Goal: Book appointment/travel/reservation

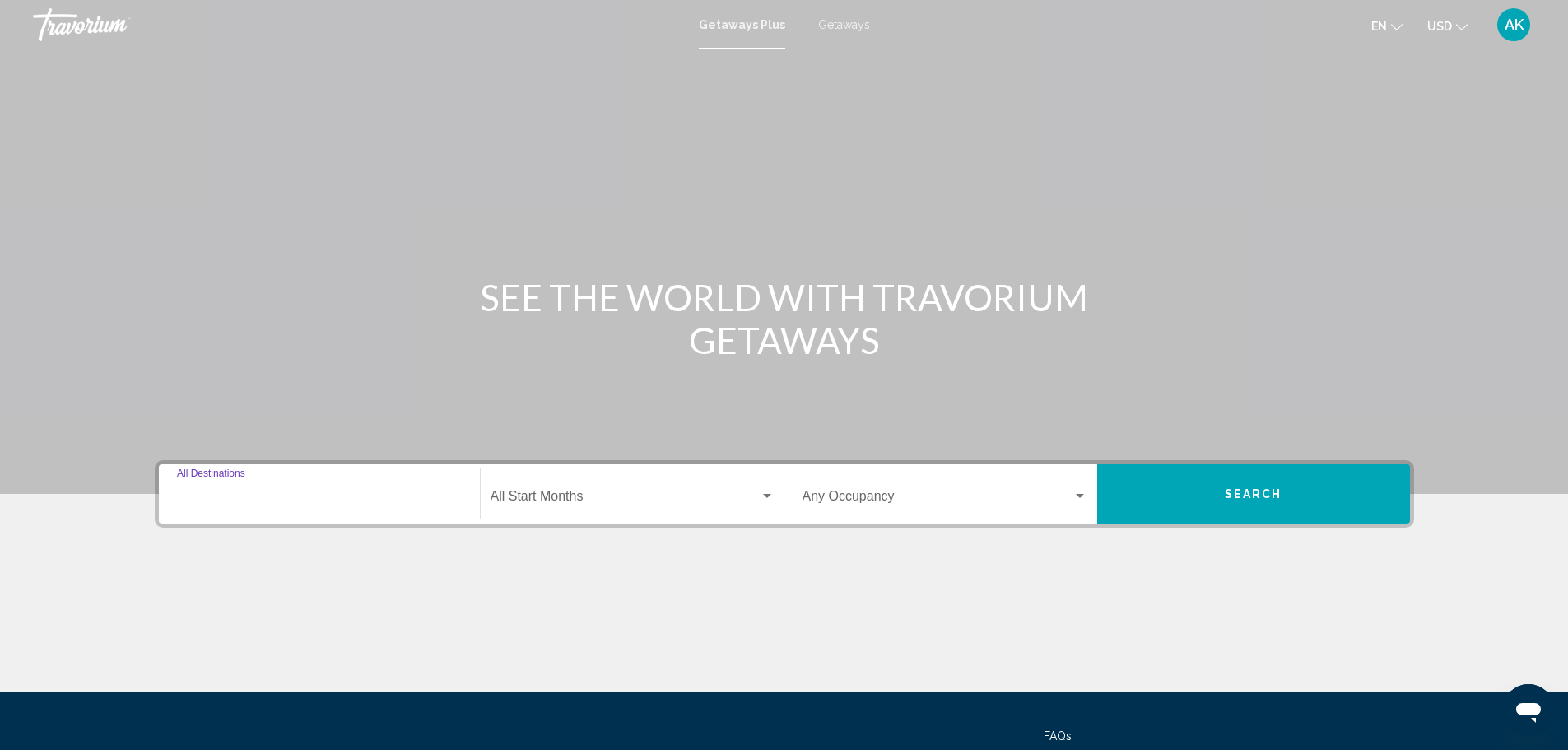
click at [255, 492] on input "Destination All Destinations" at bounding box center [319, 499] width 285 height 15
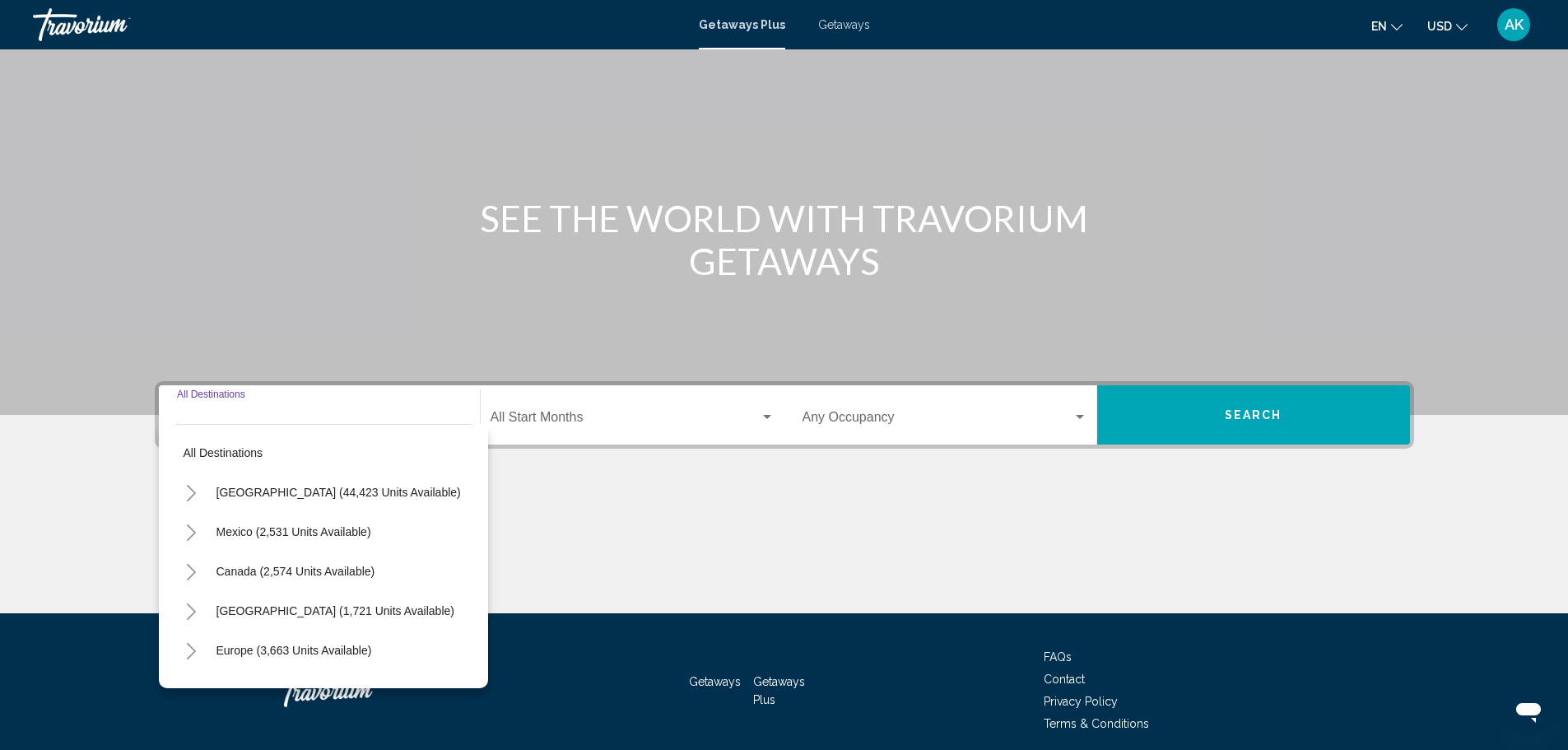
scroll to position [144, 0]
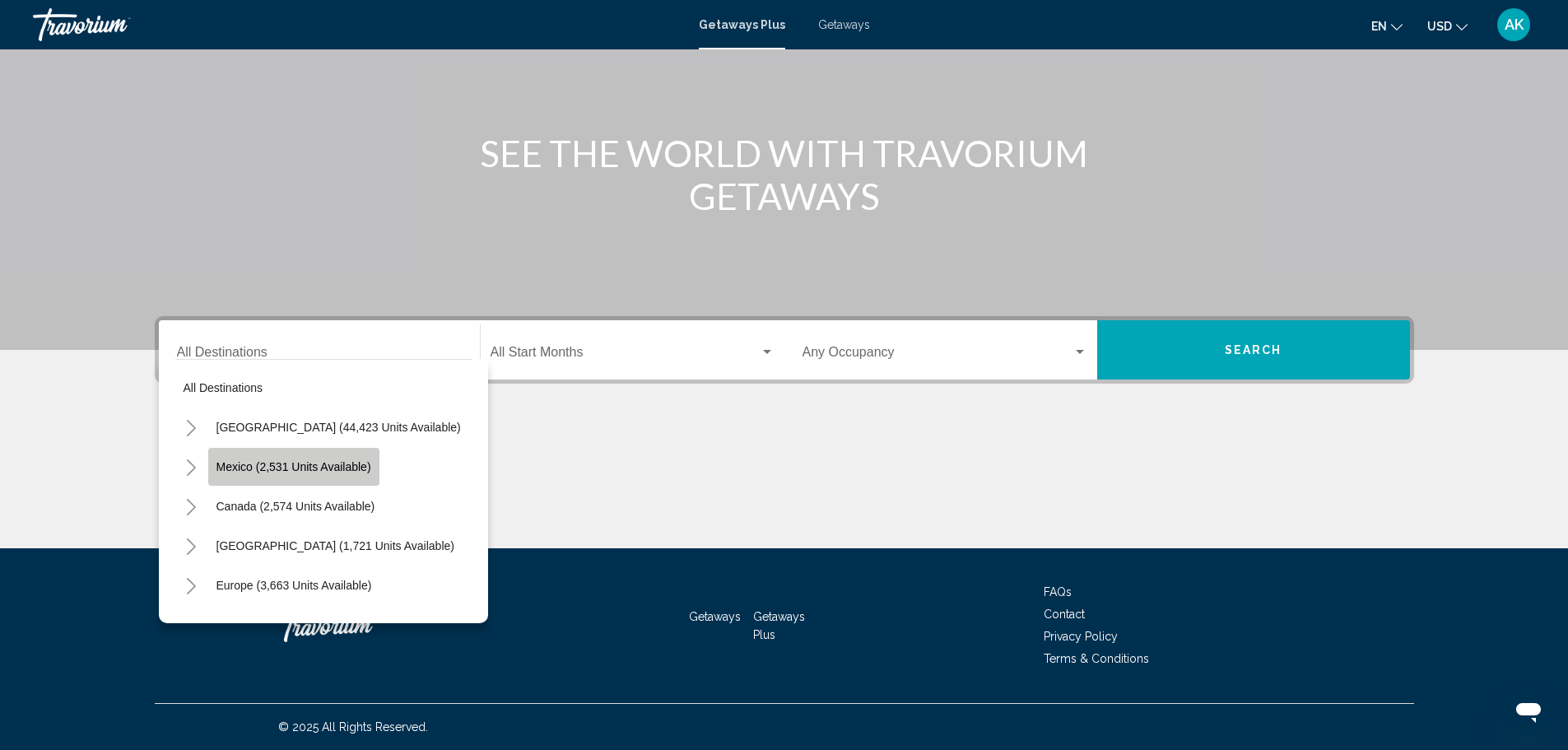
click at [273, 474] on button "Mexico (2,531 units available)" at bounding box center [294, 467] width 172 height 38
type input "**********"
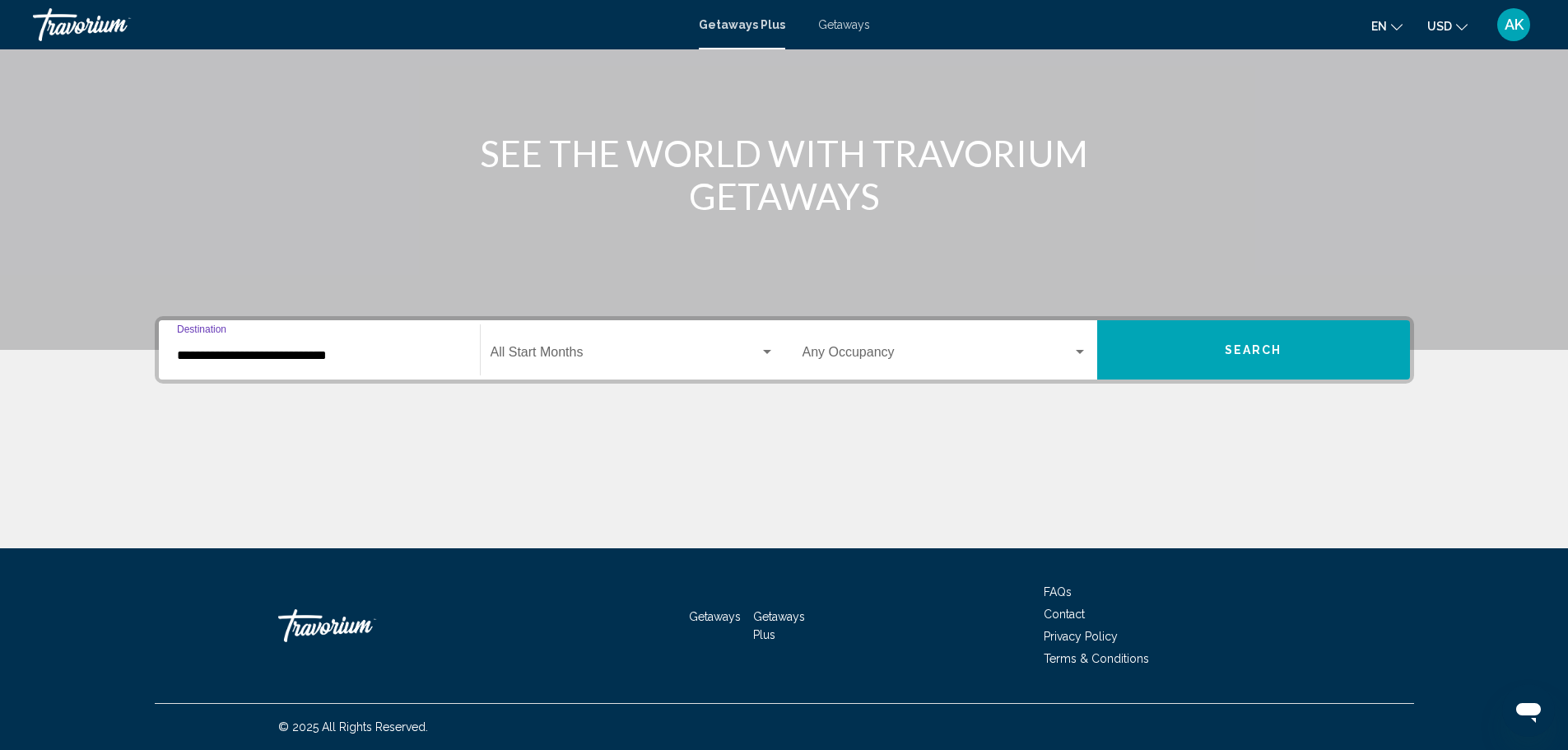
click at [597, 357] on span "Search widget" at bounding box center [625, 356] width 269 height 15
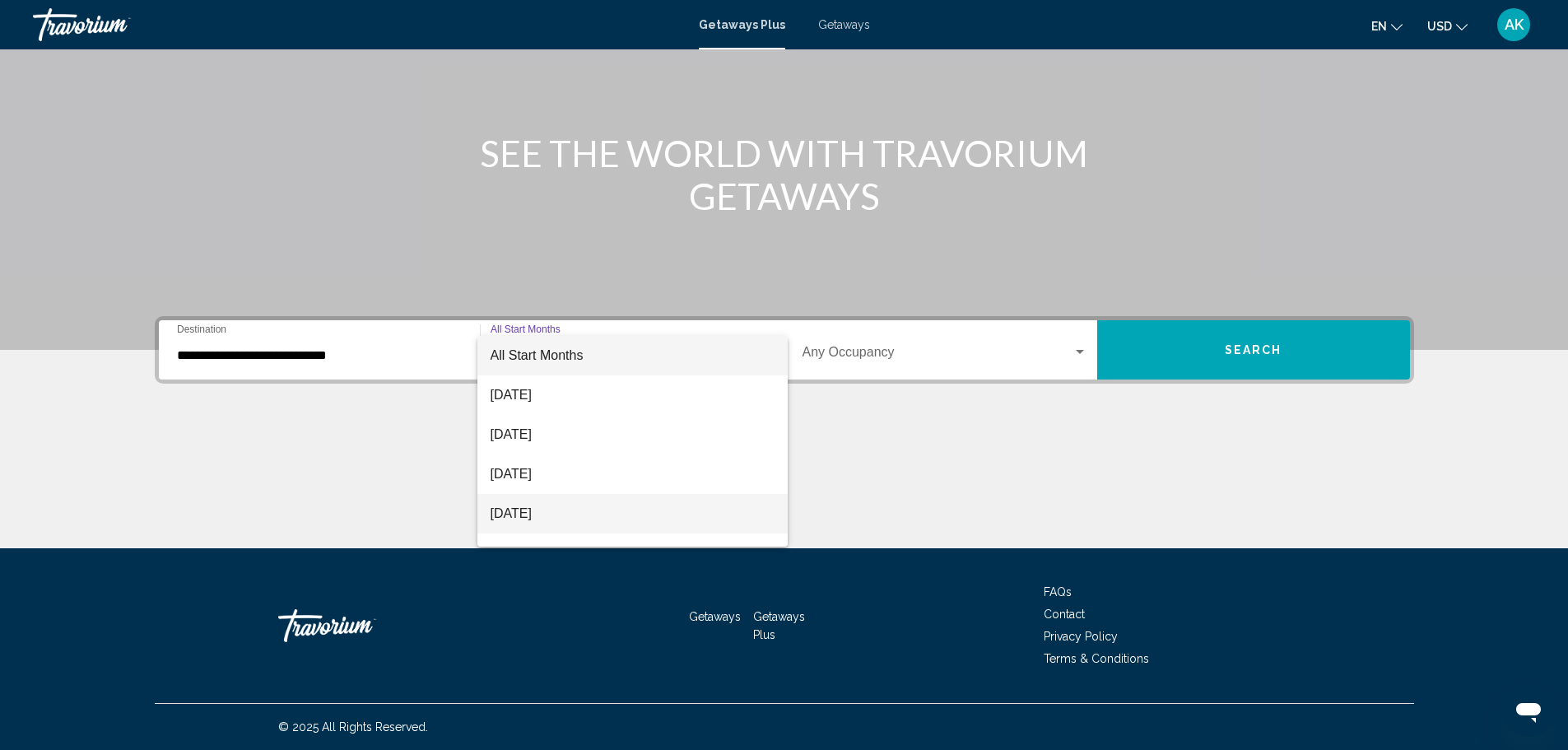
click at [587, 505] on span "[DATE]" at bounding box center [632, 513] width 284 height 40
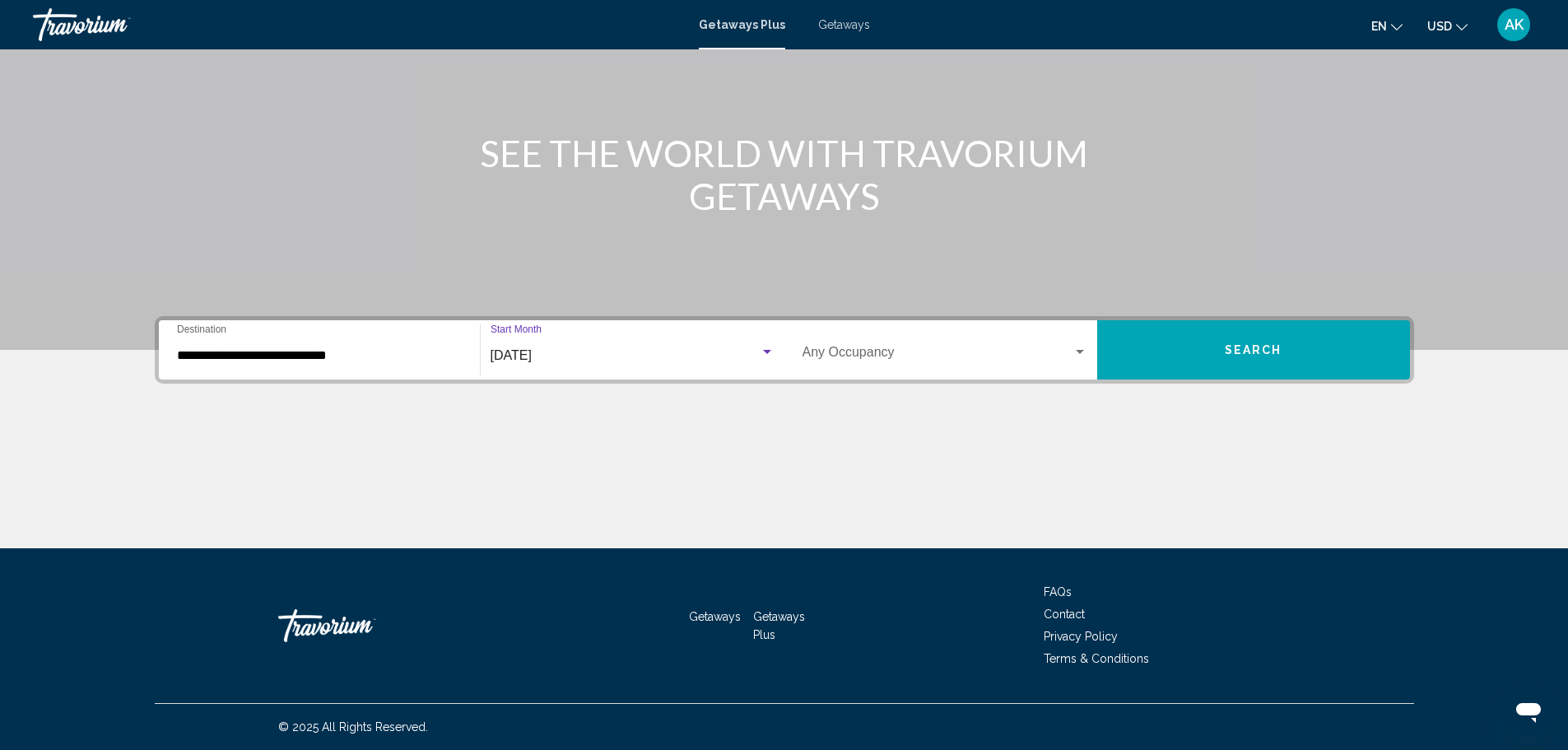
click at [1267, 355] on span "Search" at bounding box center [1254, 351] width 58 height 13
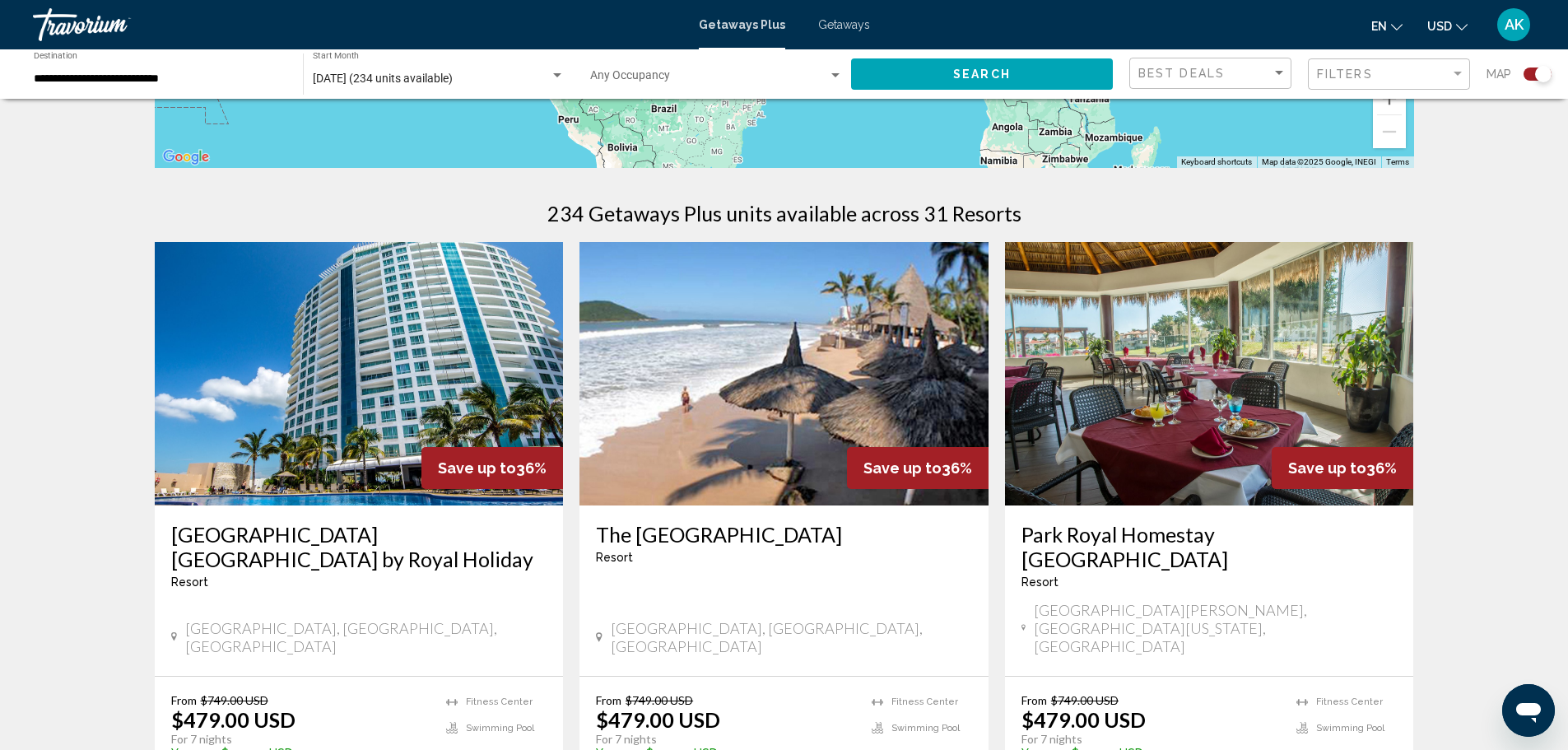
scroll to position [411, 0]
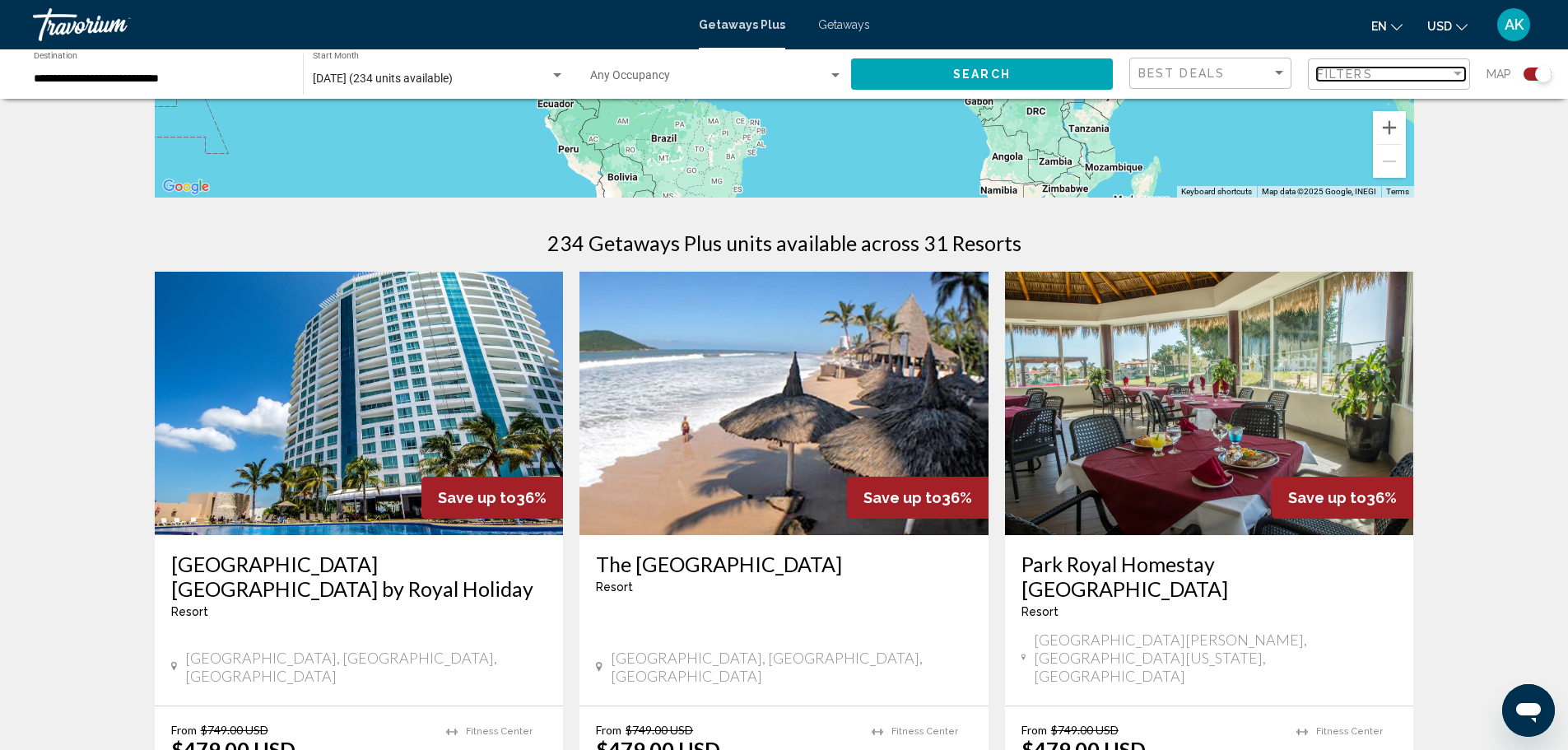
click at [1445, 76] on div "Filters" at bounding box center [1383, 74] width 134 height 13
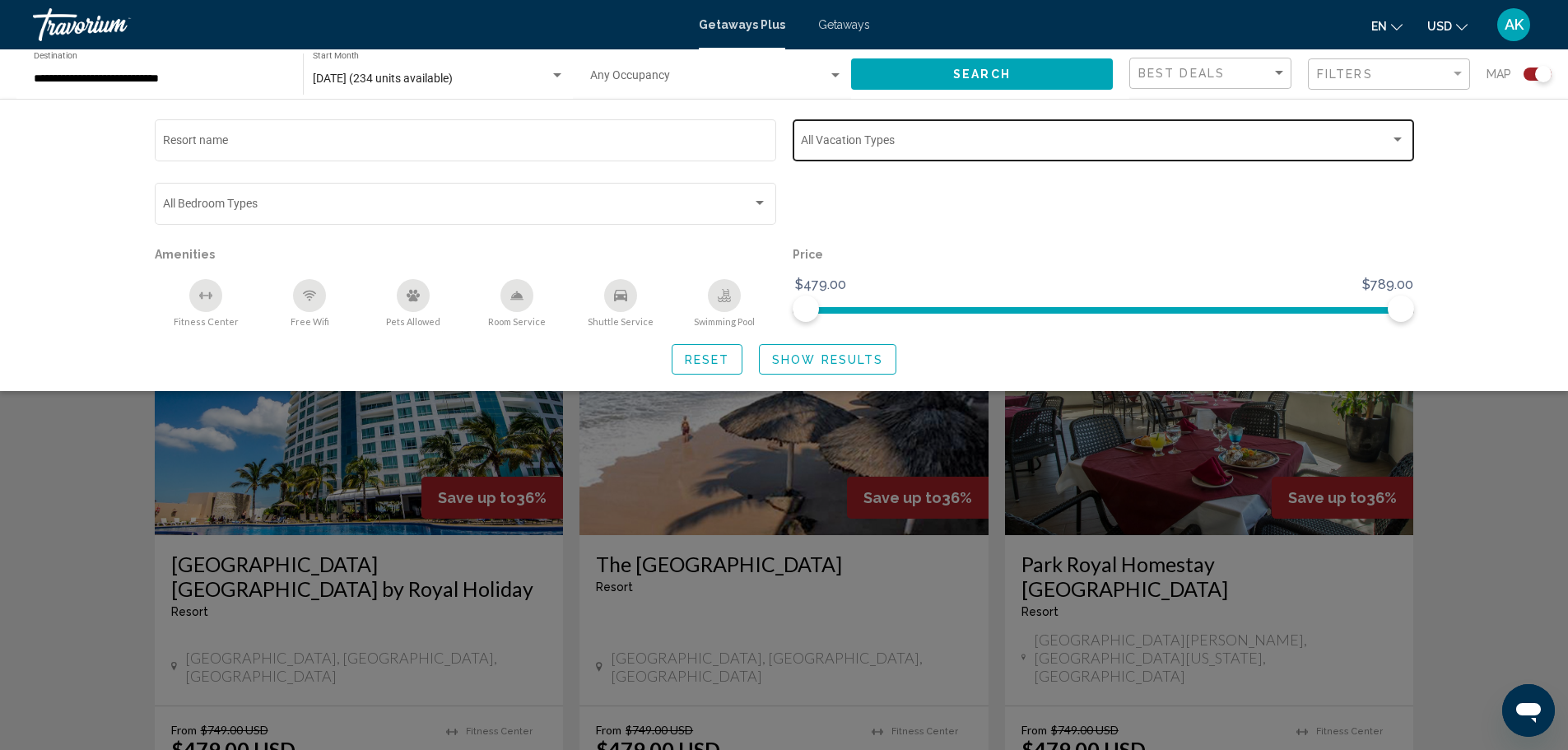
click at [928, 146] on span "Search widget" at bounding box center [1095, 143] width 589 height 13
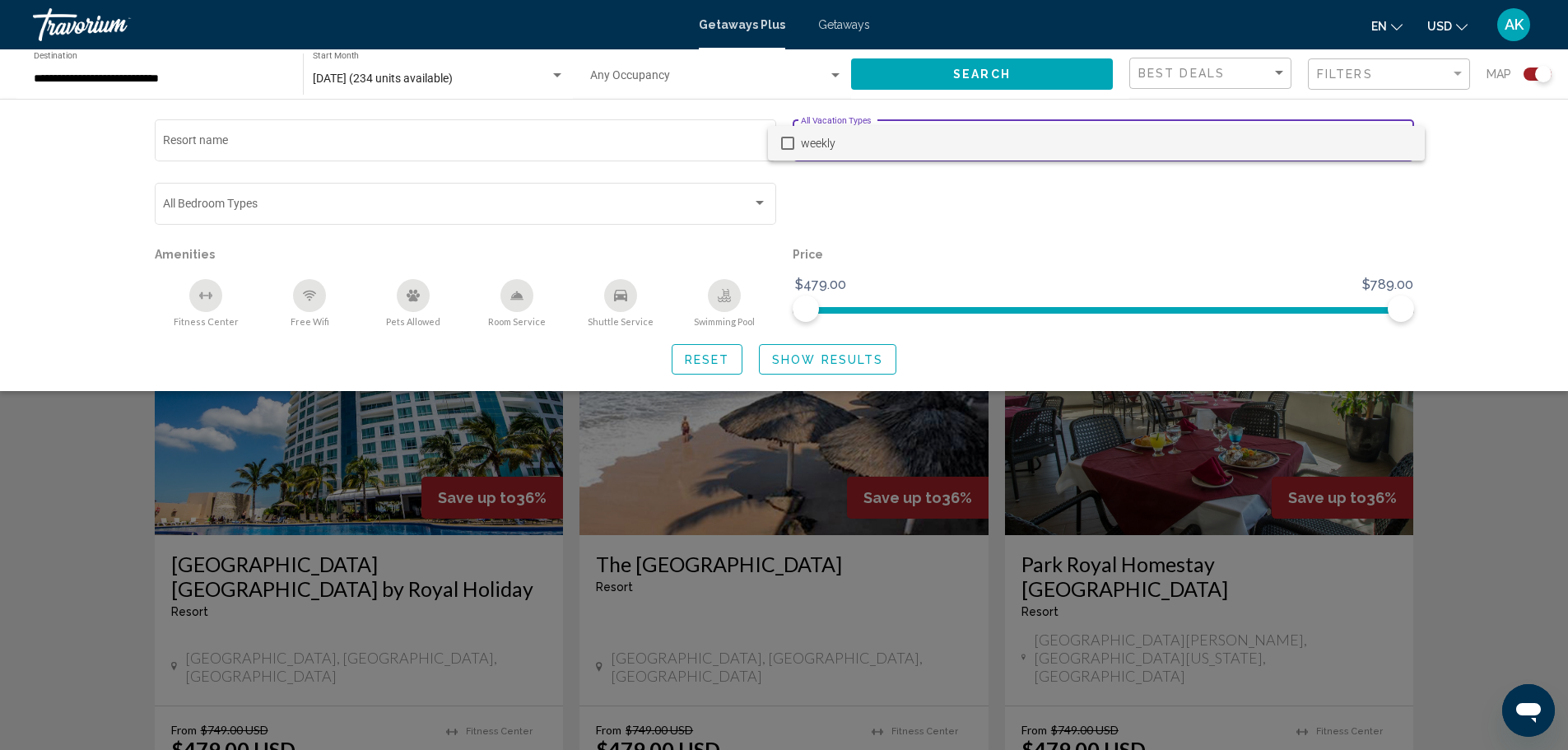
click at [927, 198] on div at bounding box center [784, 375] width 1568 height 750
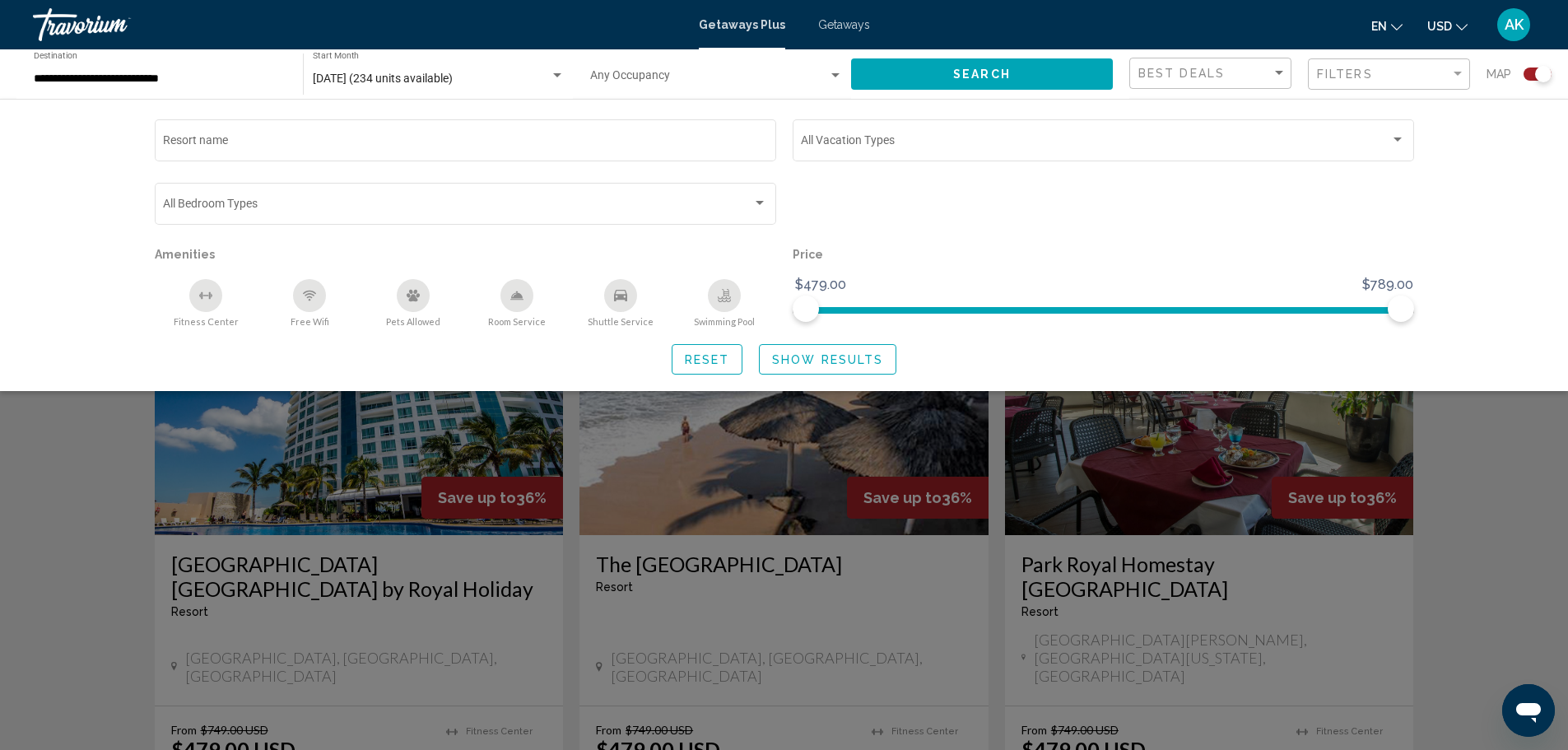
click at [1483, 449] on div "Search widget" at bounding box center [784, 499] width 1568 height 503
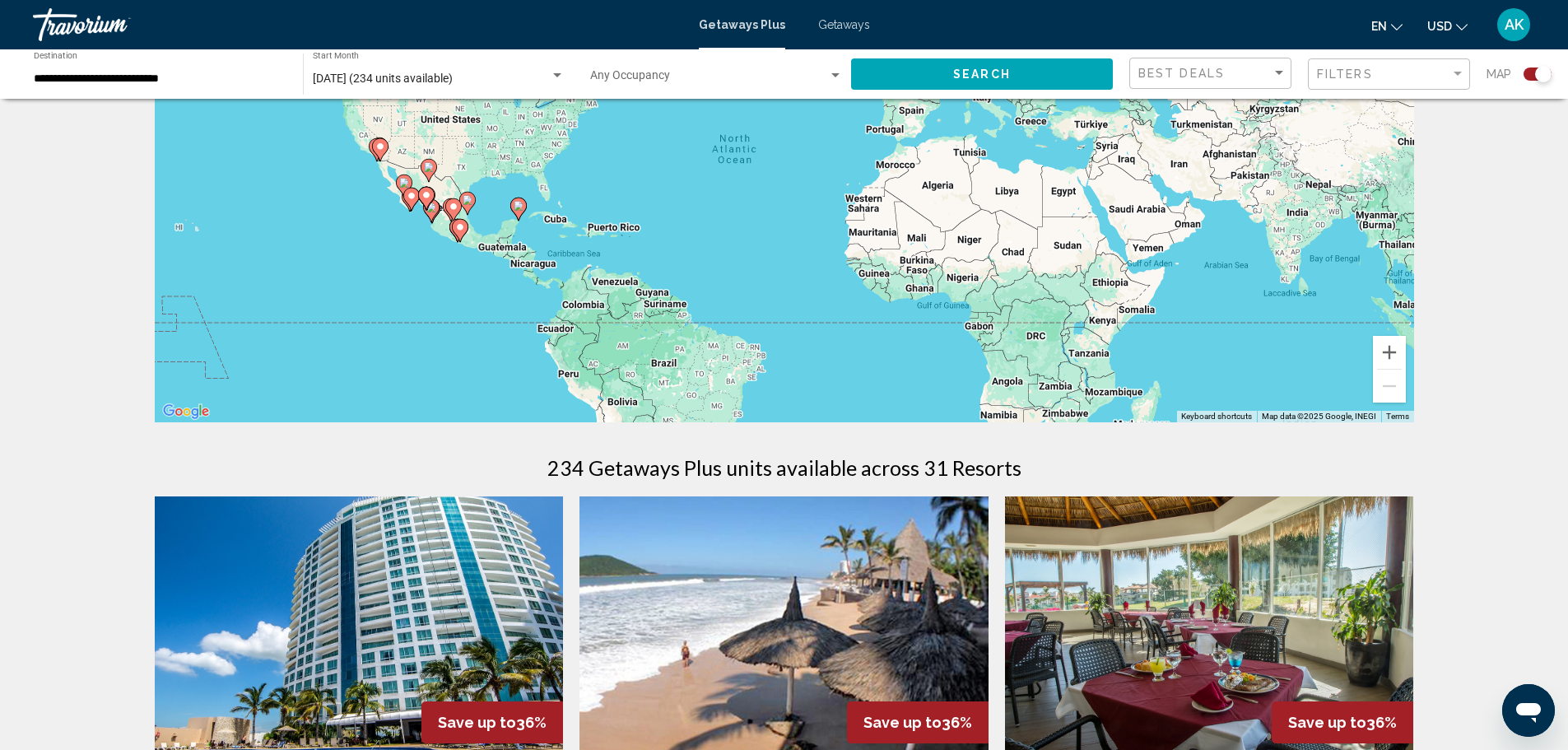
scroll to position [165, 0]
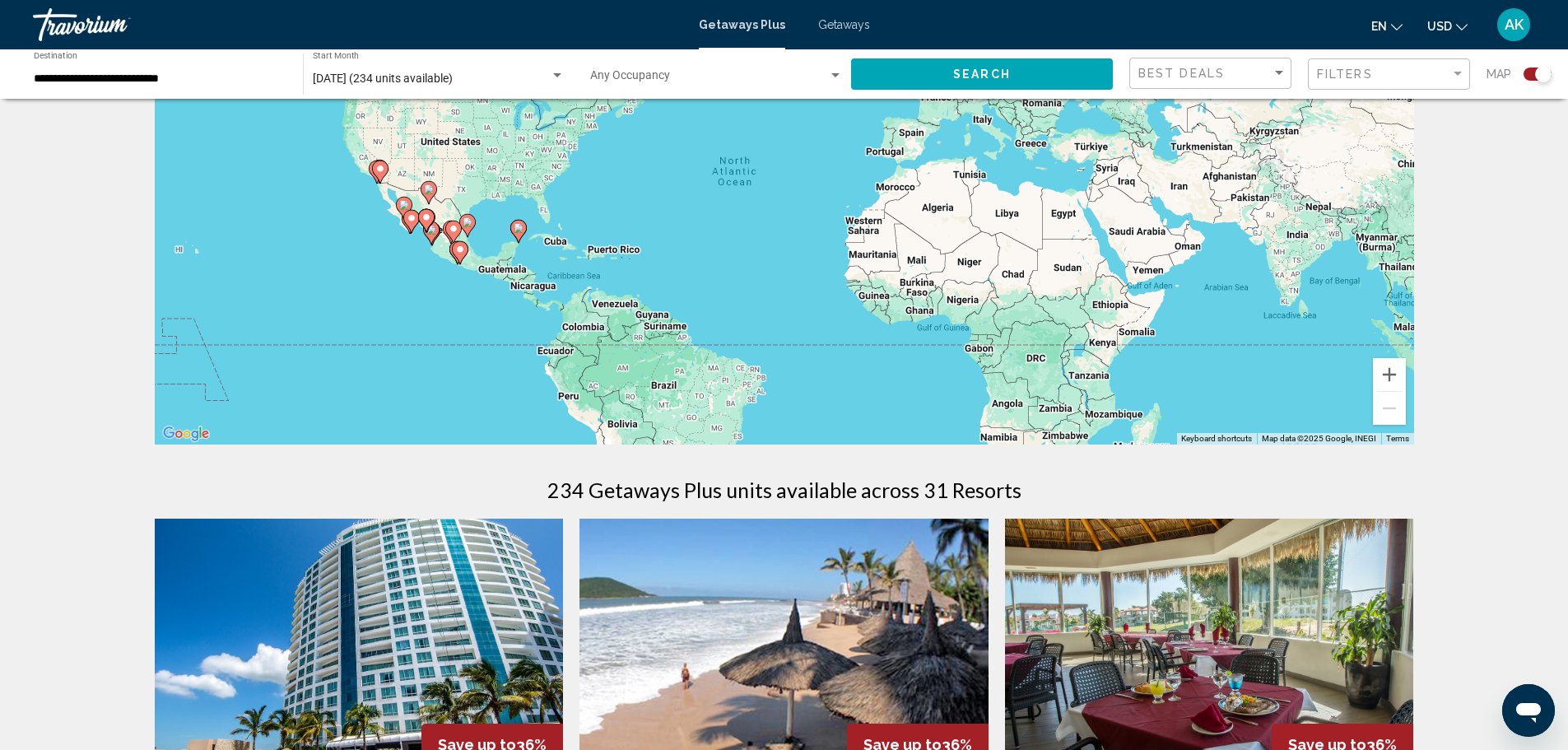
click at [518, 231] on image "Main content" at bounding box center [519, 228] width 10 height 10
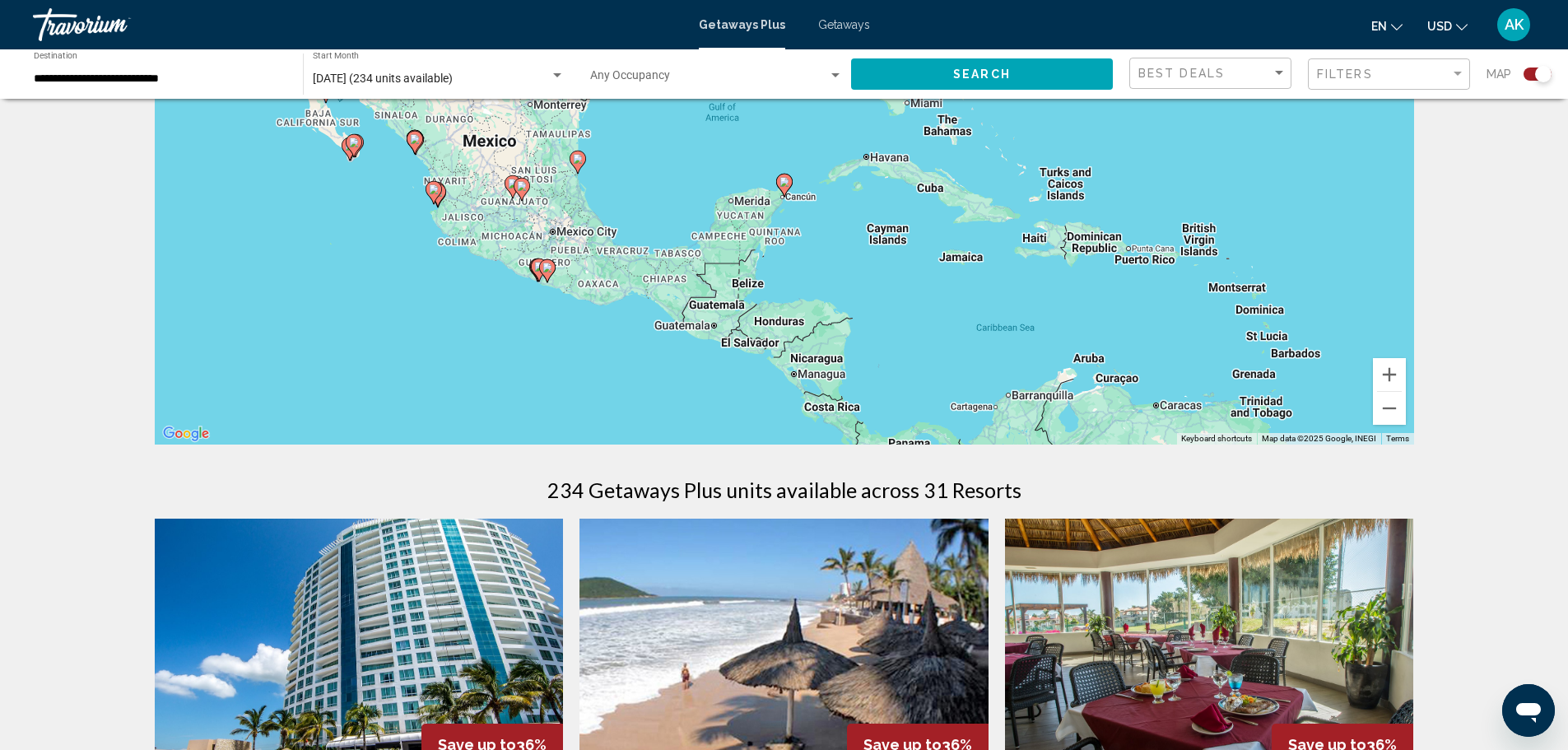
click at [783, 181] on image "Main content" at bounding box center [784, 182] width 10 height 10
type input "**********"
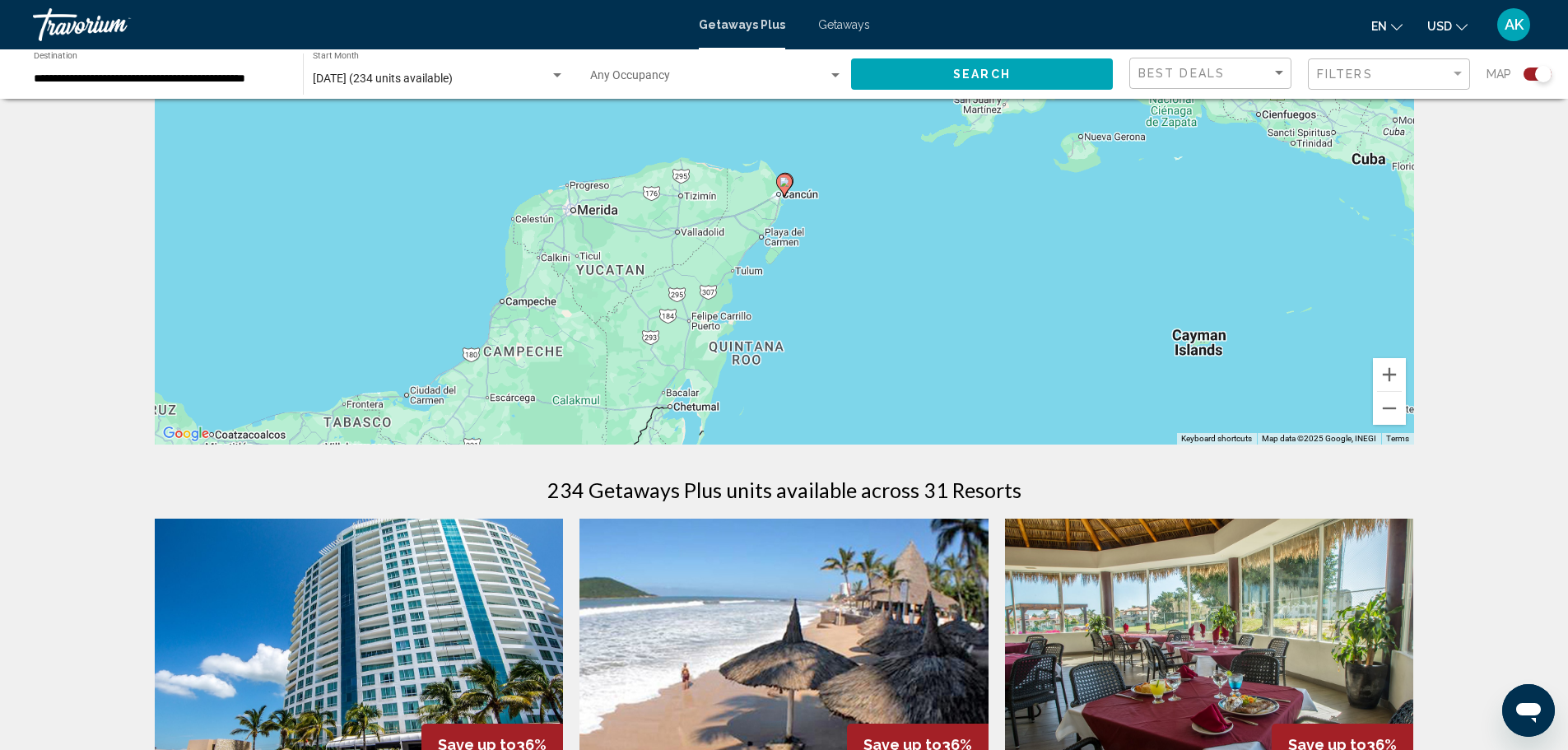
click at [789, 185] on image "Main content" at bounding box center [784, 182] width 10 height 10
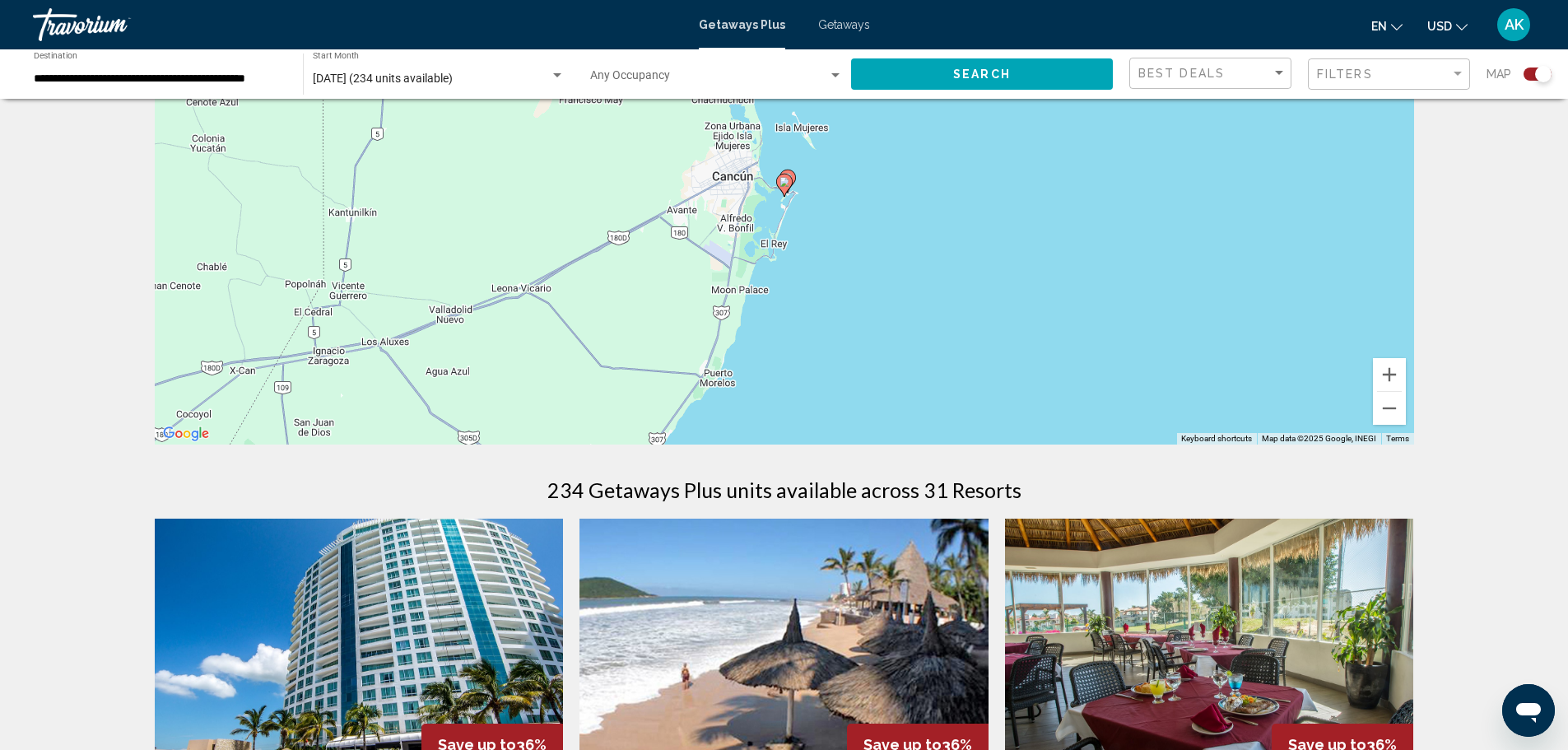
click at [785, 176] on icon "Main content" at bounding box center [784, 185] width 15 height 21
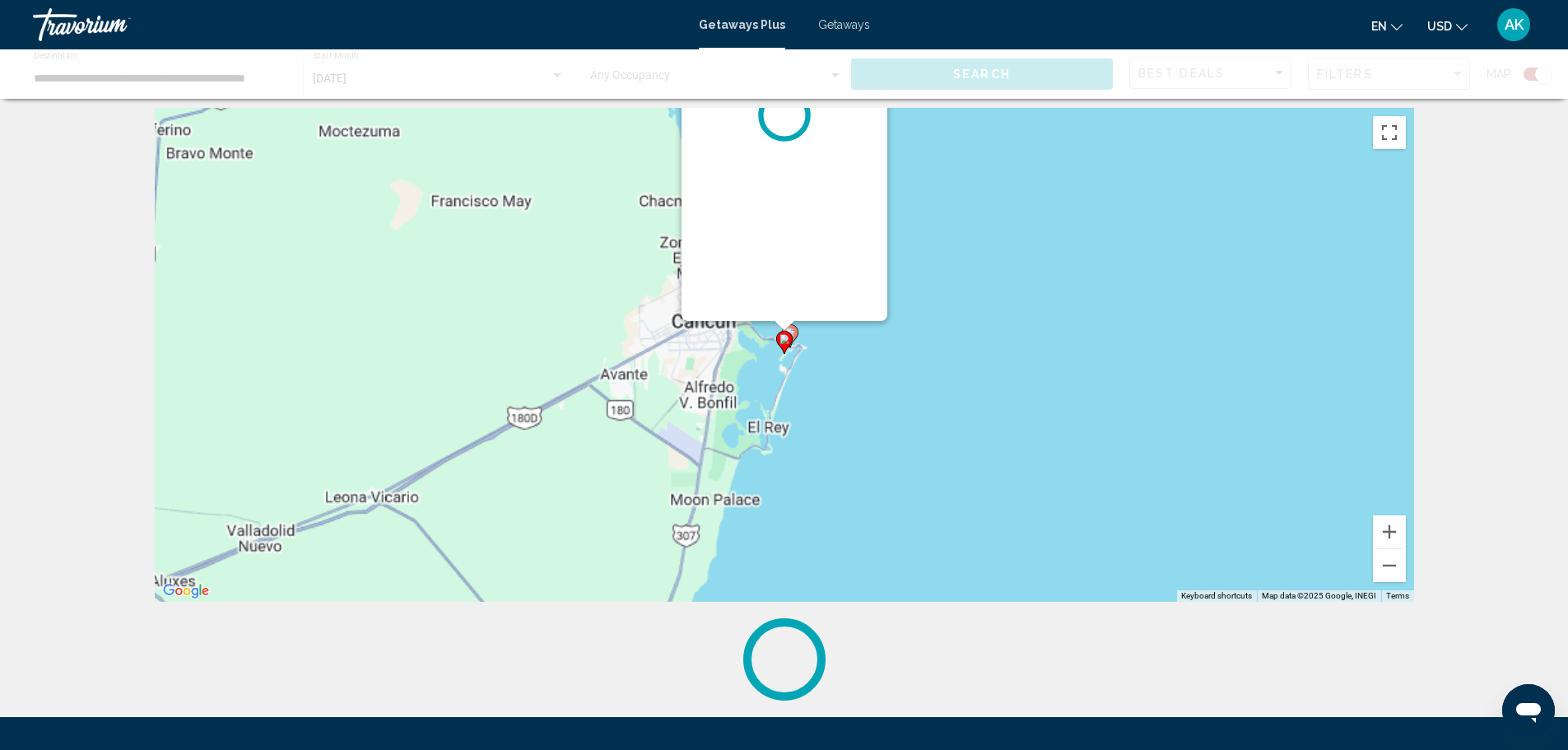
scroll to position [0, 0]
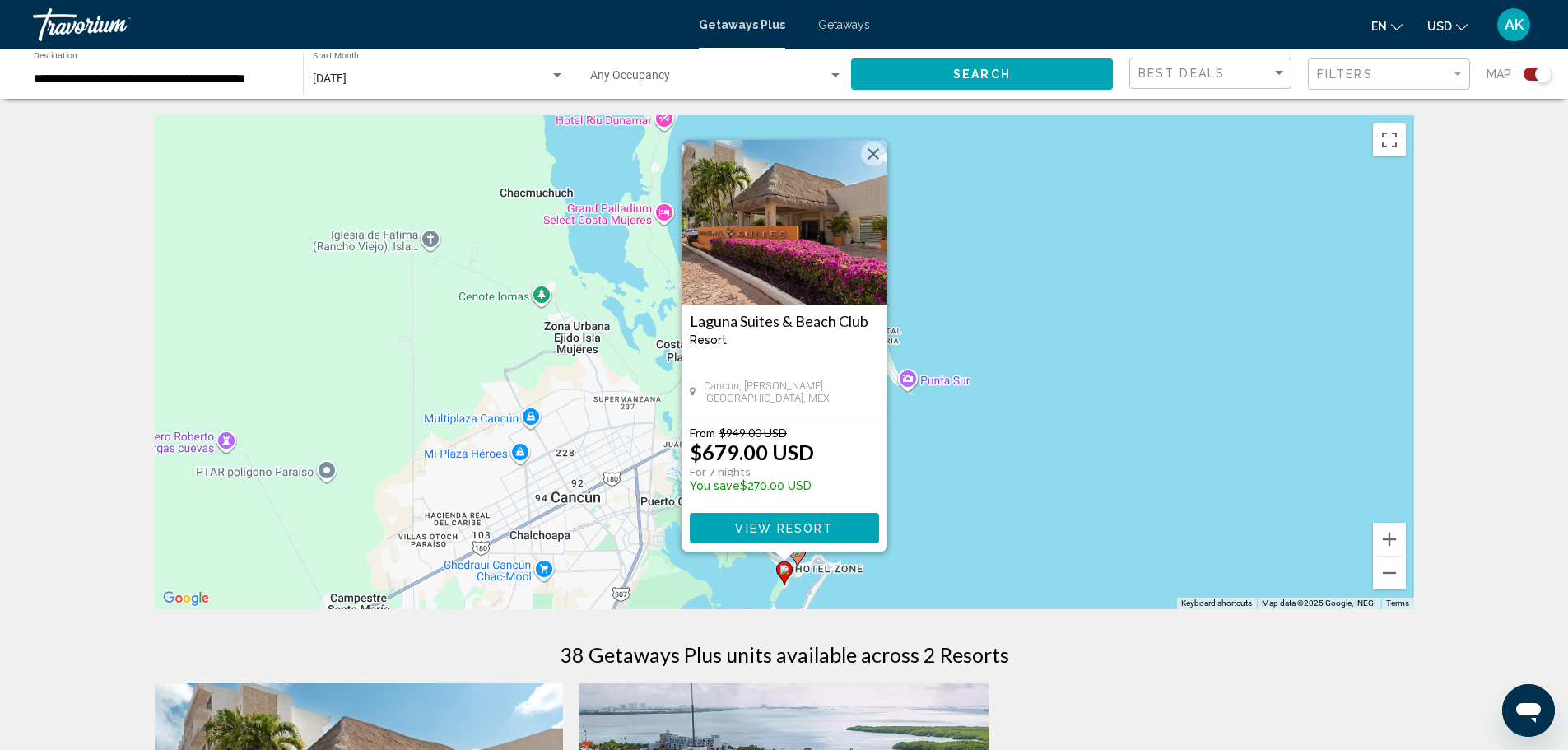
click at [804, 563] on gmp-advanced-marker "Main content" at bounding box center [798, 554] width 17 height 24
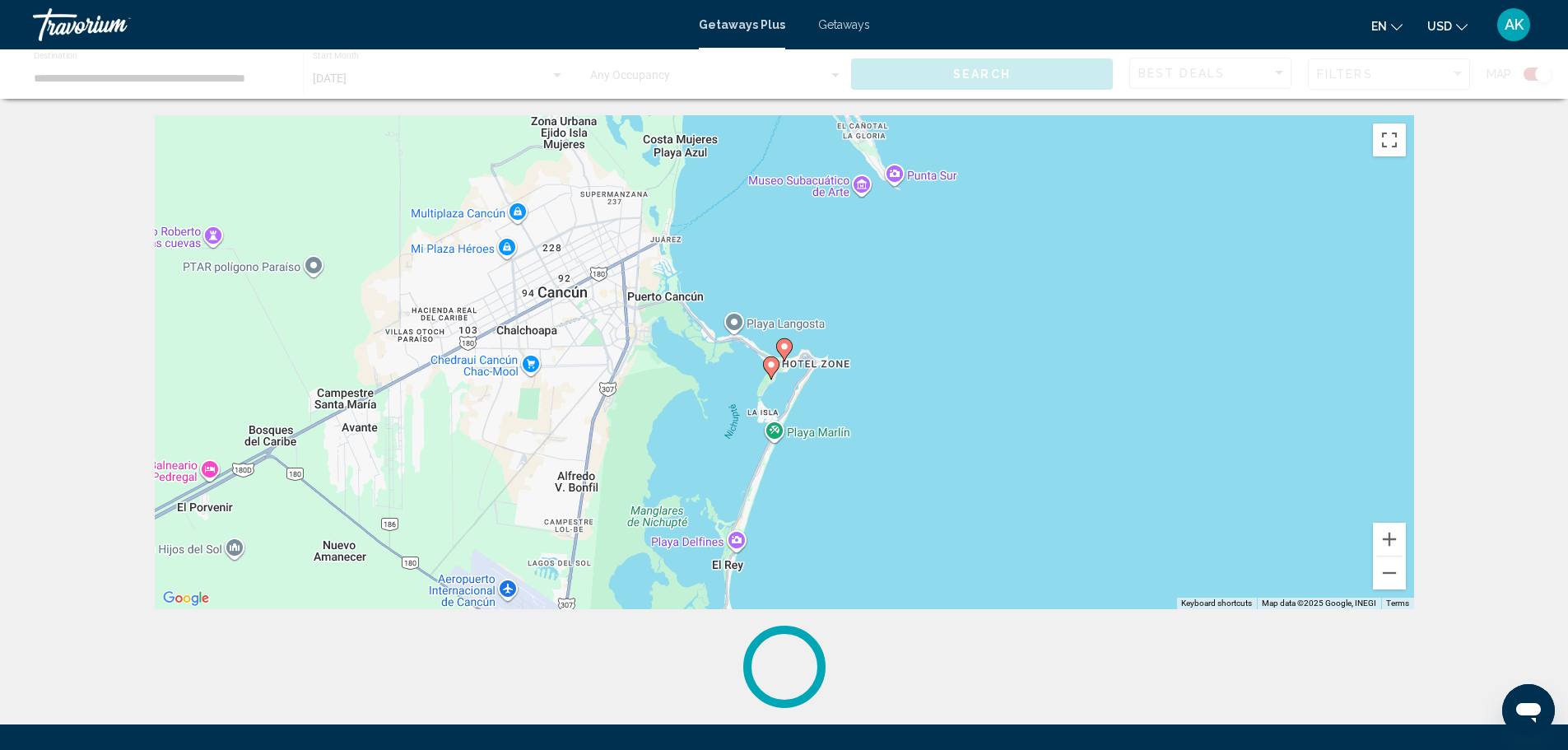
click at [785, 349] on image "Main content" at bounding box center [784, 346] width 10 height 10
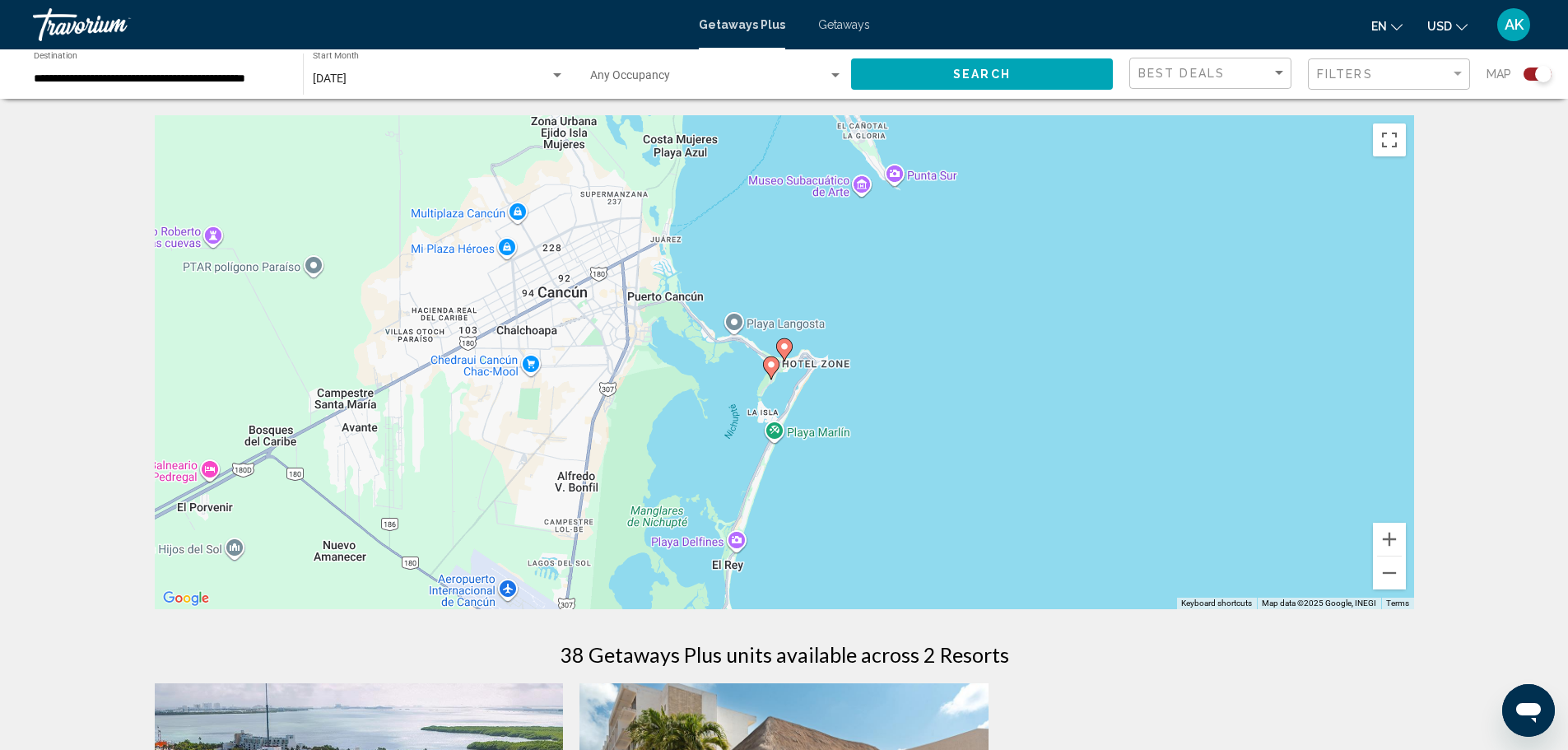
click at [785, 345] on image "Main content" at bounding box center [784, 346] width 10 height 10
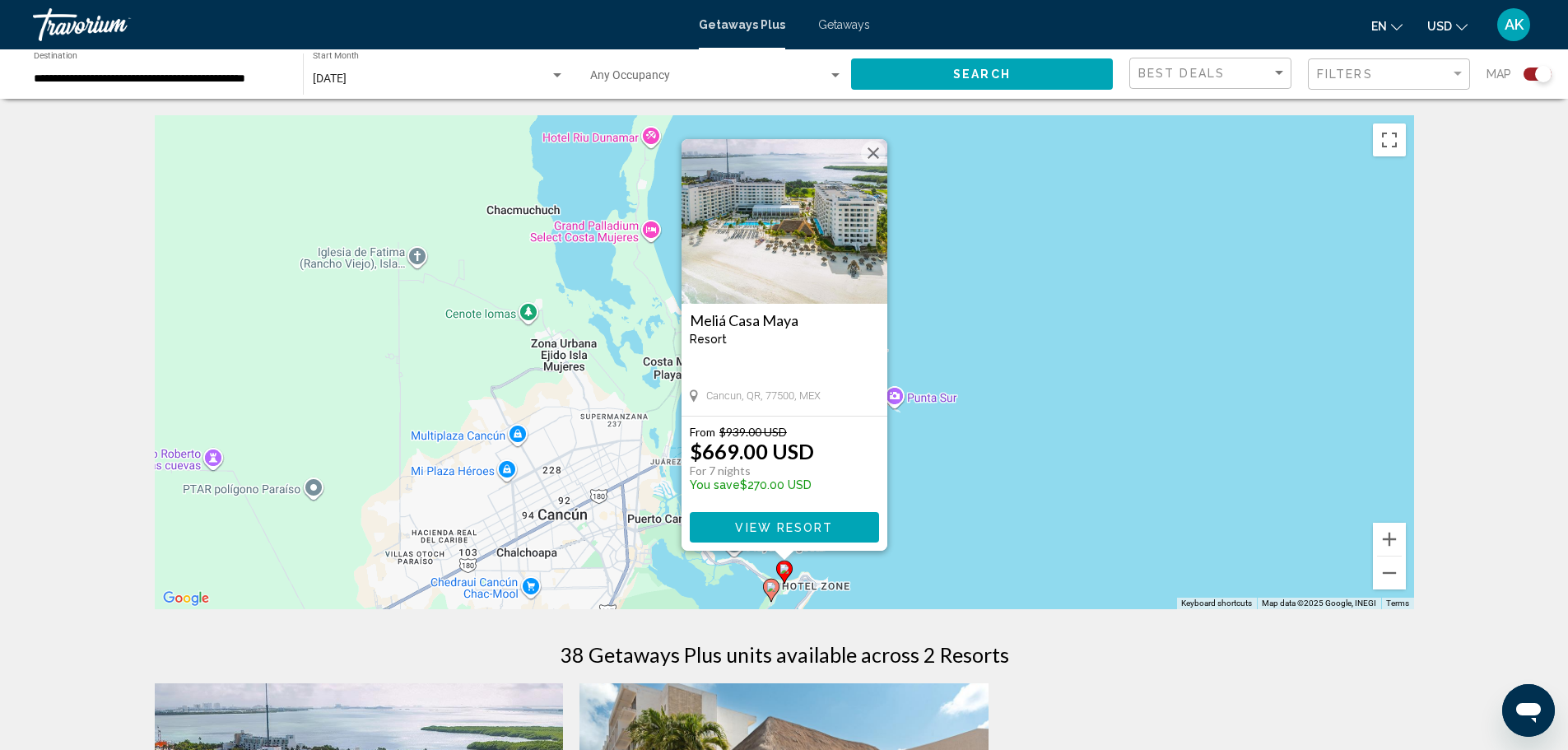
click at [812, 526] on span "View Resort" at bounding box center [784, 528] width 98 height 13
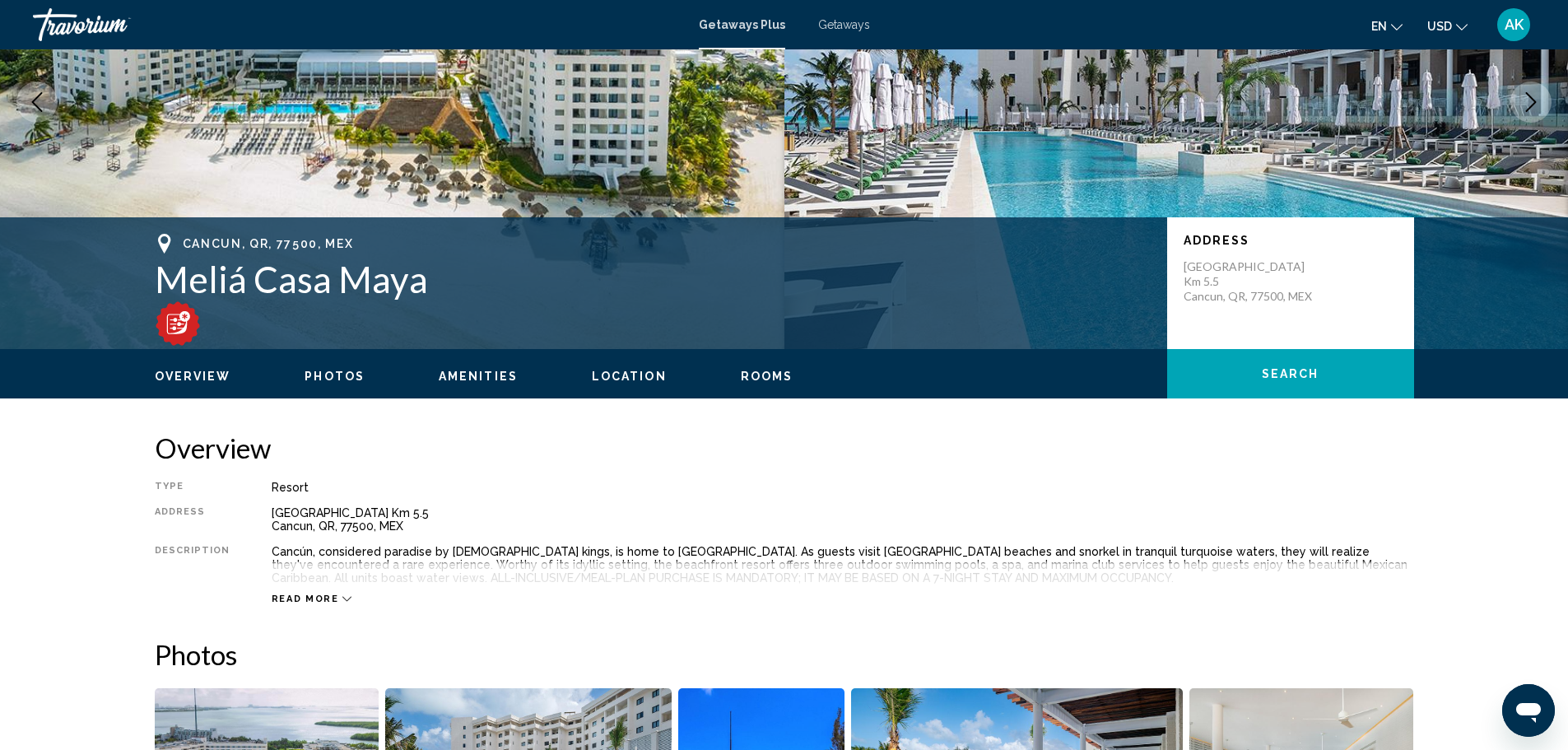
scroll to position [165, 0]
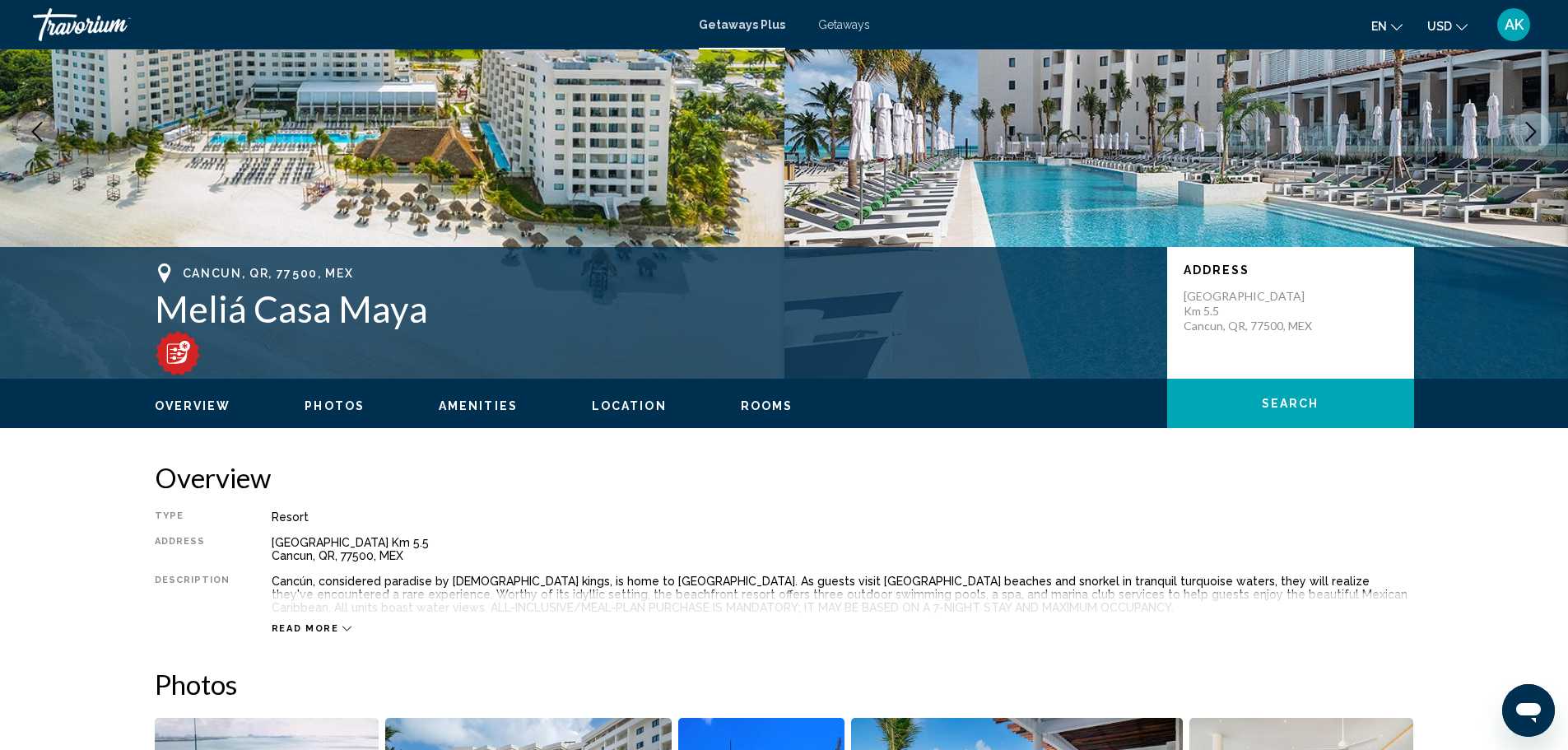
click at [313, 626] on span "Read more" at bounding box center [305, 628] width 67 height 11
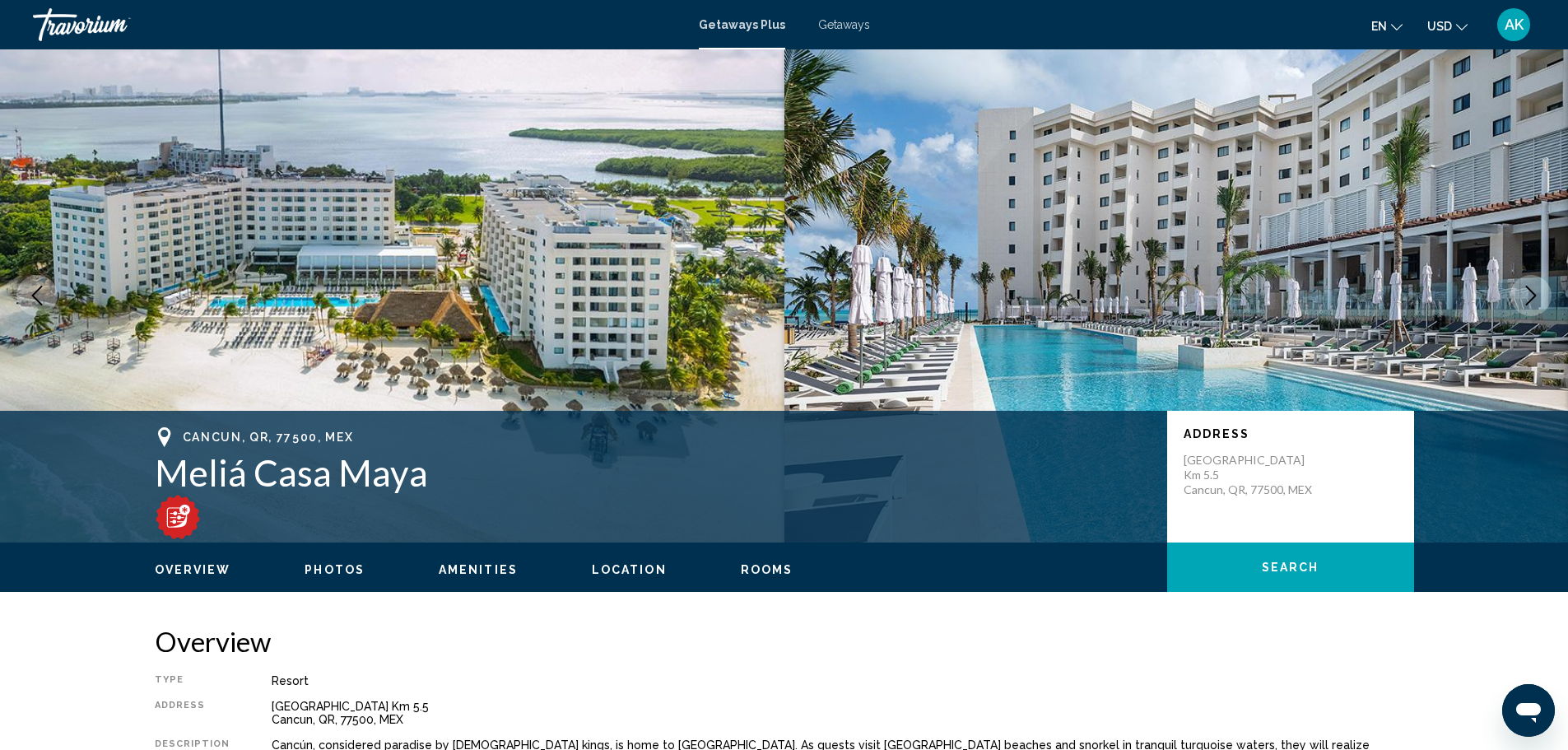
scroll to position [0, 0]
click at [1303, 564] on span "Search" at bounding box center [1291, 569] width 58 height 13
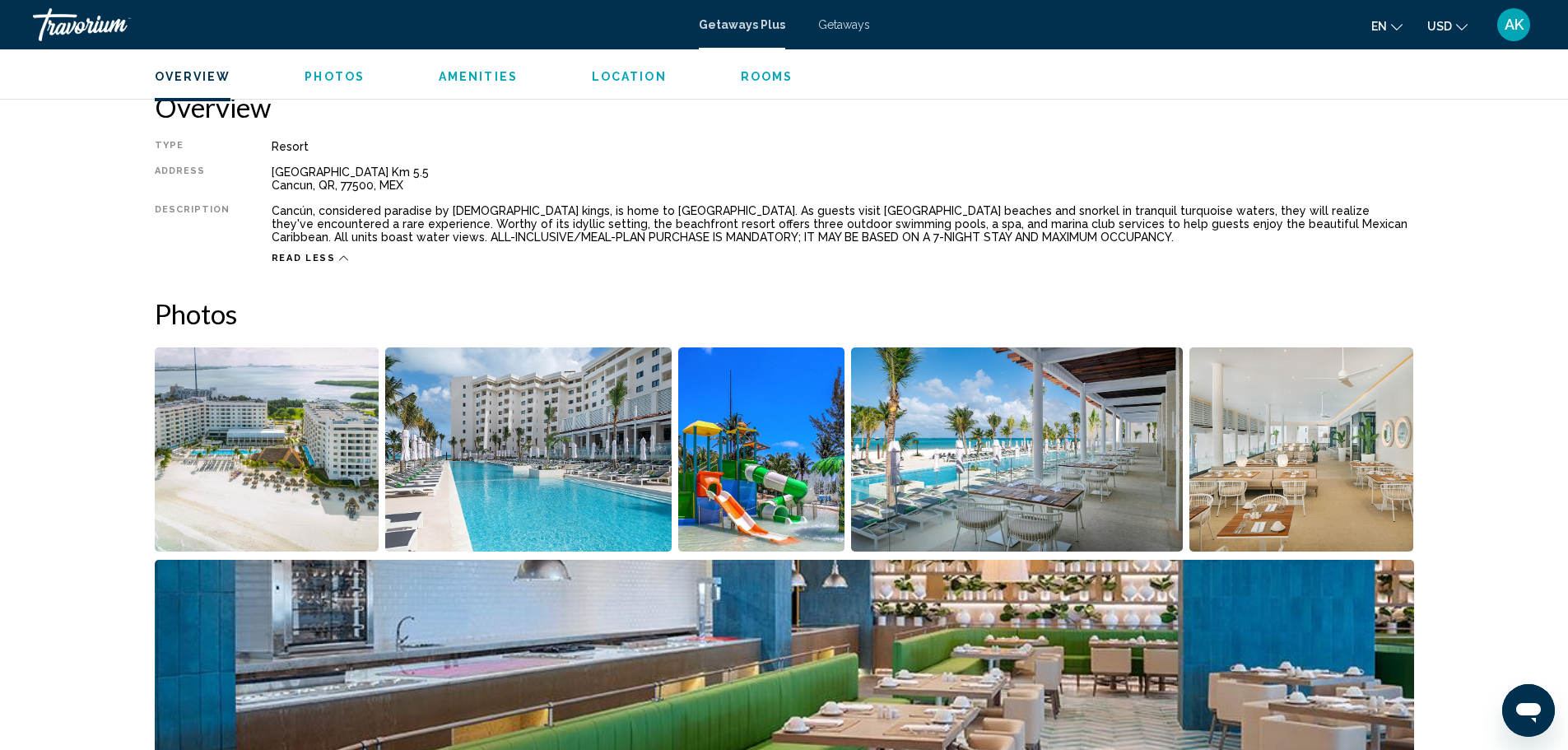
scroll to position [484, 0]
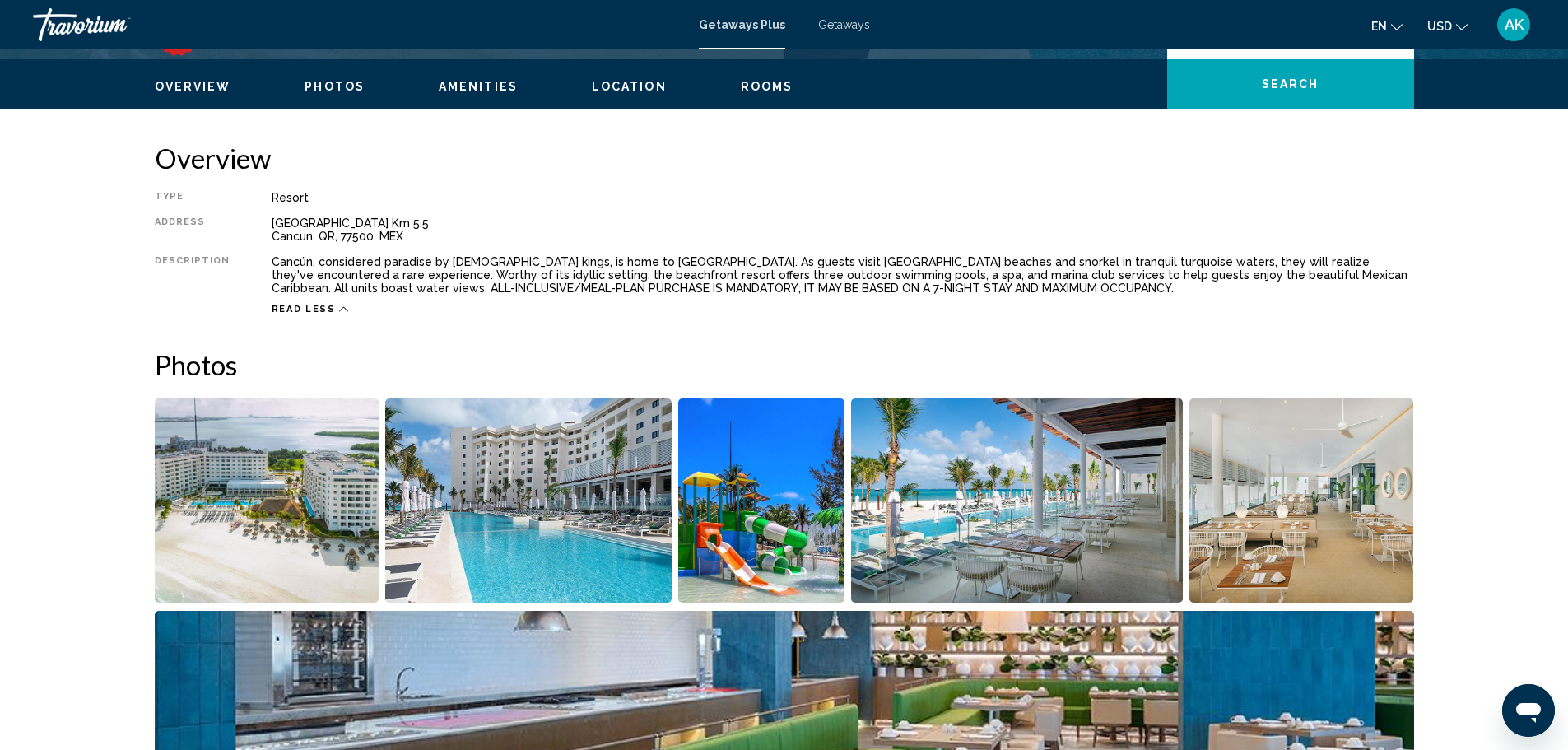
click at [325, 93] on button "Photos" at bounding box center [334, 87] width 60 height 15
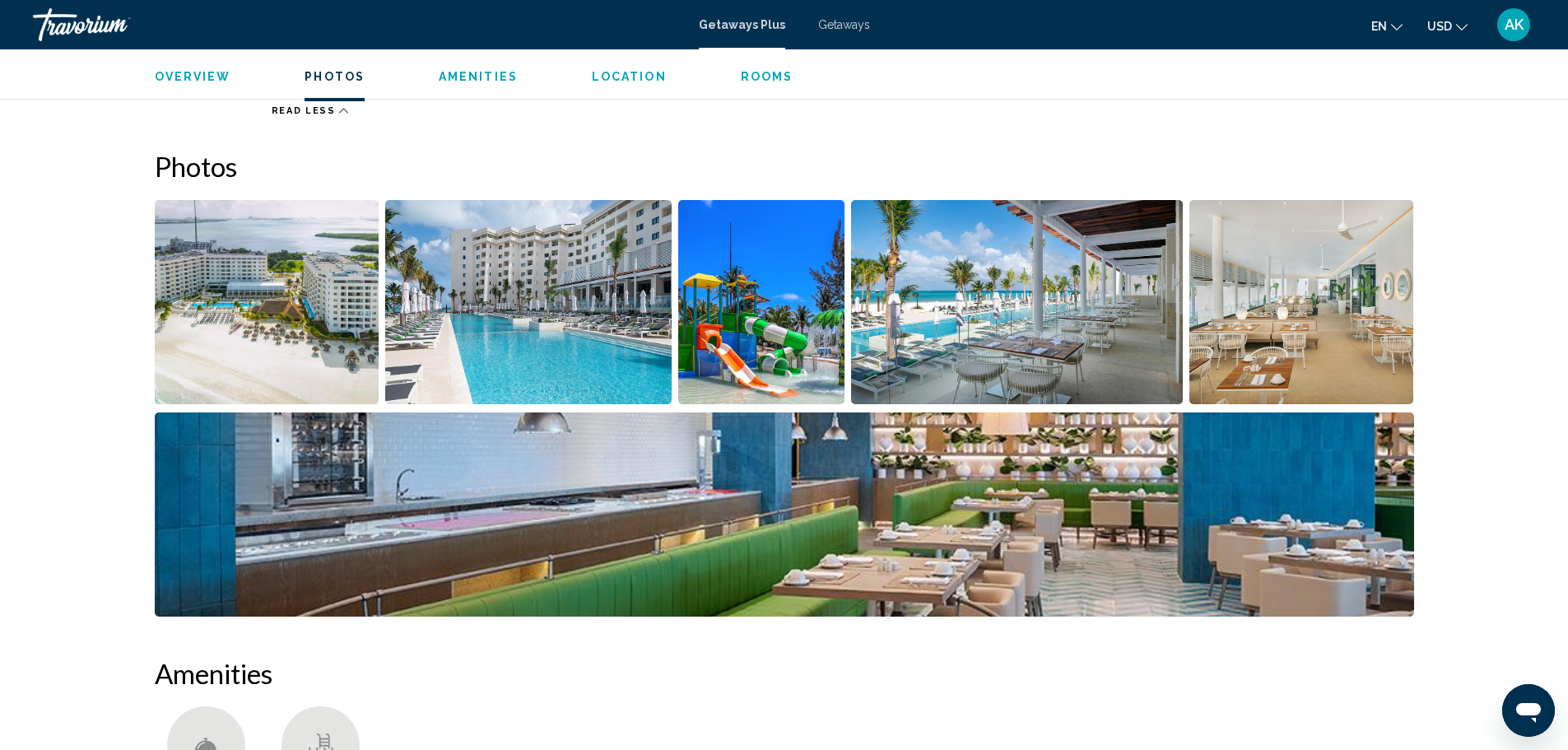
scroll to position [733, 0]
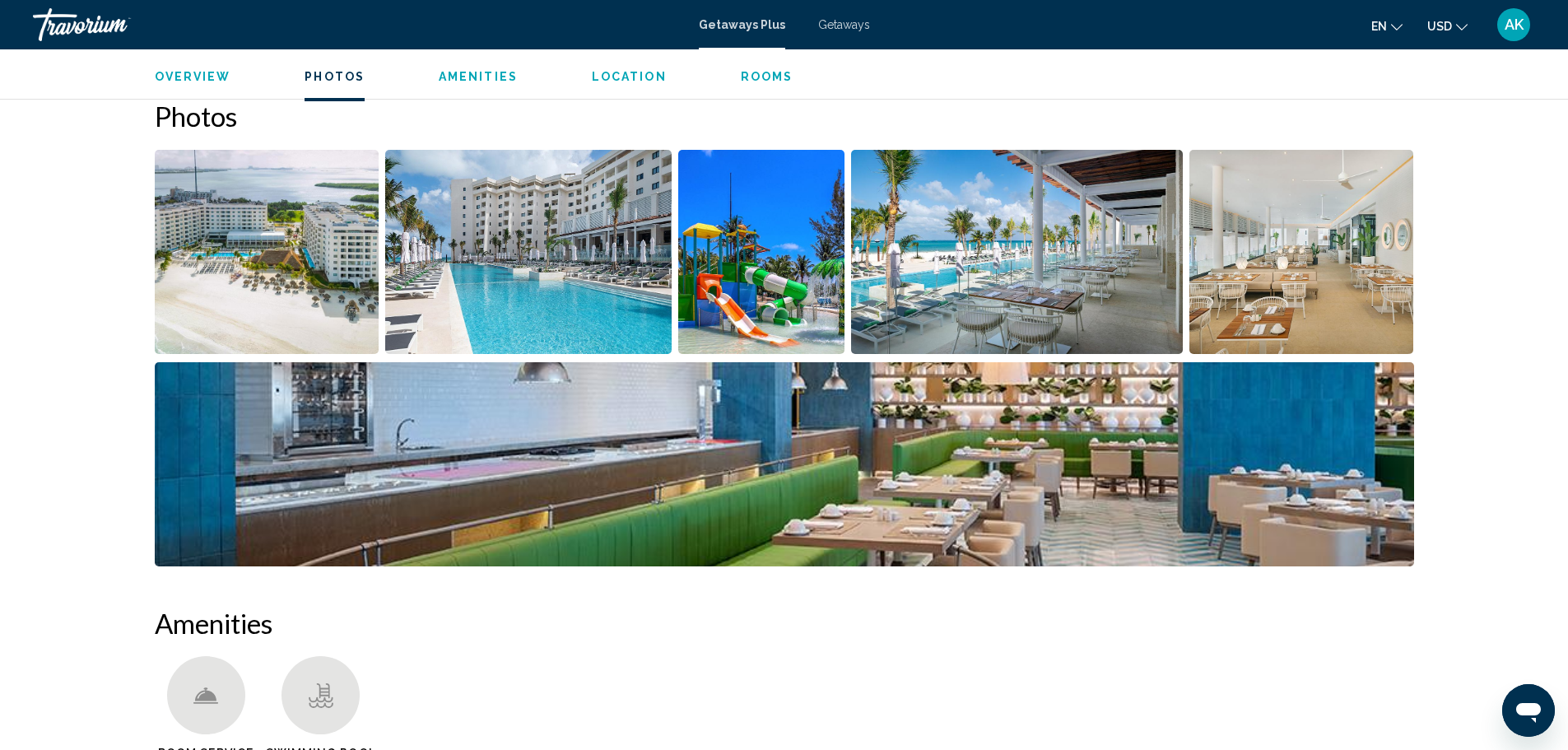
click at [258, 220] on img "Open full-screen image slider" at bounding box center [267, 251] width 224 height 204
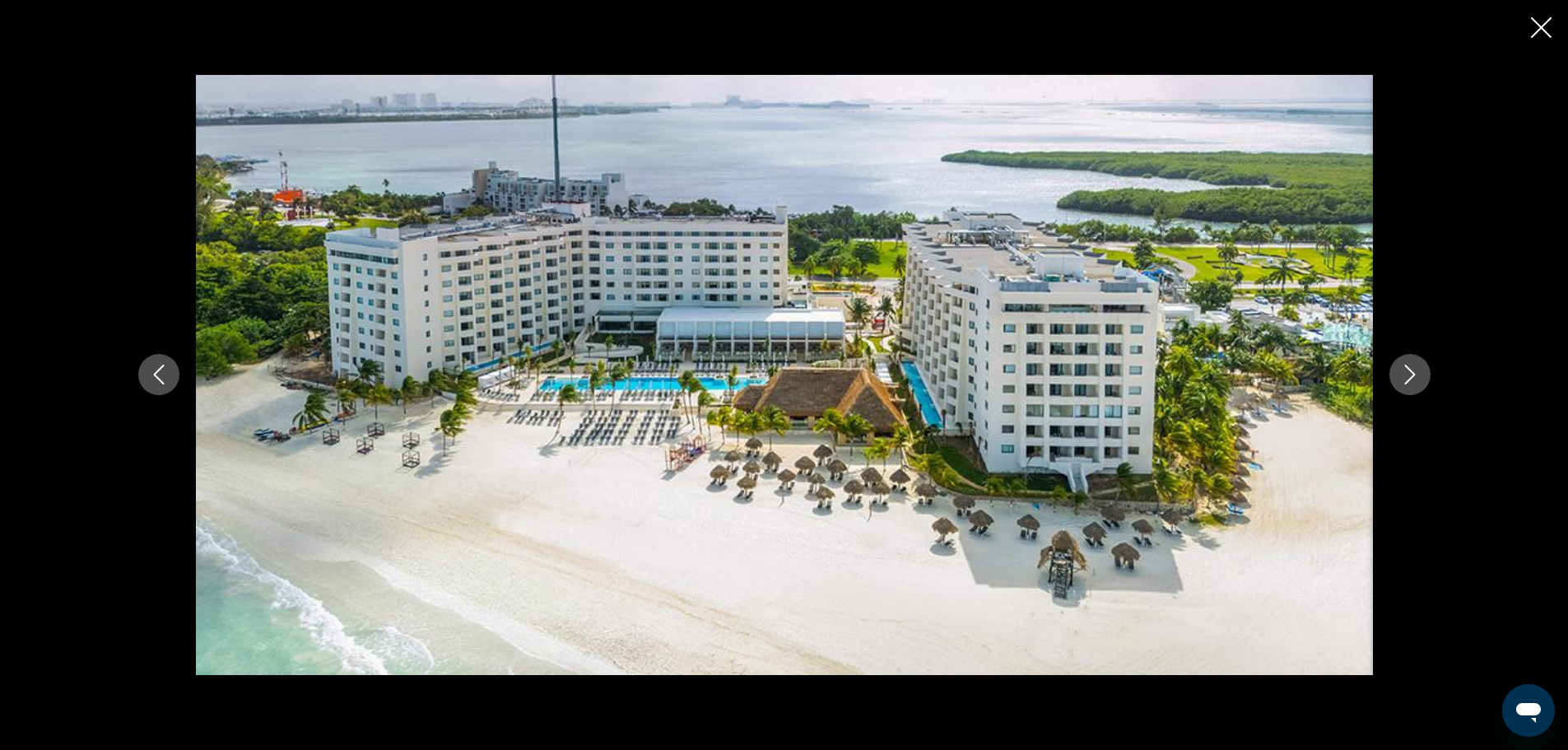
click at [1400, 372] on icon "Next image" at bounding box center [1409, 374] width 19 height 19
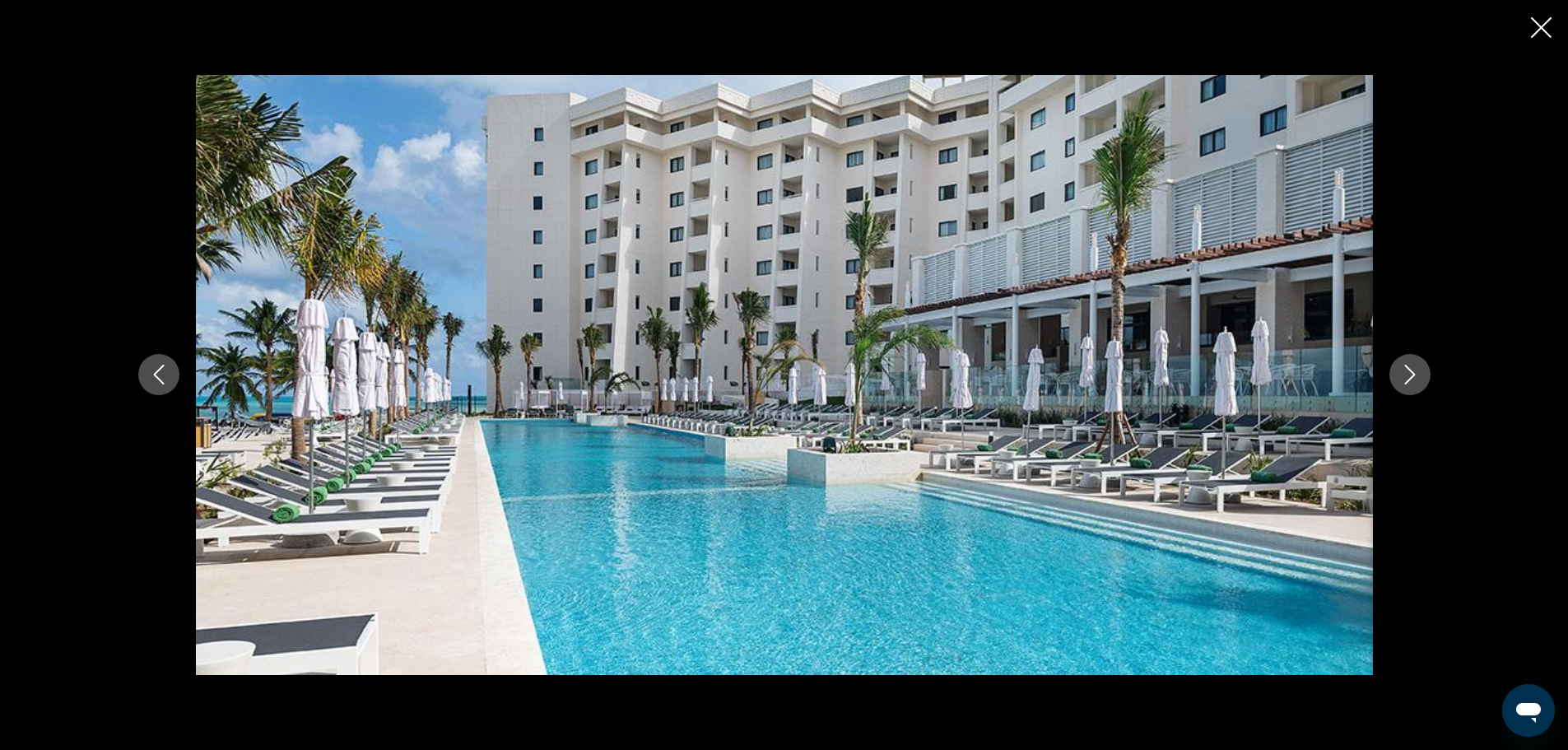
click at [1400, 372] on icon "Next image" at bounding box center [1409, 374] width 19 height 19
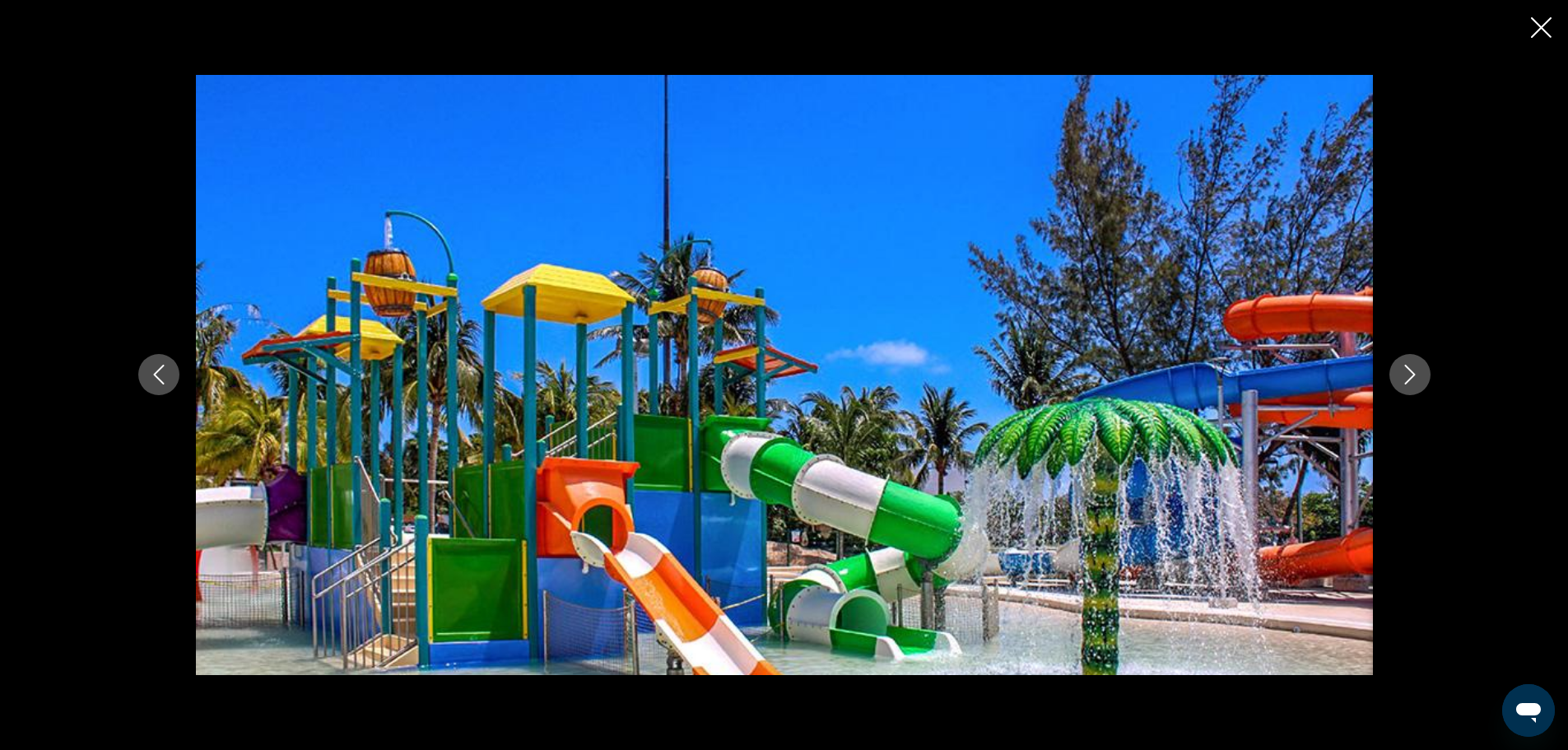
click at [1400, 372] on icon "Next image" at bounding box center [1409, 374] width 19 height 19
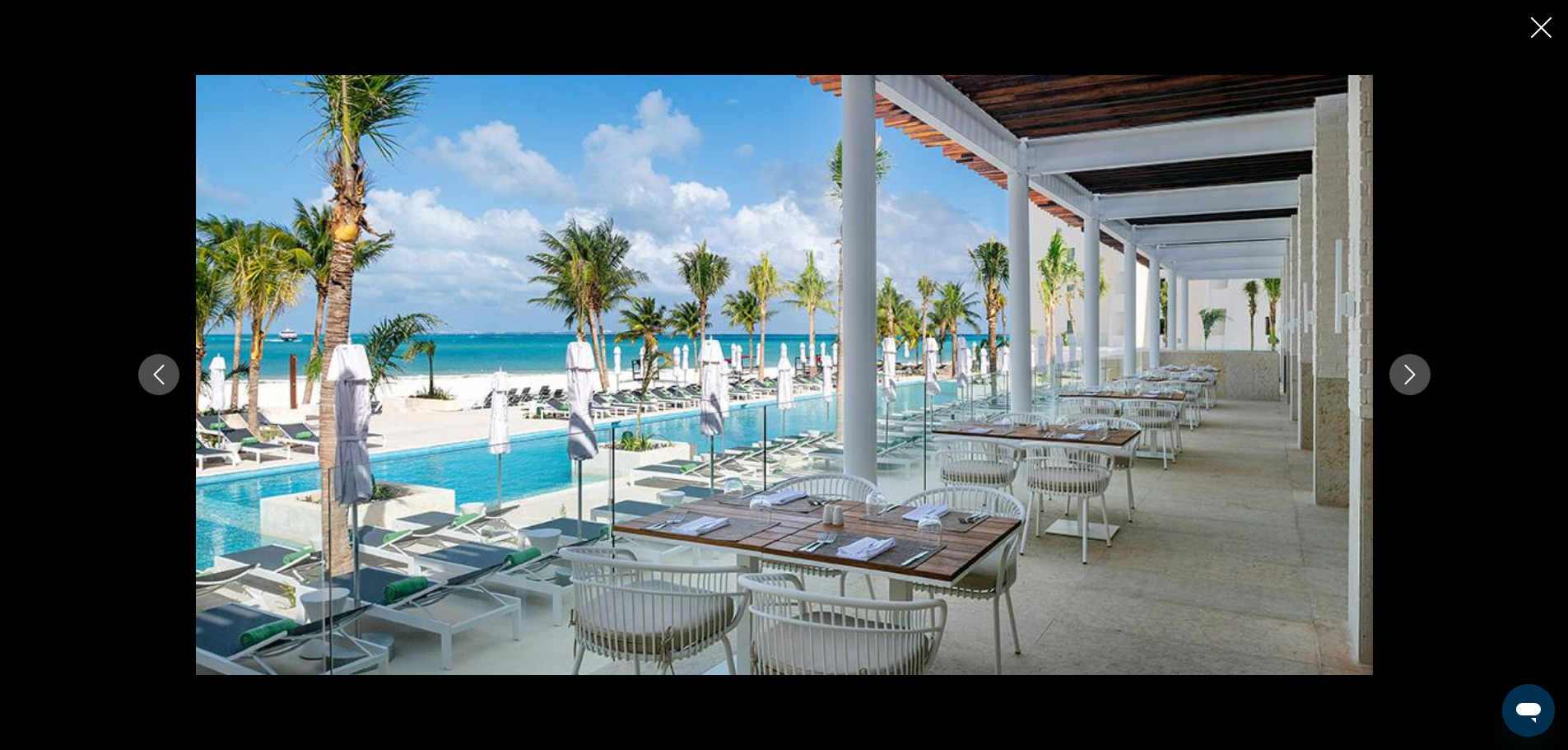
click at [1418, 372] on icon "Next image" at bounding box center [1409, 374] width 19 height 19
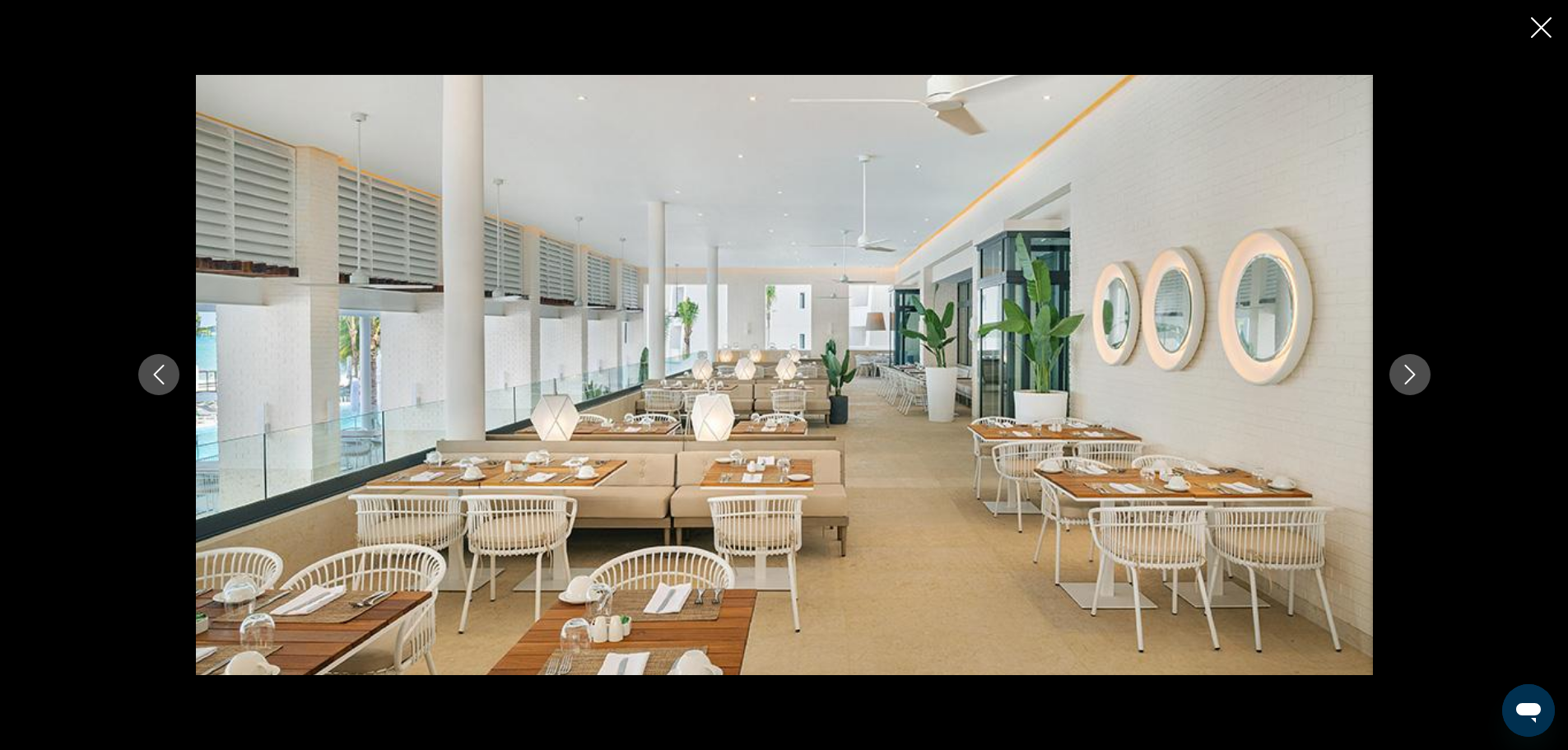
click at [1418, 372] on icon "Next image" at bounding box center [1409, 374] width 19 height 19
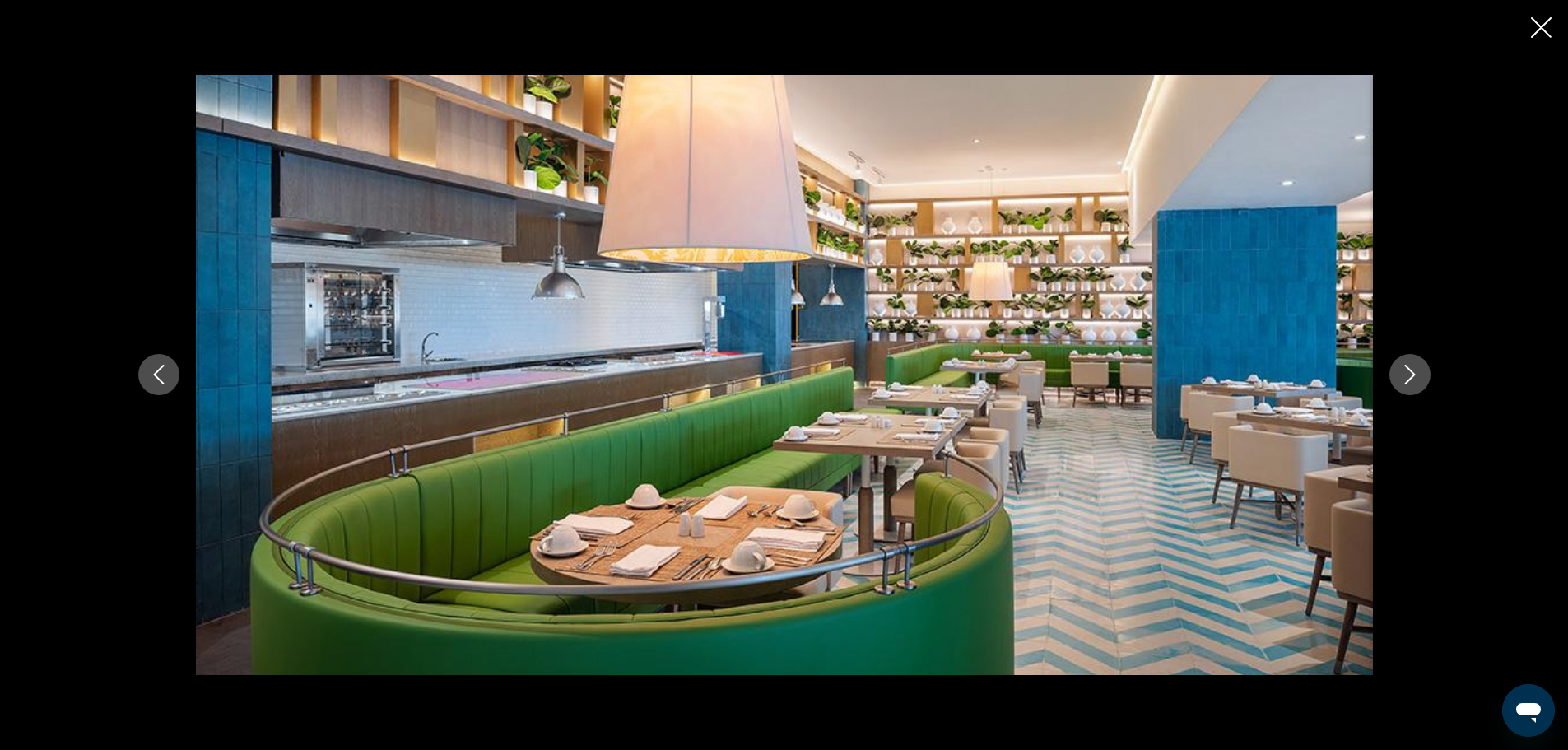
click at [1418, 372] on icon "Next image" at bounding box center [1409, 374] width 19 height 19
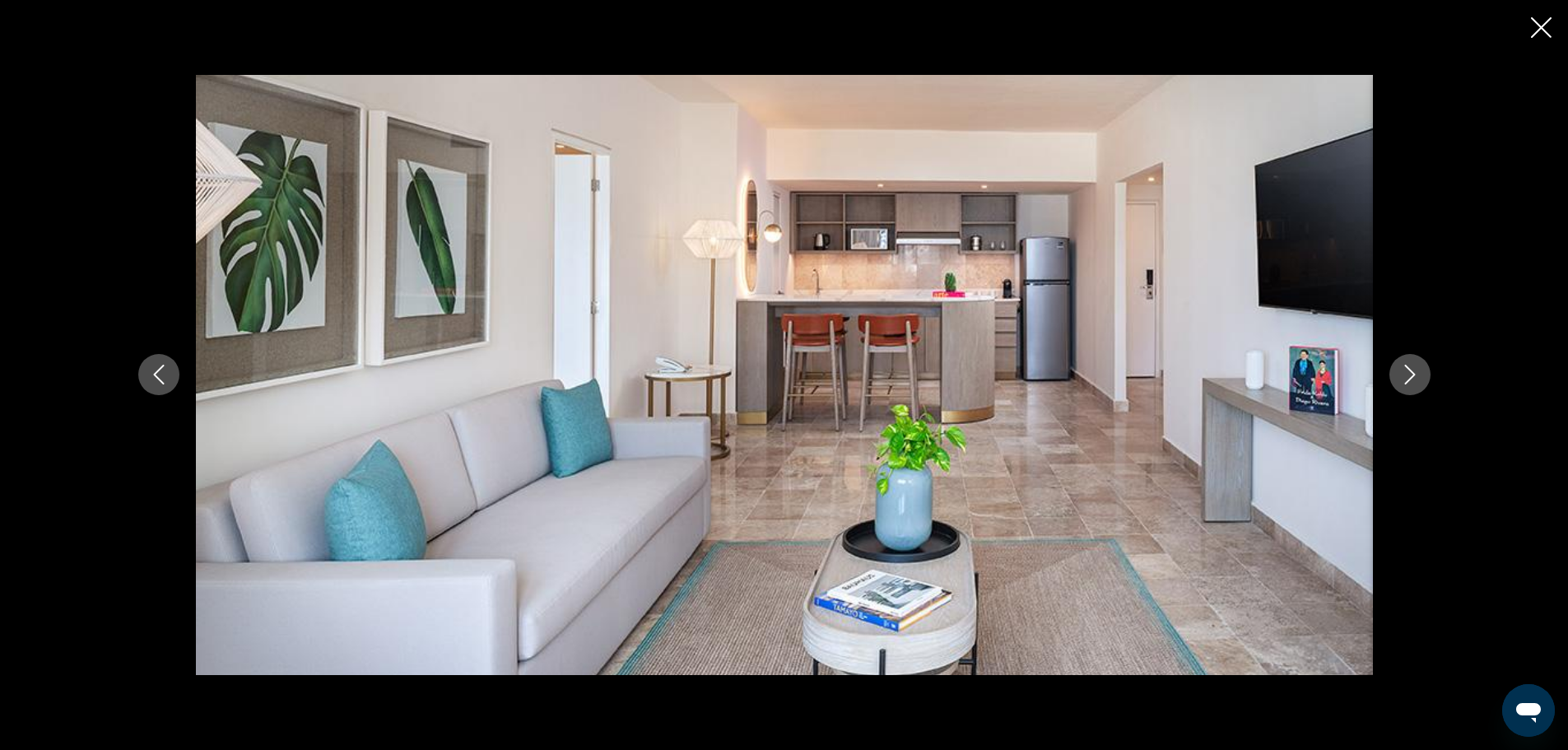
click at [1418, 372] on icon "Next image" at bounding box center [1409, 374] width 19 height 19
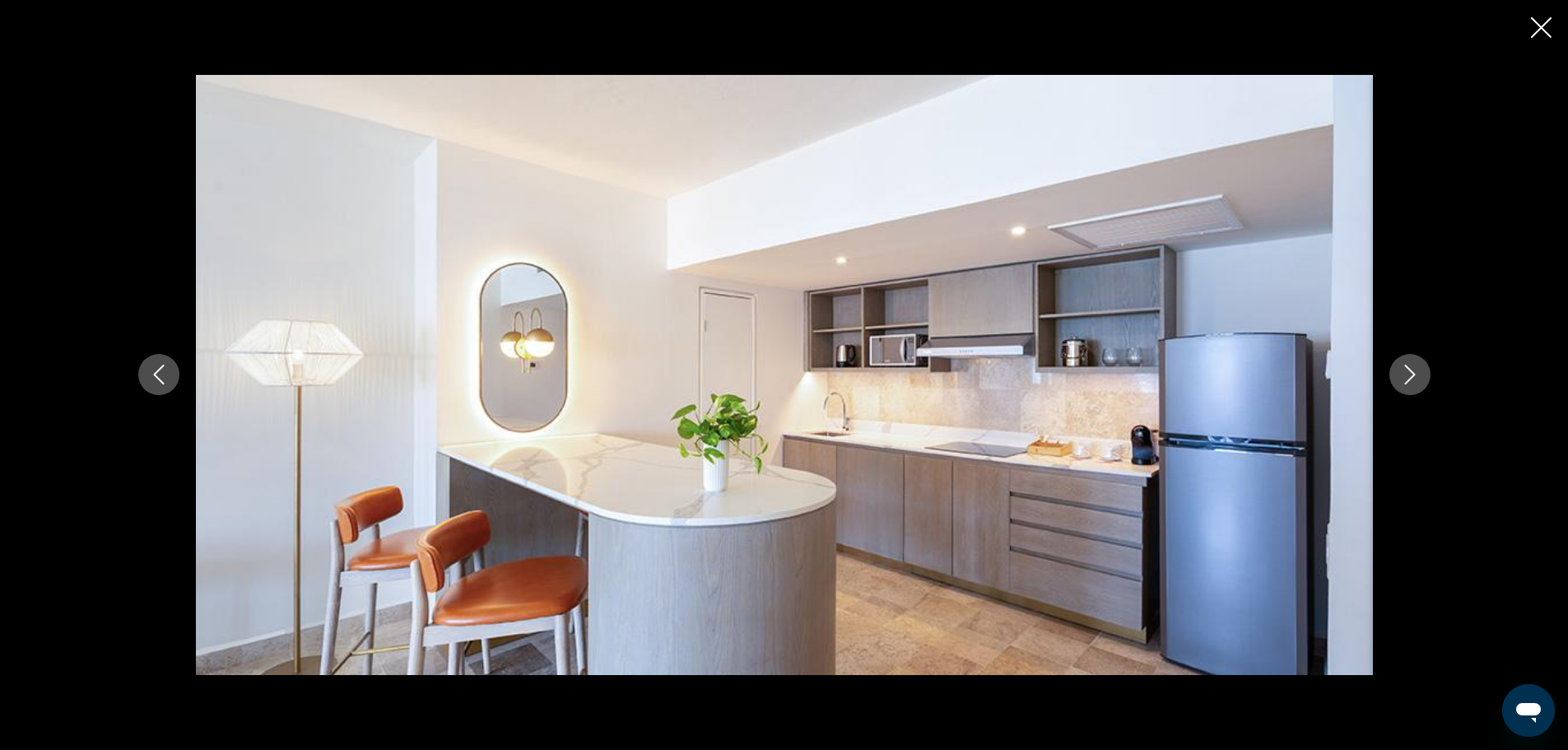
click at [1418, 372] on icon "Next image" at bounding box center [1409, 374] width 19 height 19
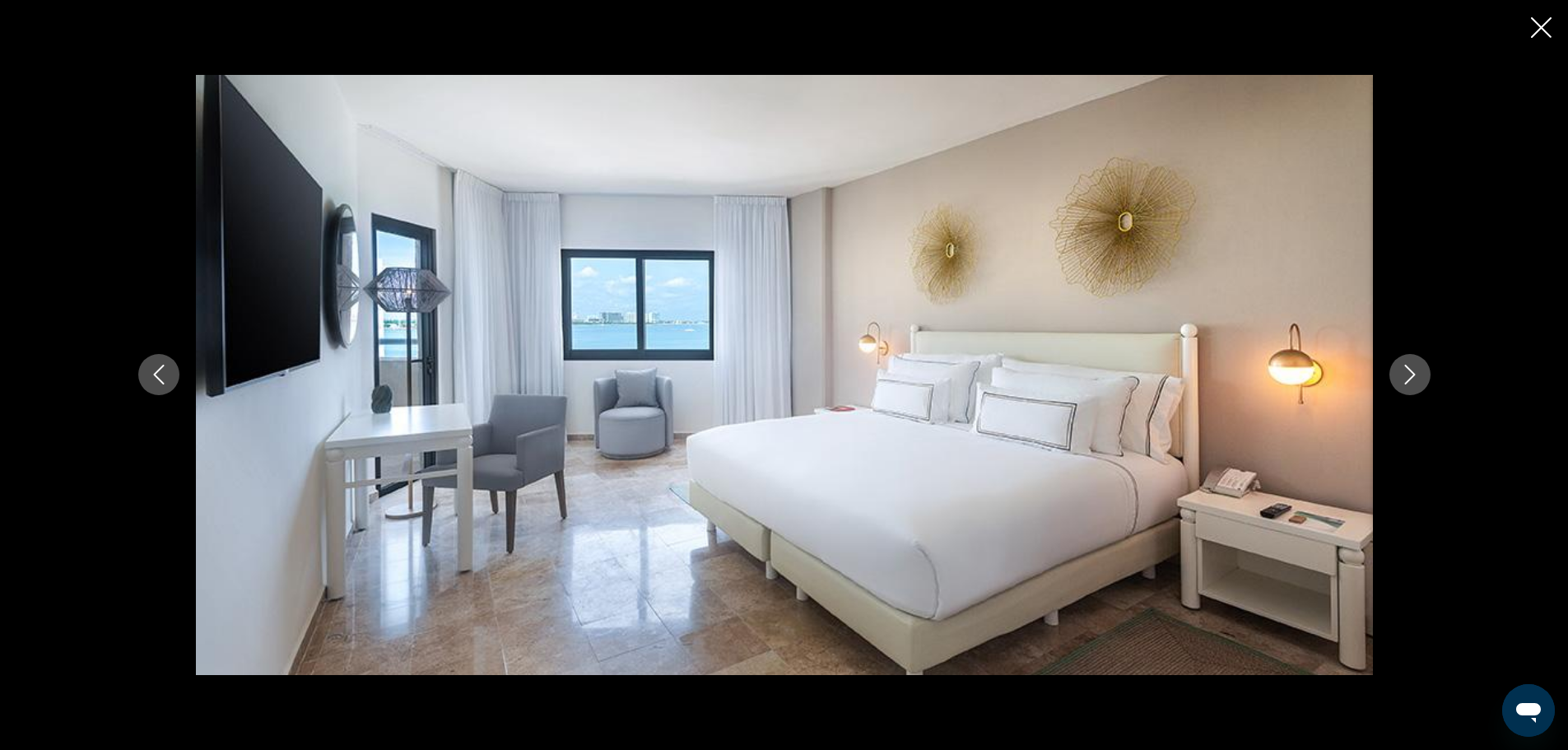
click at [1418, 372] on icon "Next image" at bounding box center [1409, 374] width 19 height 19
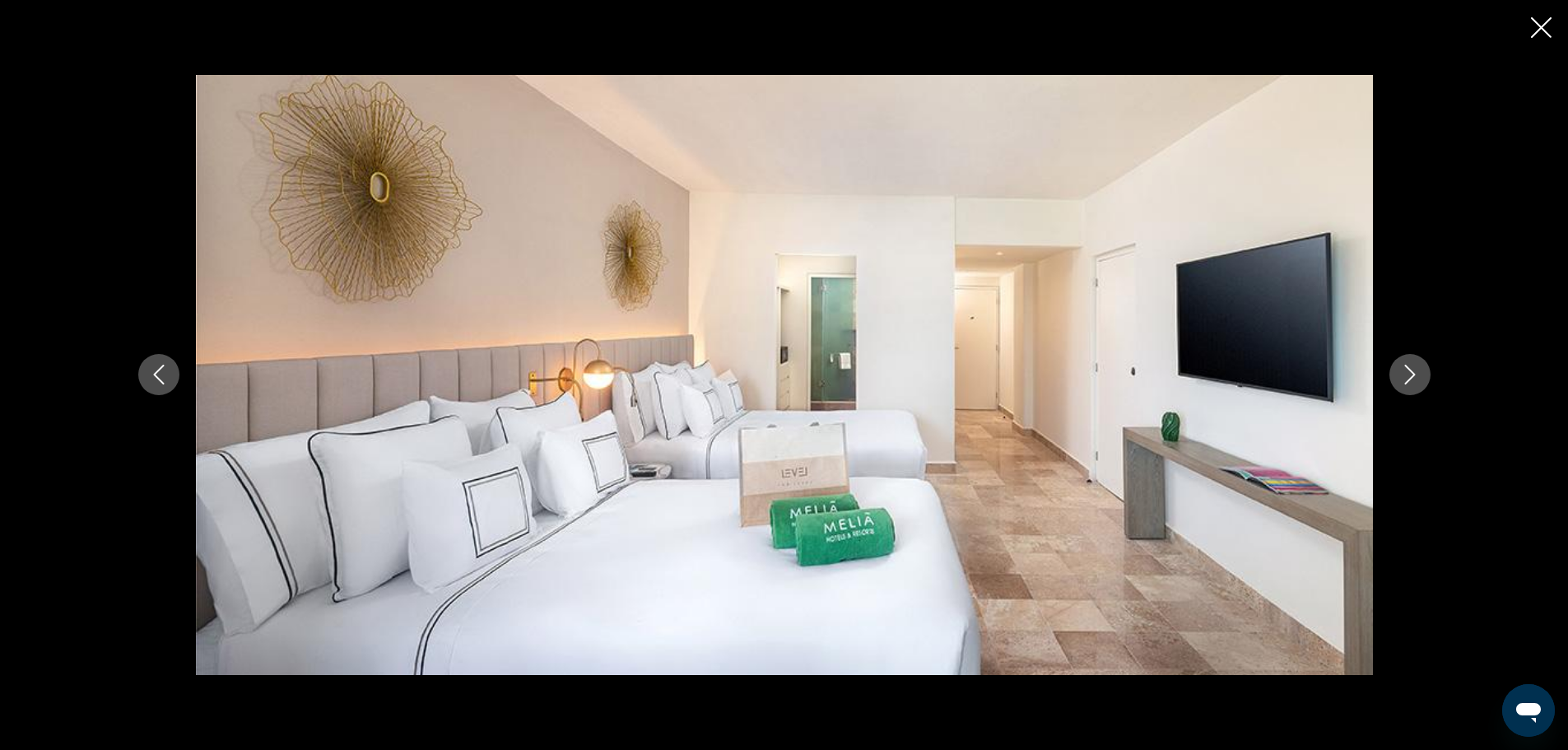
click at [1411, 372] on icon "Next image" at bounding box center [1409, 375] width 11 height 19
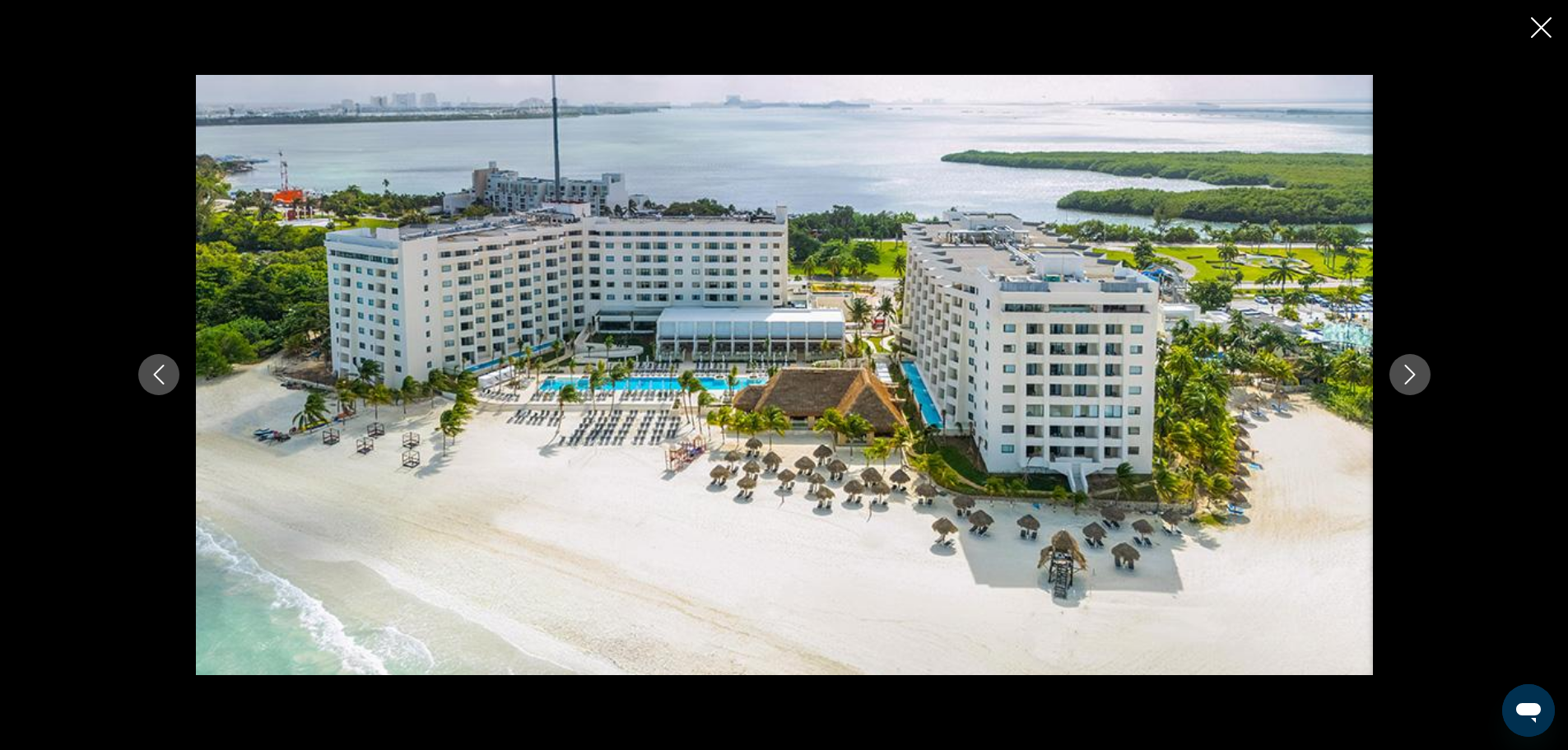
click at [1542, 34] on icon "Close slideshow" at bounding box center [1541, 28] width 20 height 20
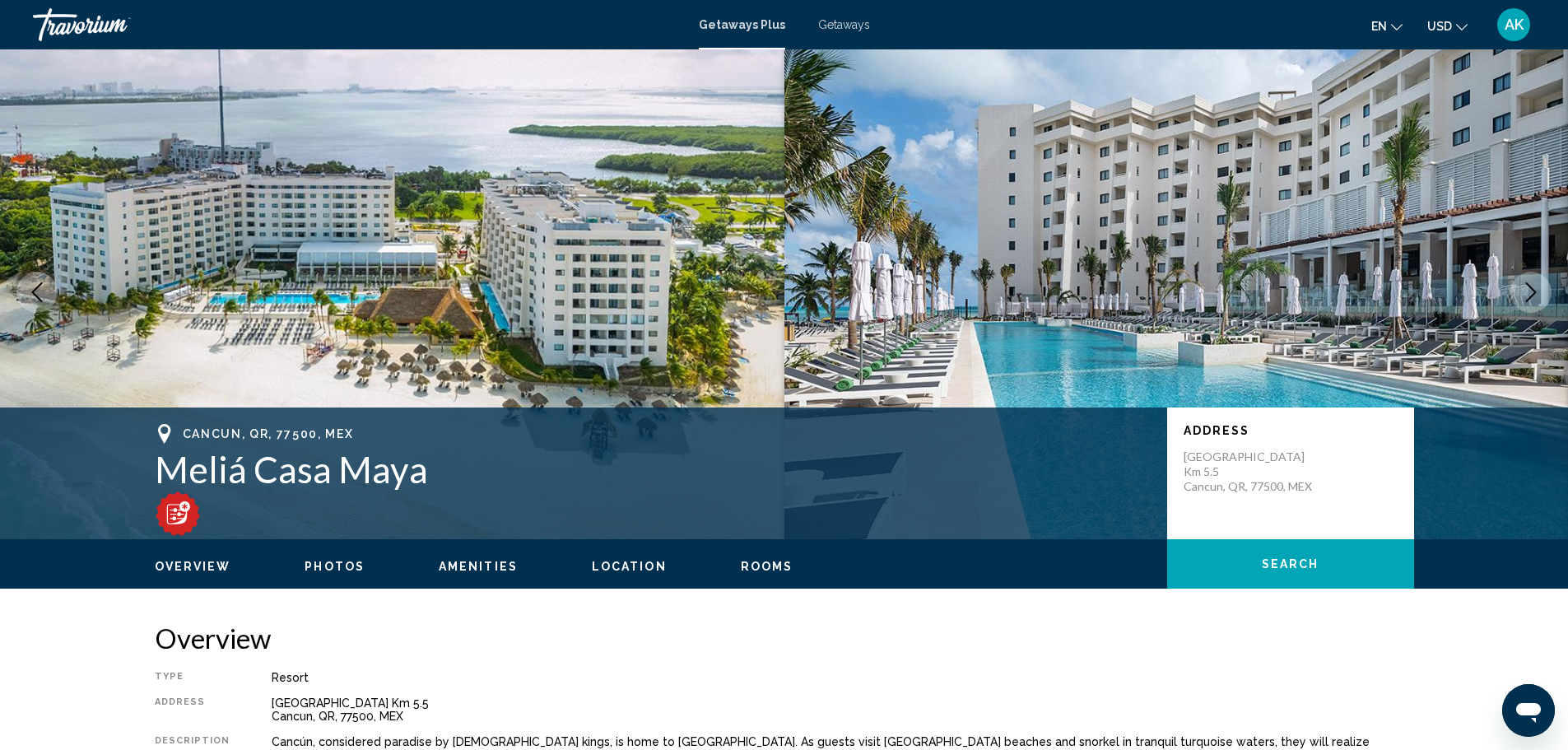
scroll to position [0, 0]
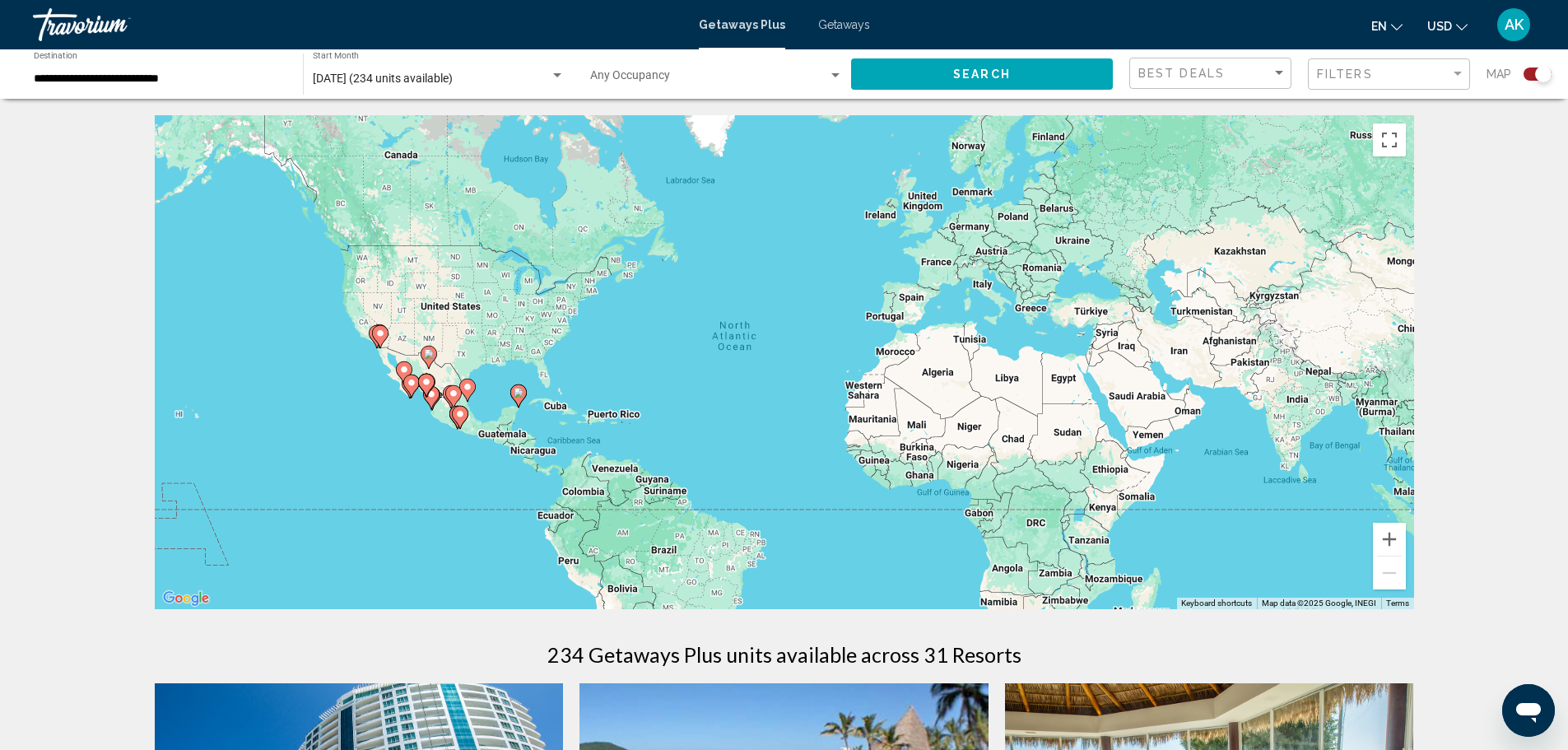
click at [827, 29] on span "Getaways" at bounding box center [844, 25] width 52 height 13
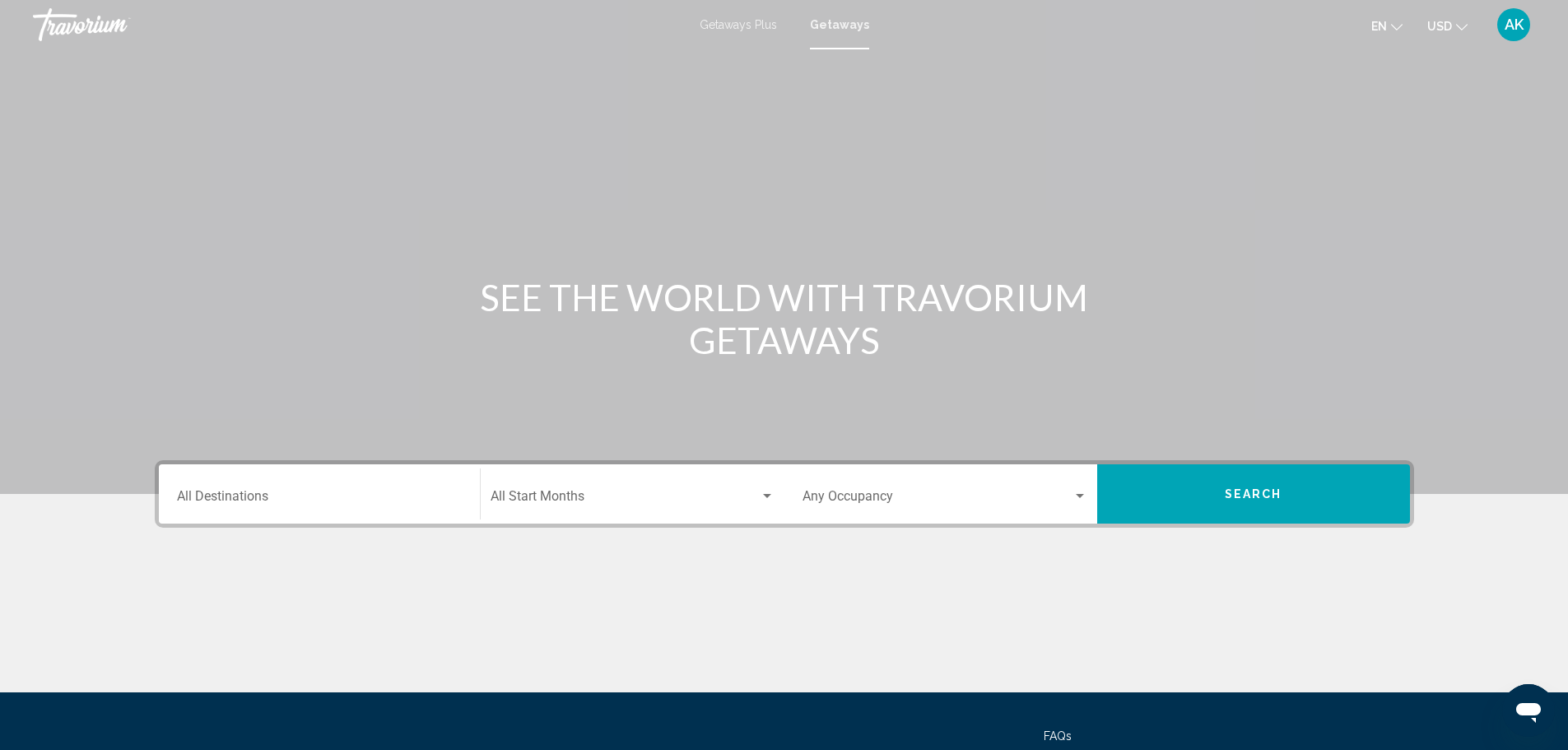
click at [319, 515] on div "Destination All Destinations" at bounding box center [319, 494] width 285 height 52
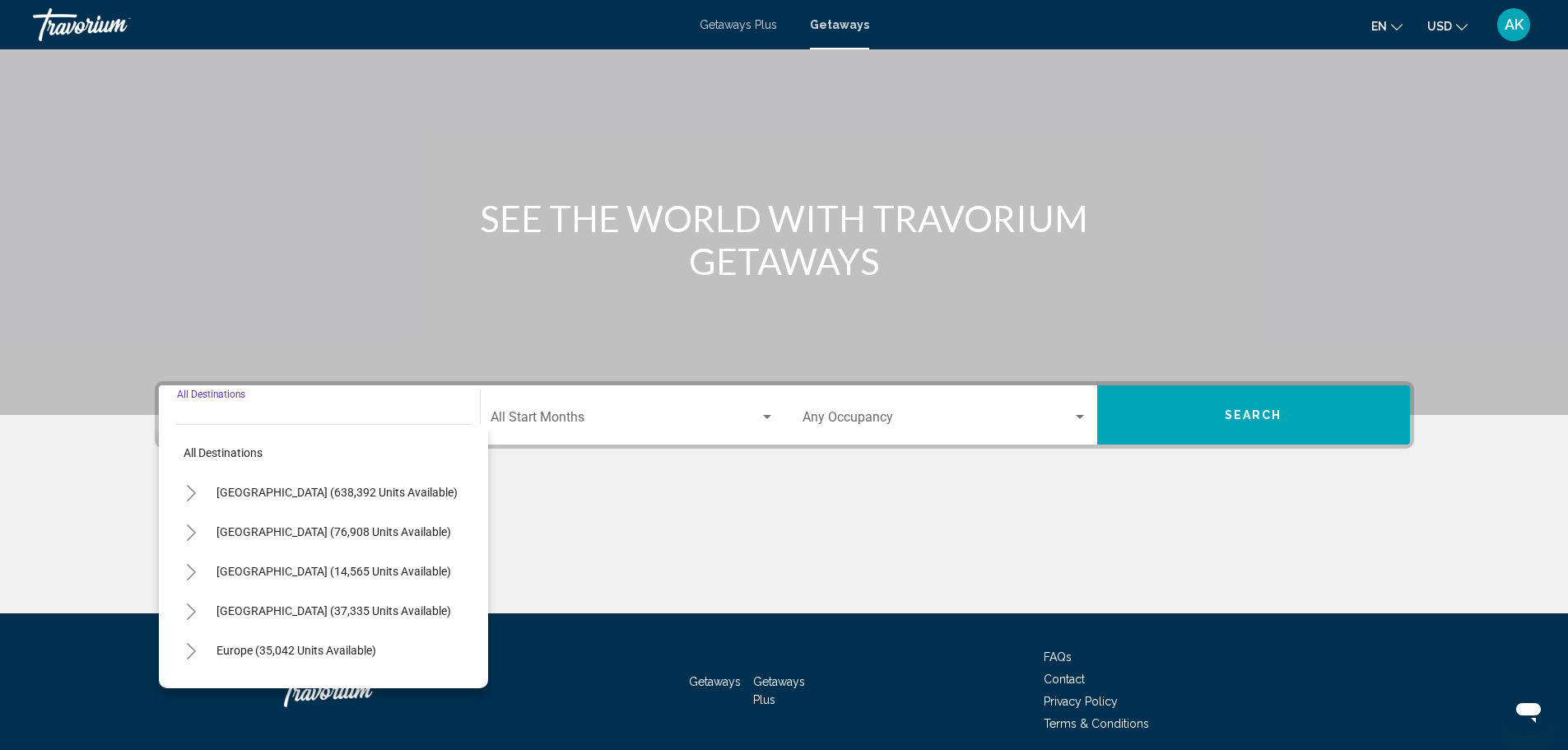
scroll to position [144, 0]
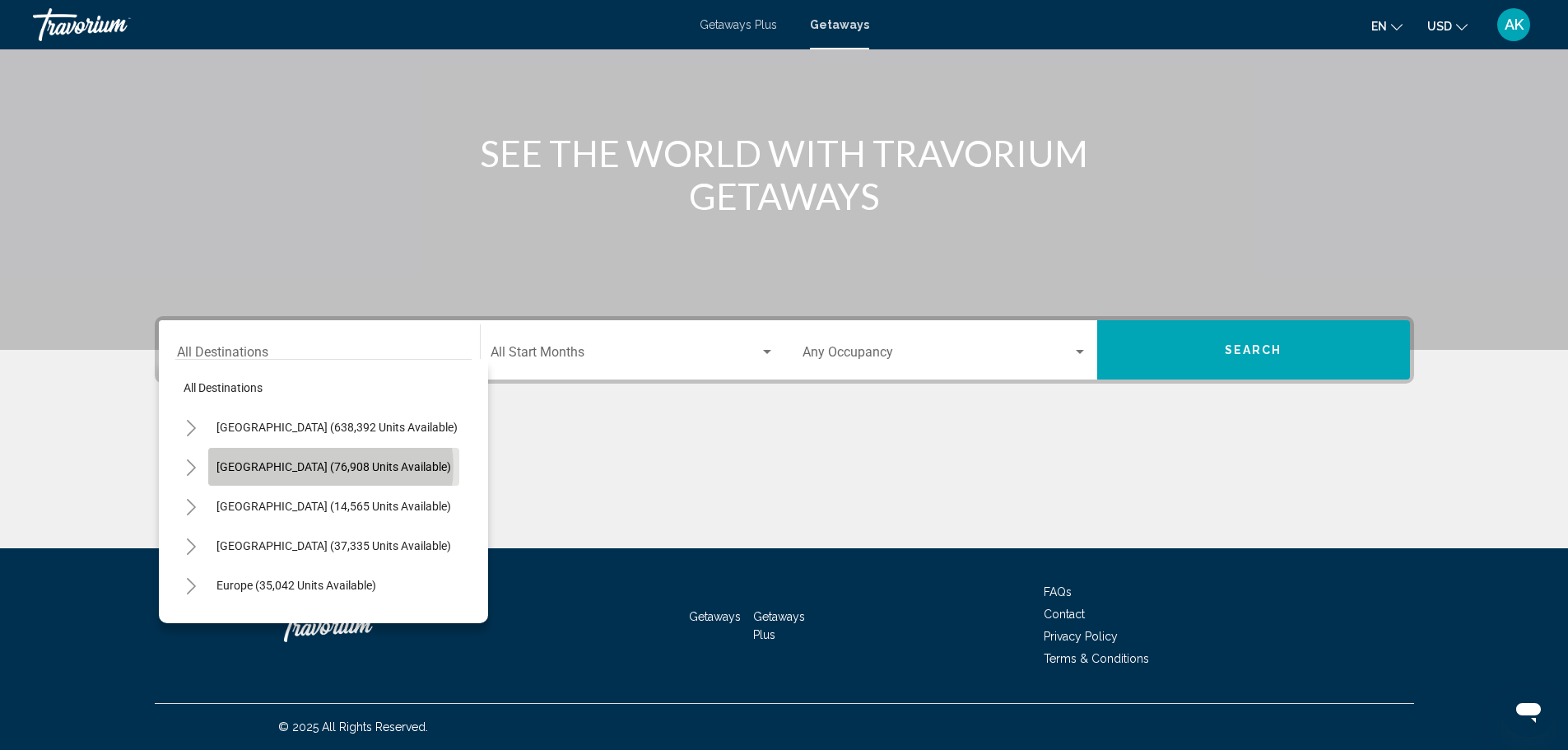
click at [330, 467] on span "[GEOGRAPHIC_DATA] (76,908 units available)" at bounding box center [333, 467] width 235 height 13
type input "**********"
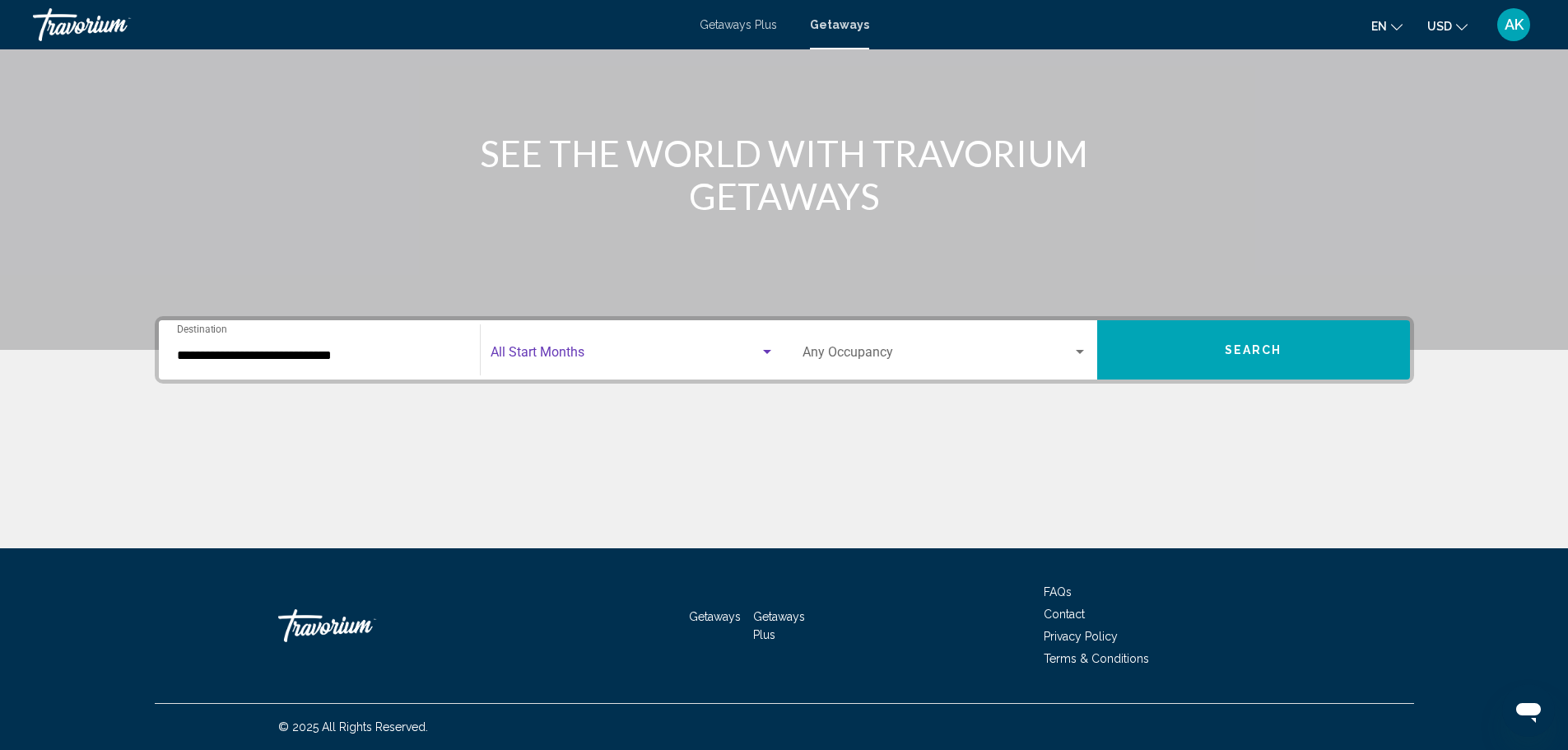
click at [655, 355] on span "Search widget" at bounding box center [625, 356] width 269 height 15
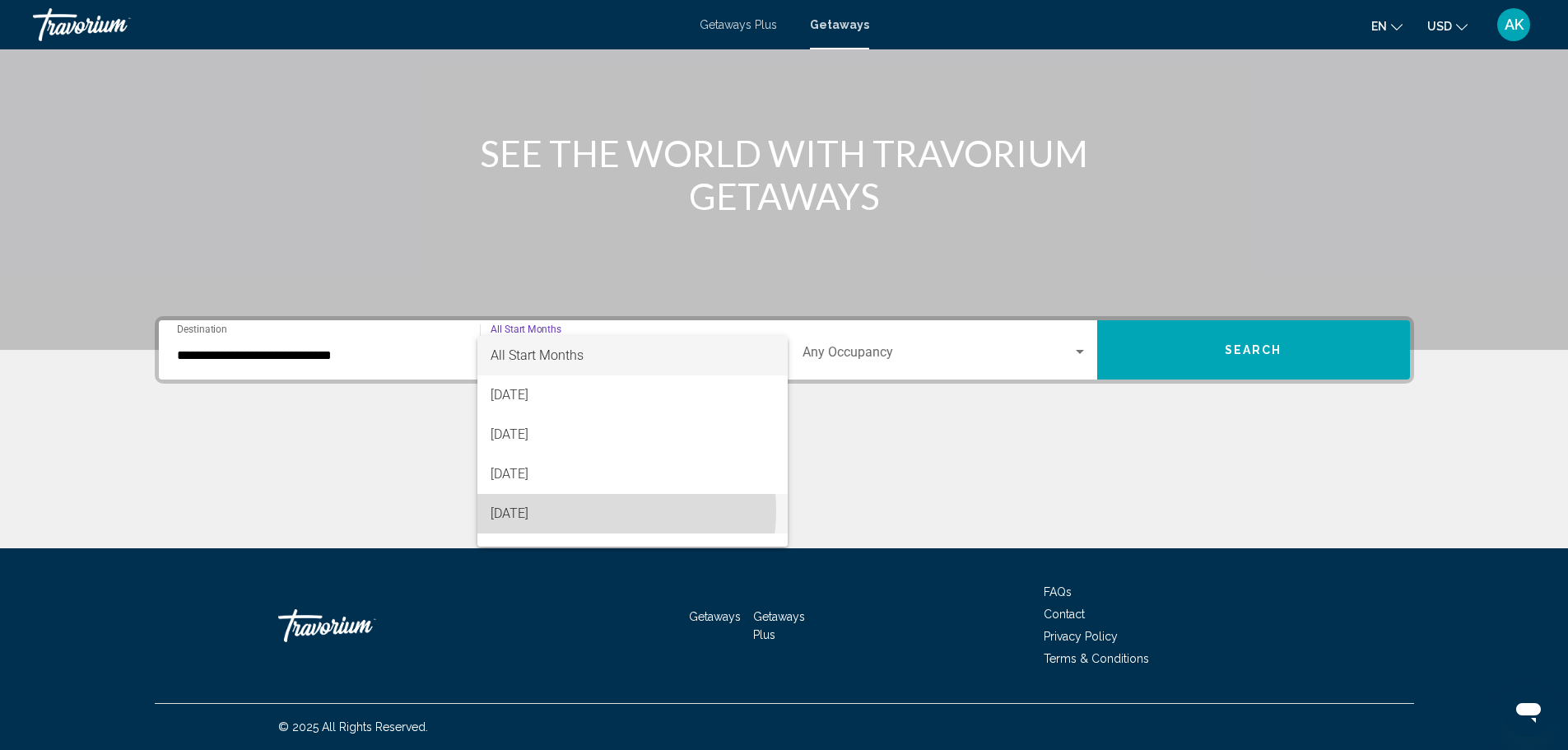
click at [589, 510] on span "[DATE]" at bounding box center [632, 513] width 284 height 40
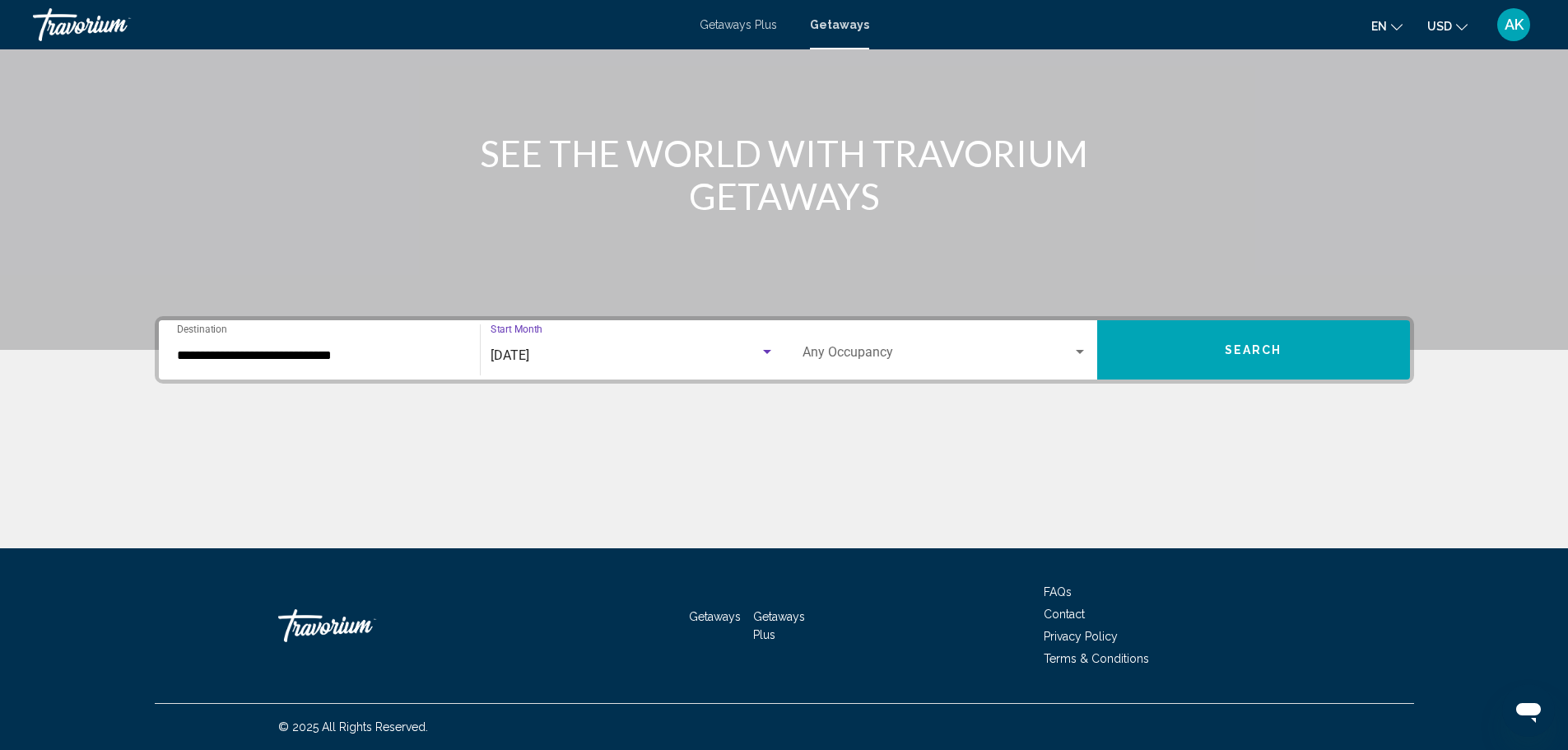
click at [1279, 356] on span "Search" at bounding box center [1254, 351] width 58 height 13
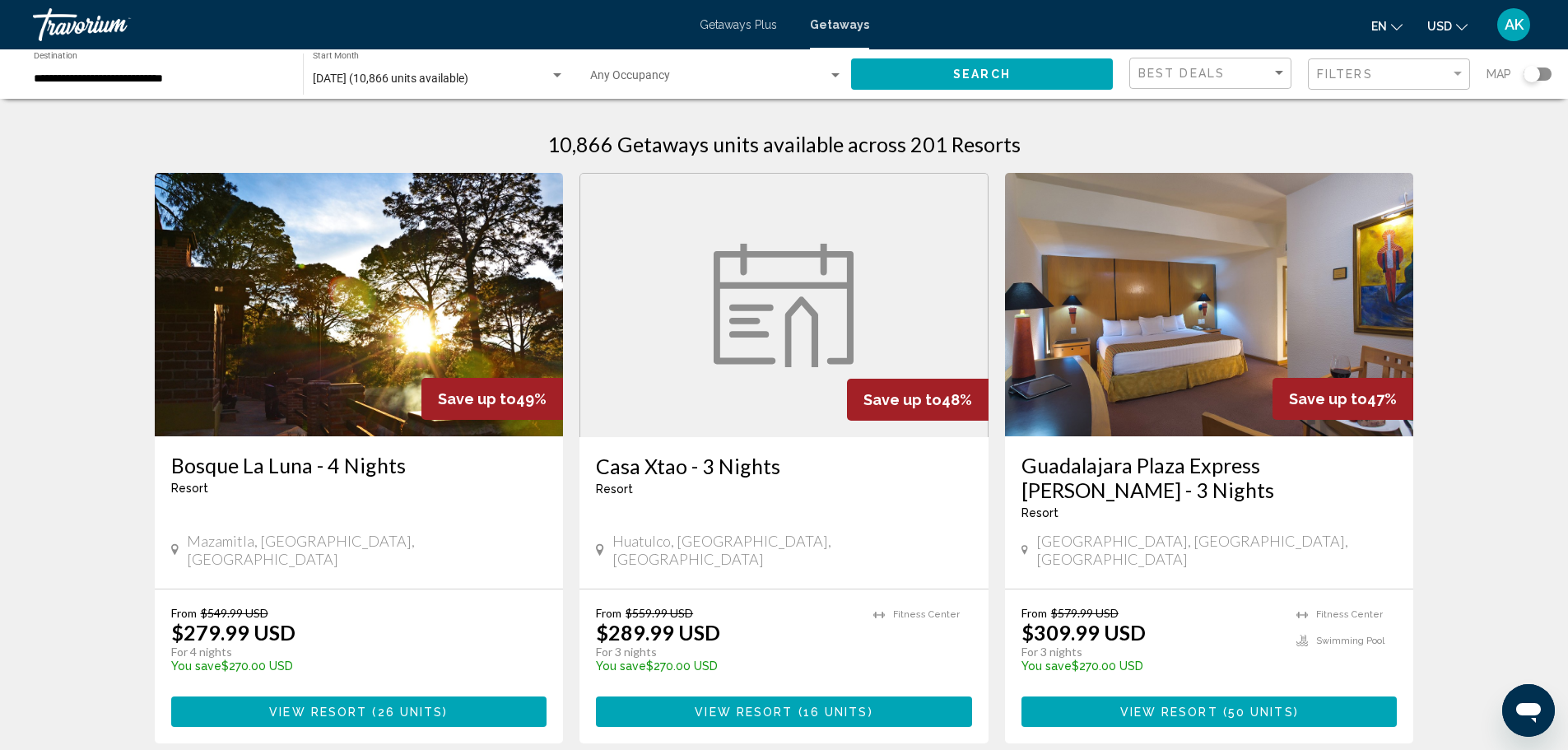
click at [1345, 82] on div "Filters" at bounding box center [1391, 74] width 148 height 30
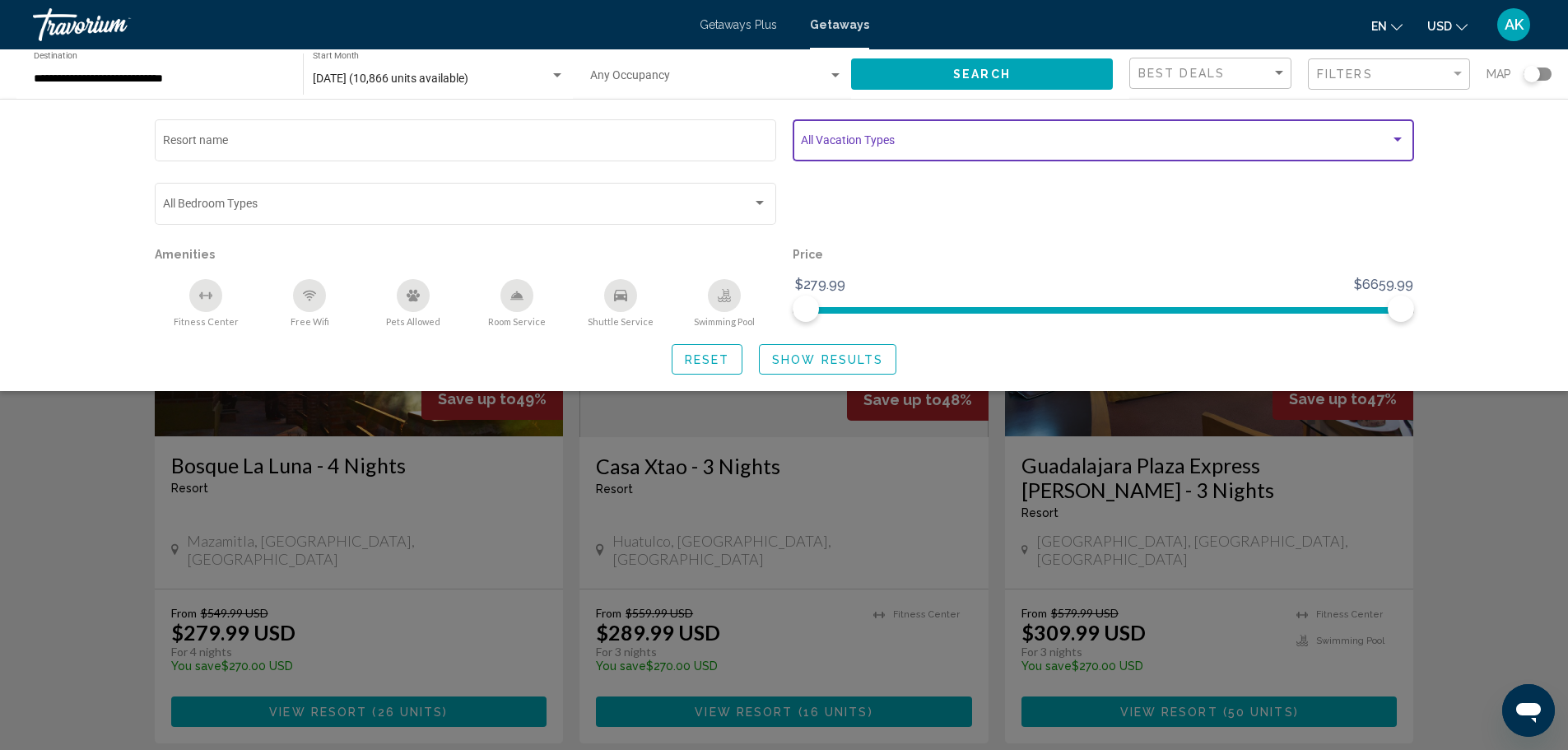
click at [1242, 146] on span "Search widget" at bounding box center [1095, 143] width 589 height 13
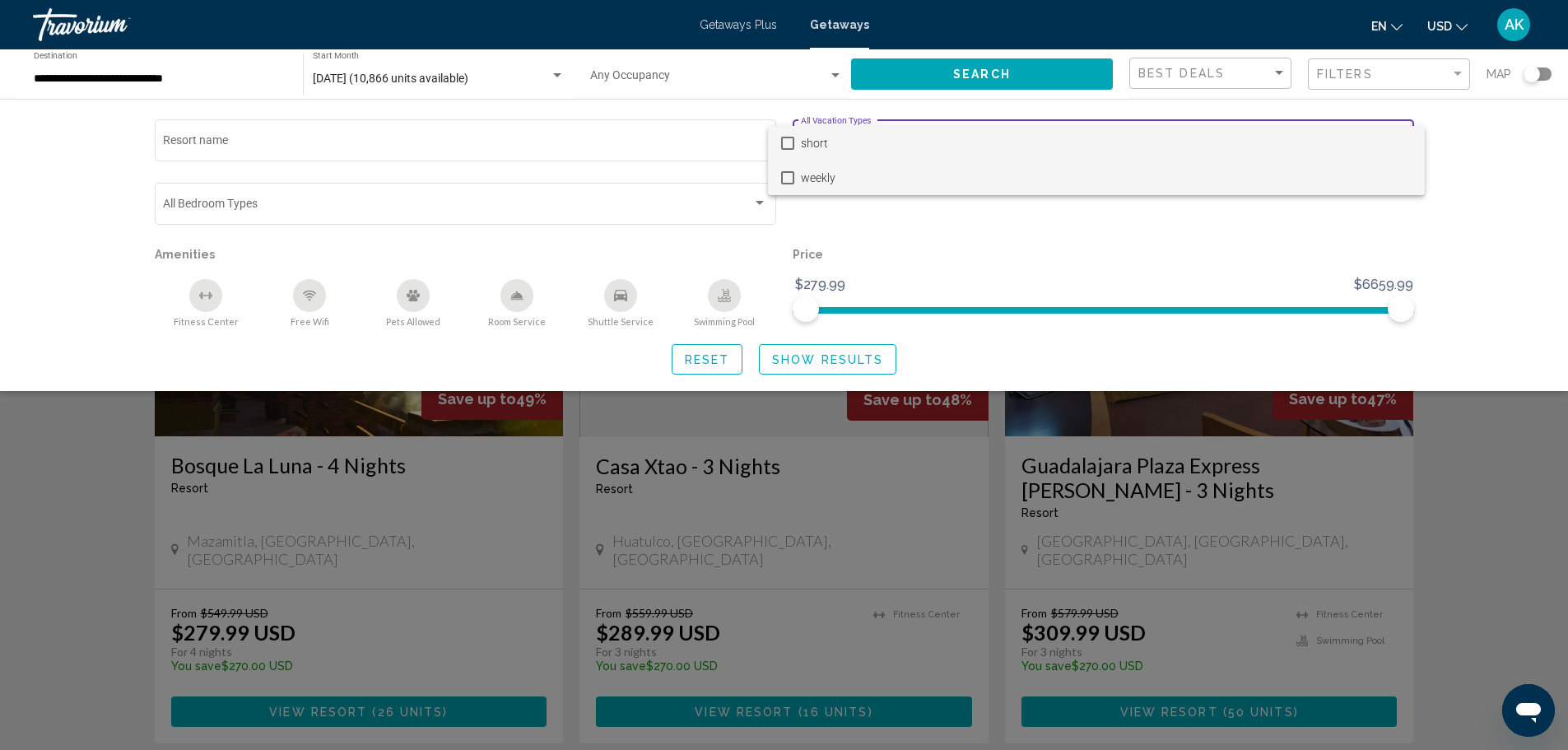
click at [818, 177] on span "weekly" at bounding box center [1106, 177] width 610 height 34
click at [870, 360] on div at bounding box center [784, 375] width 1568 height 750
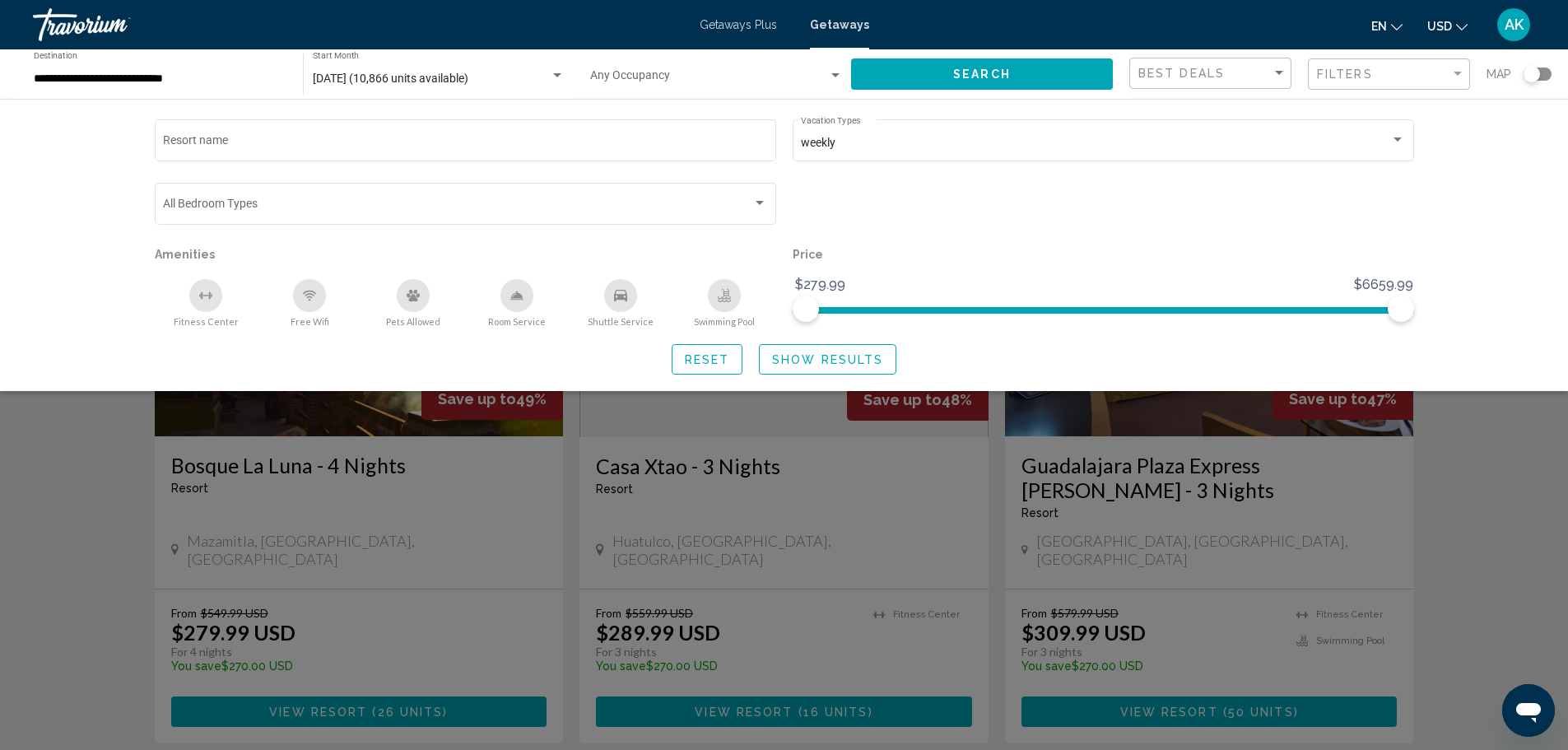
click at [840, 357] on span "Show Results" at bounding box center [827, 360] width 111 height 13
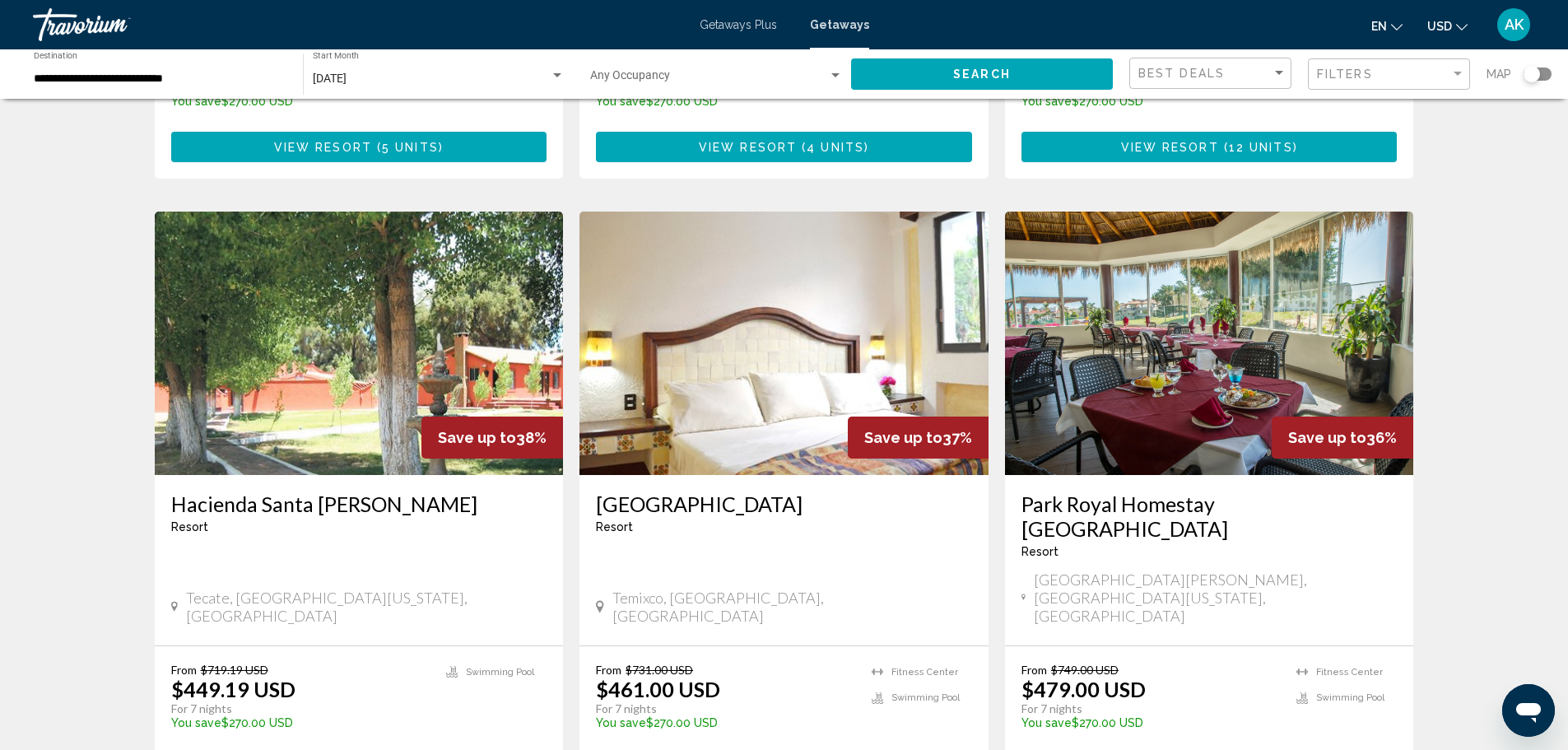
scroll to position [576, 0]
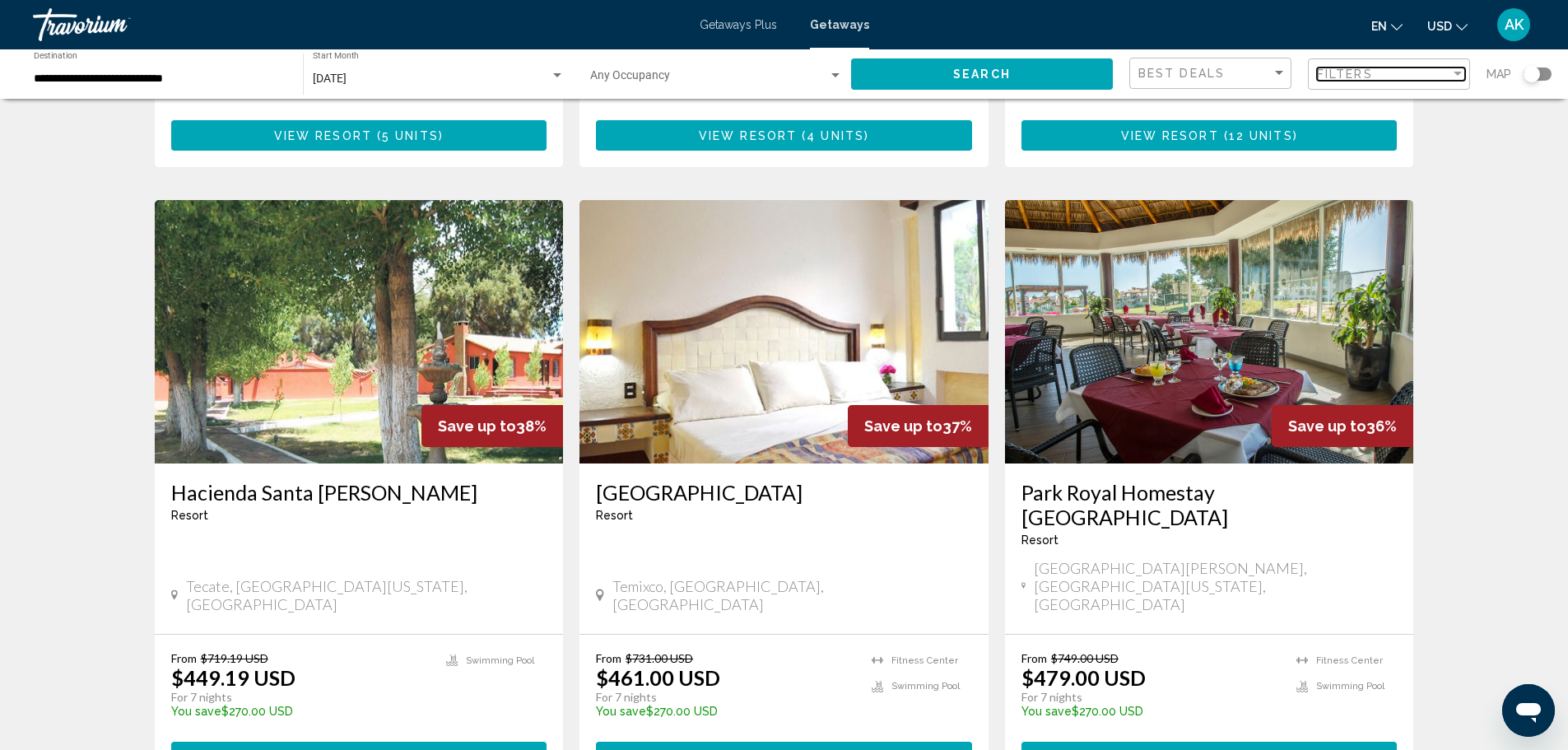
click at [1413, 72] on div "Filters" at bounding box center [1383, 74] width 134 height 13
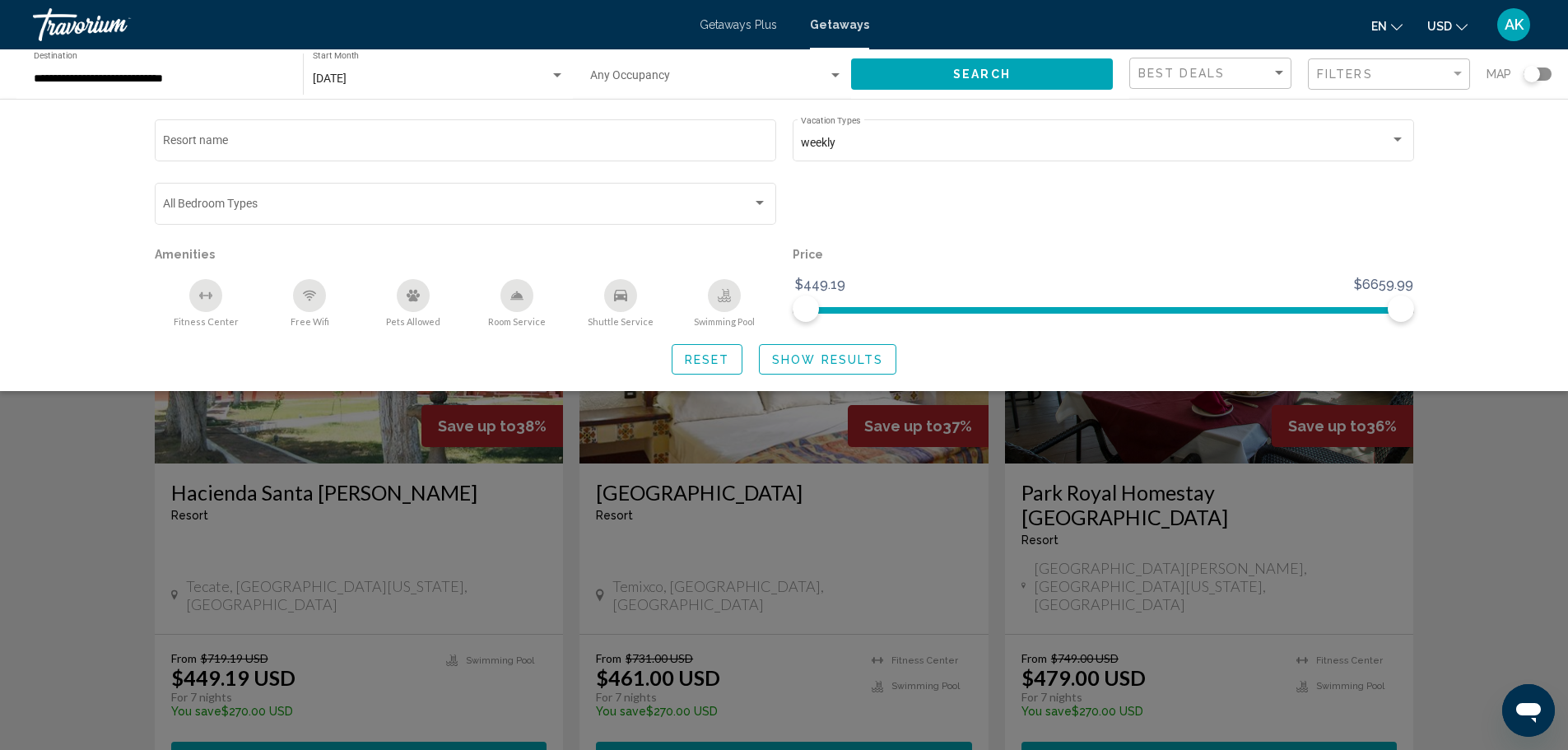
click at [1485, 544] on div "Search widget" at bounding box center [784, 499] width 1568 height 503
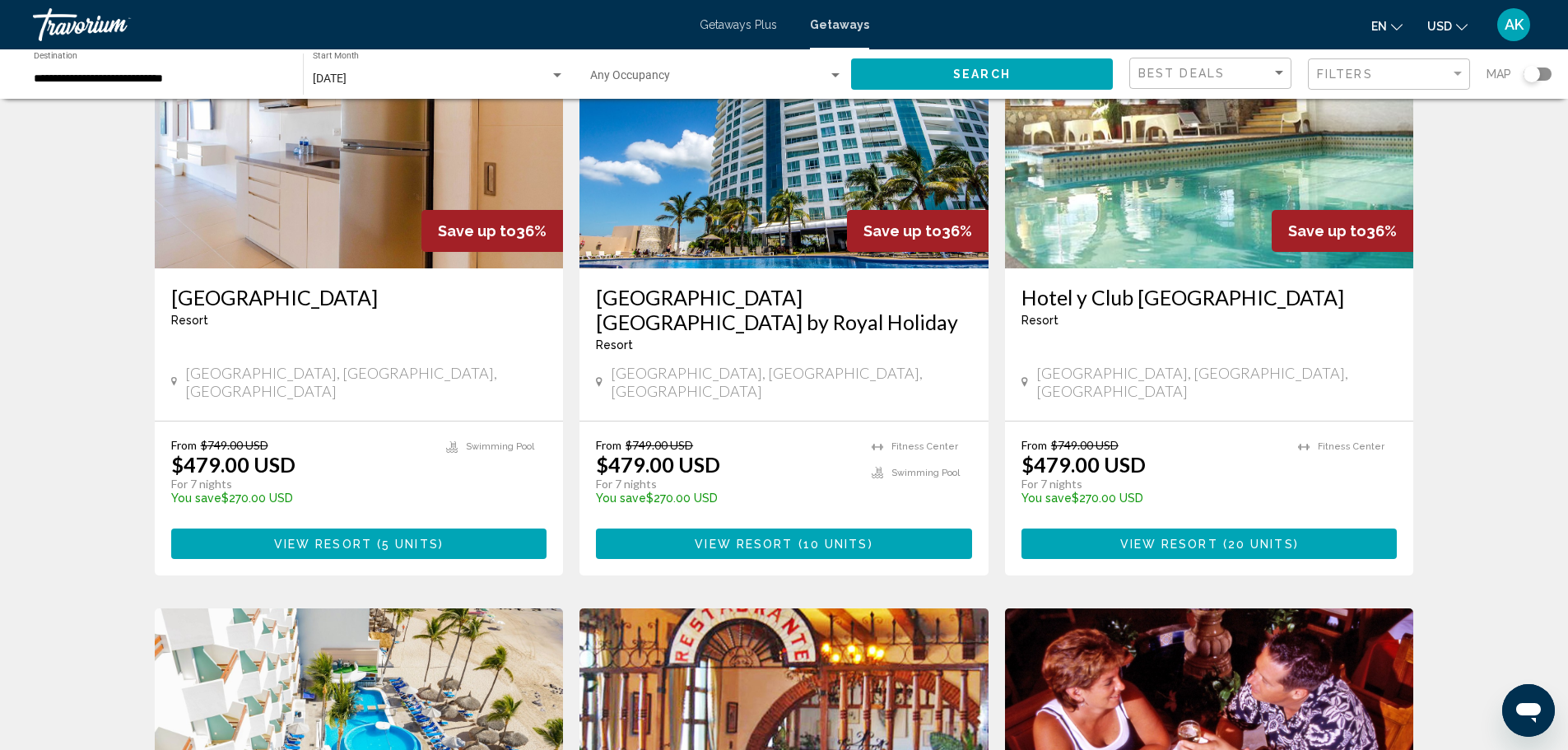
scroll to position [1399, 0]
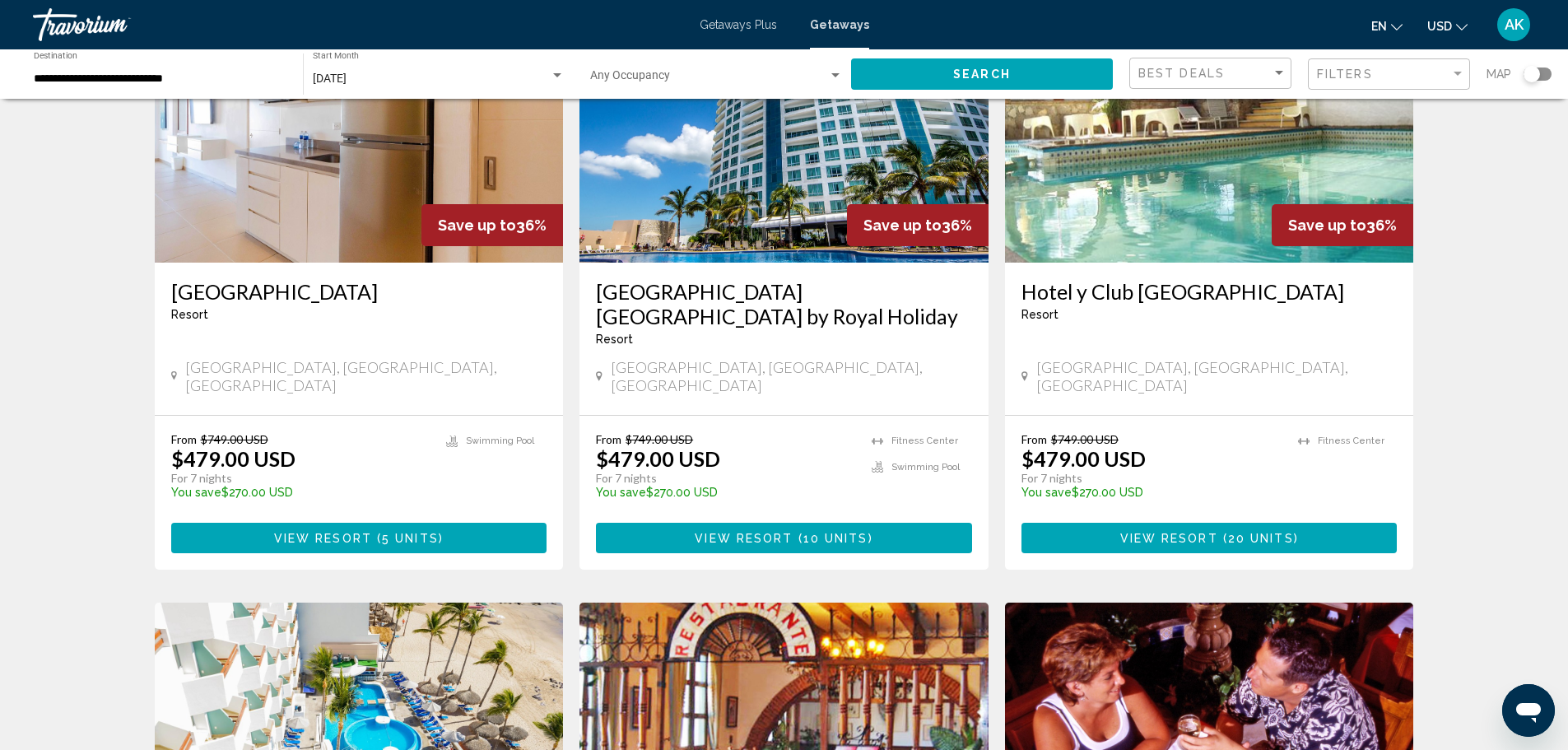
click at [749, 531] on span "View Resort" at bounding box center [743, 538] width 98 height 13
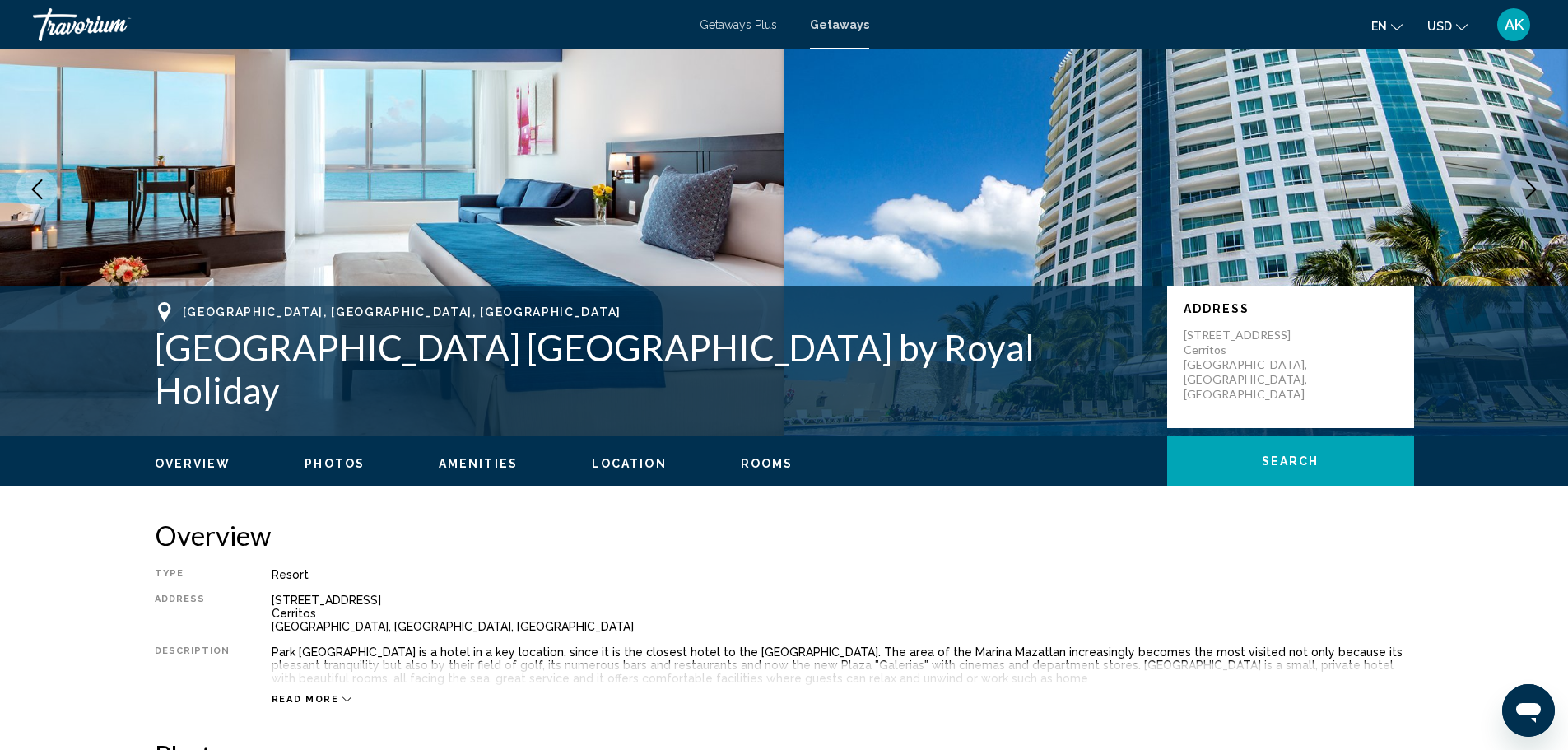
scroll to position [330, 0]
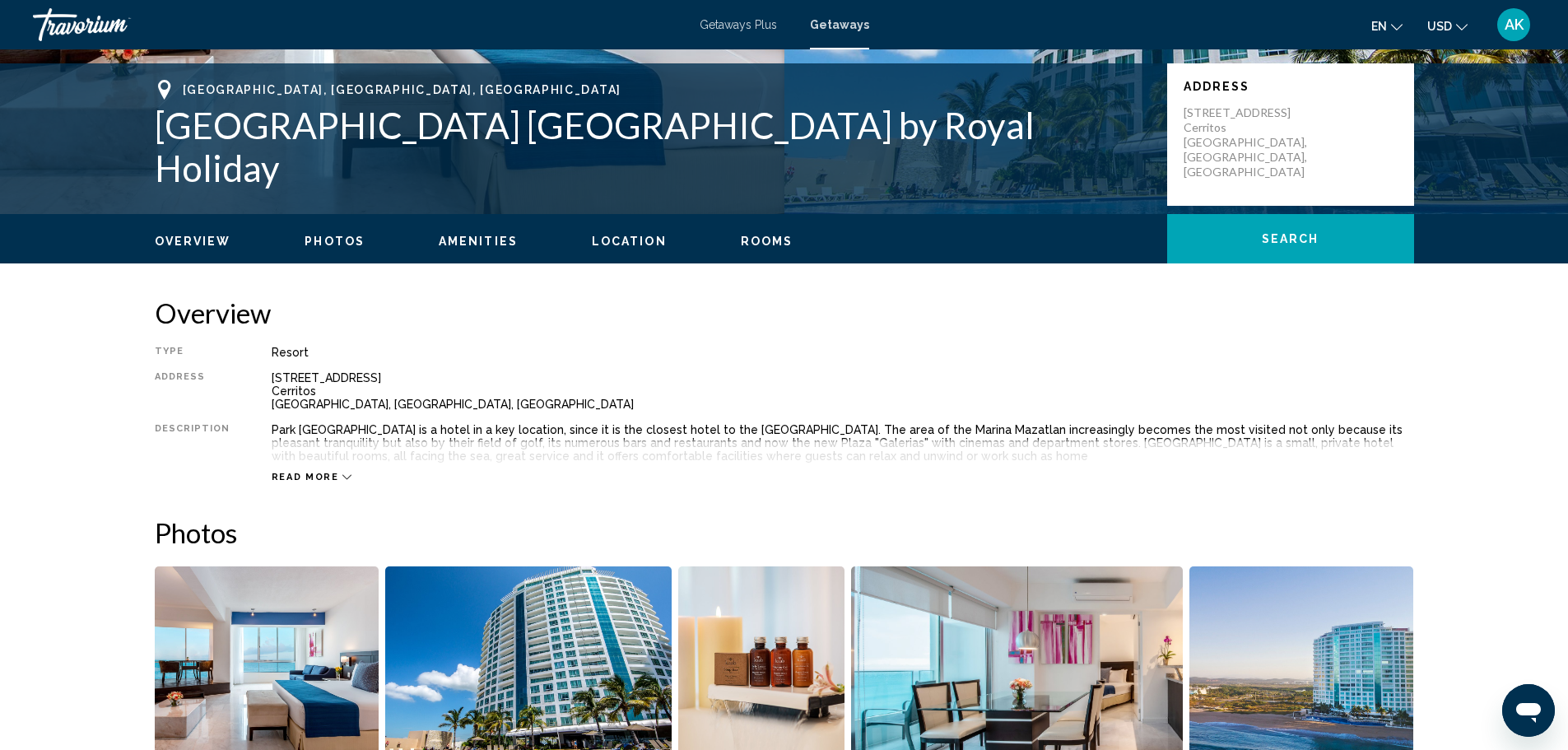
click at [1272, 245] on span "Search" at bounding box center [1291, 240] width 58 height 13
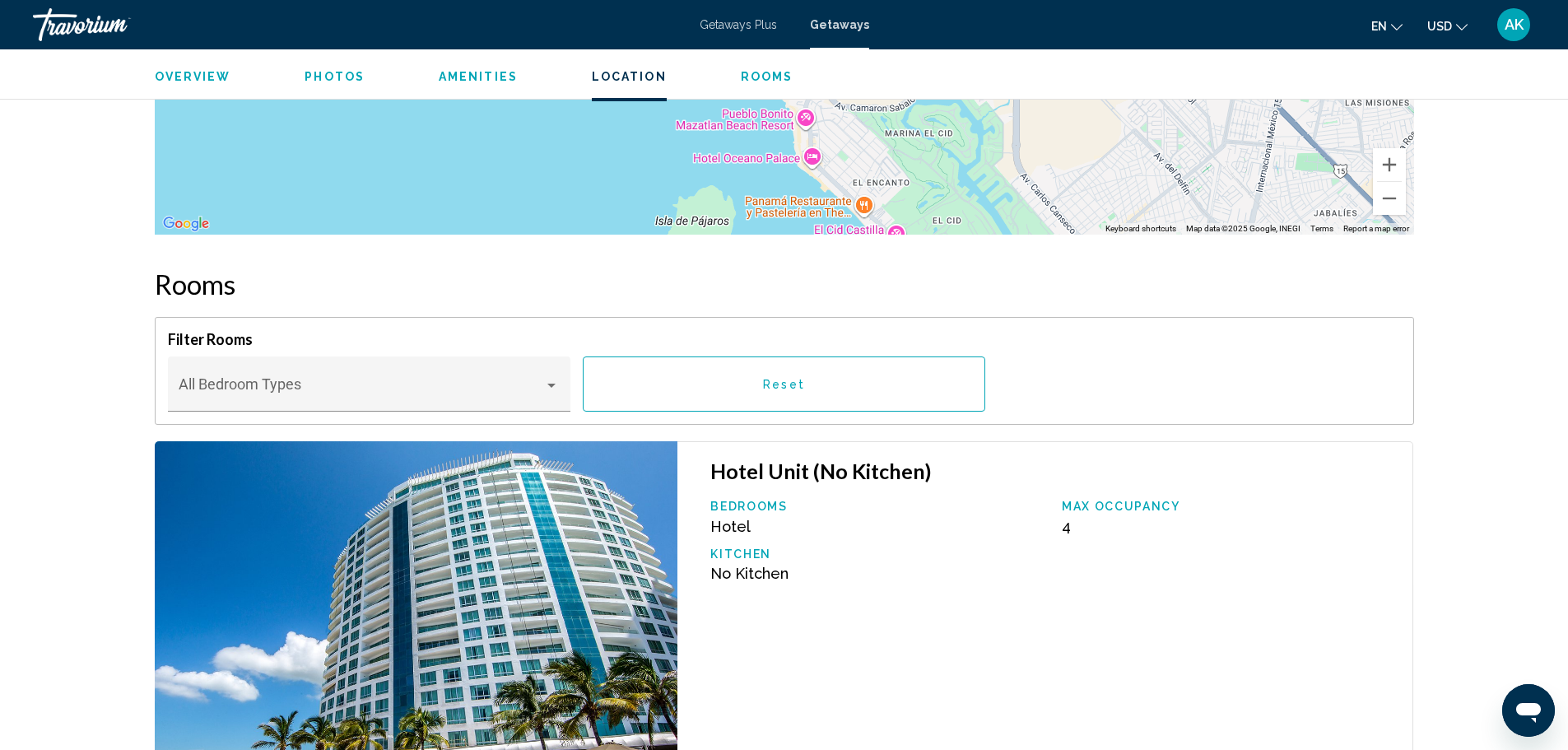
scroll to position [2334, 0]
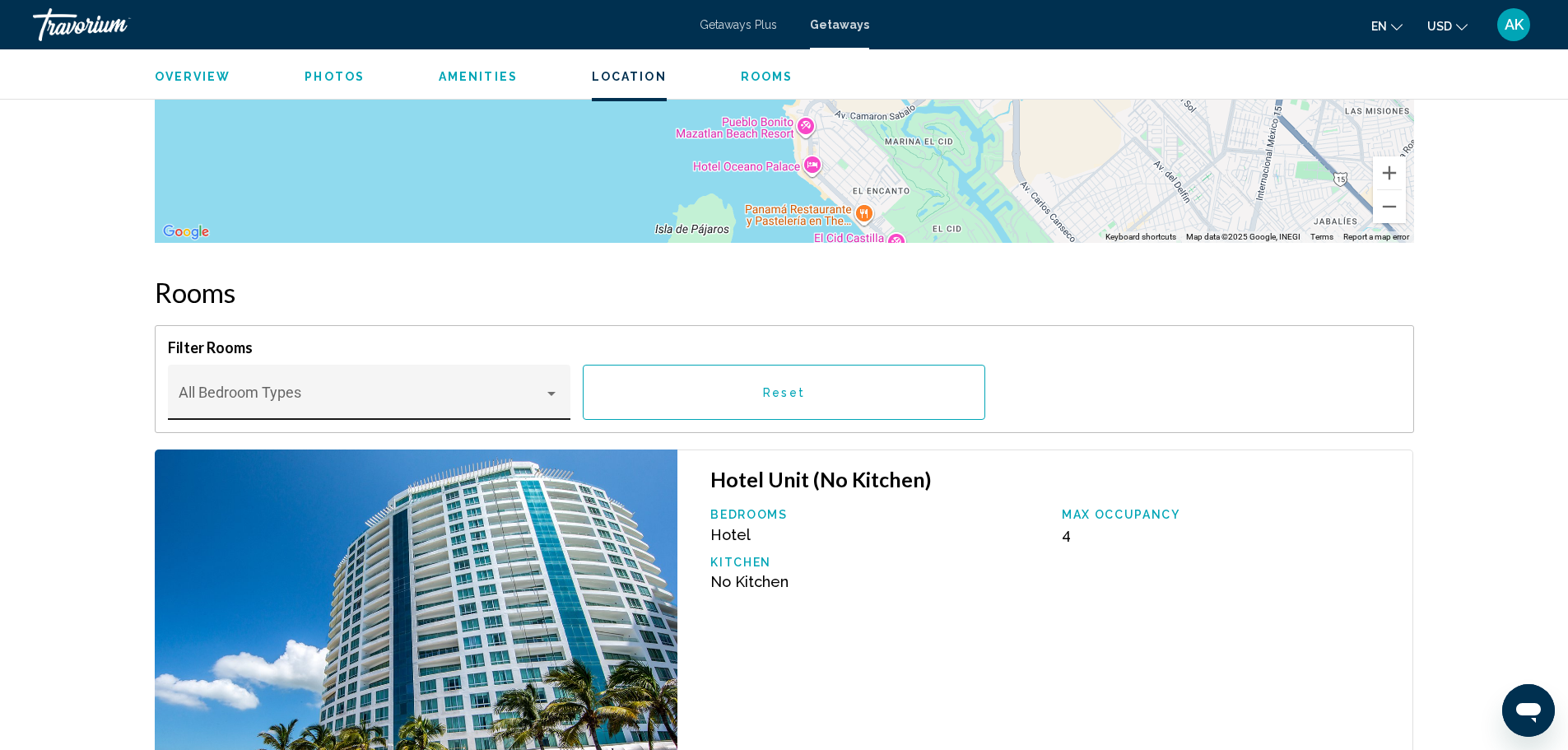
click at [533, 391] on div "Bedroom Types All Bedroom Types" at bounding box center [368, 398] width 380 height 44
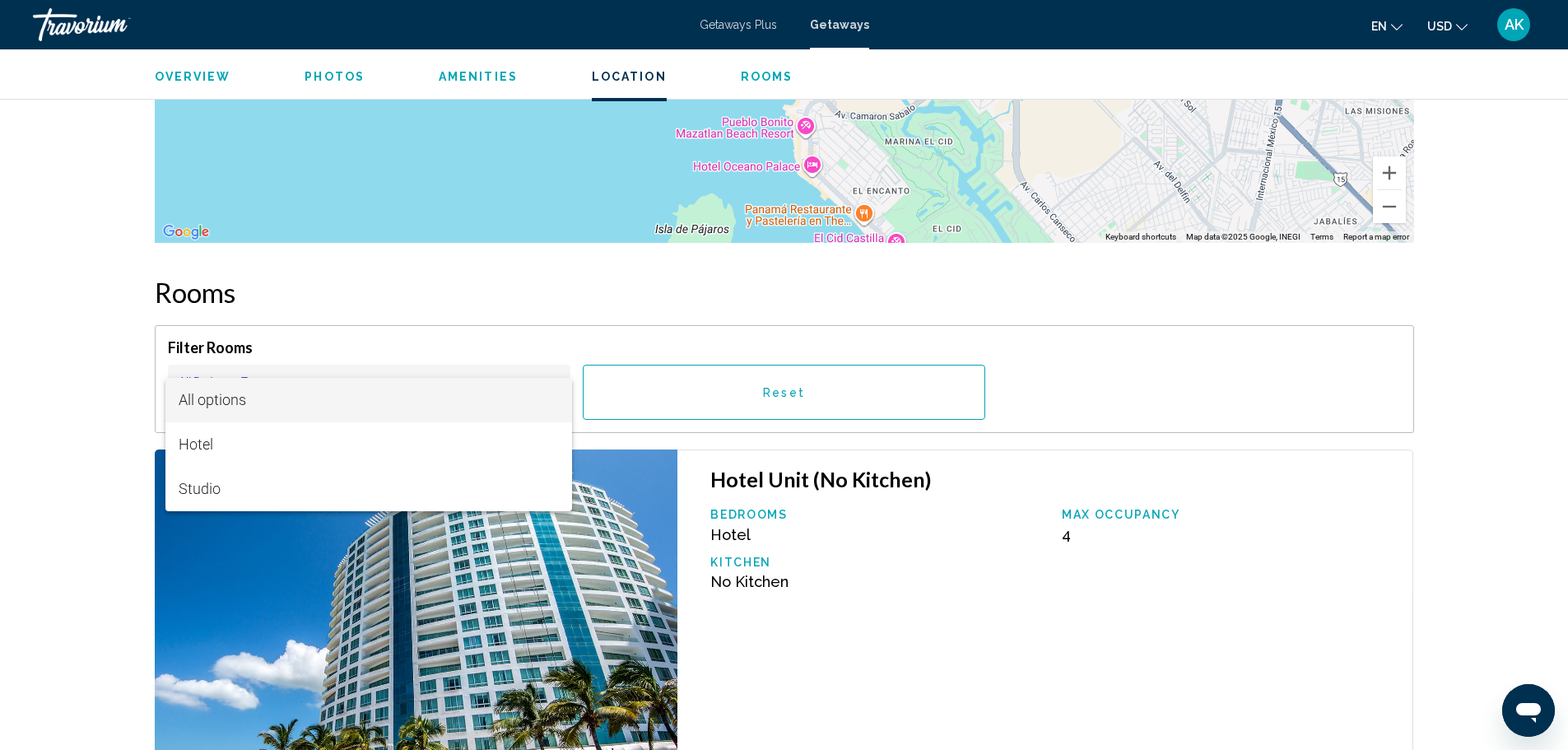
click at [515, 397] on span "All options" at bounding box center [368, 399] width 380 height 45
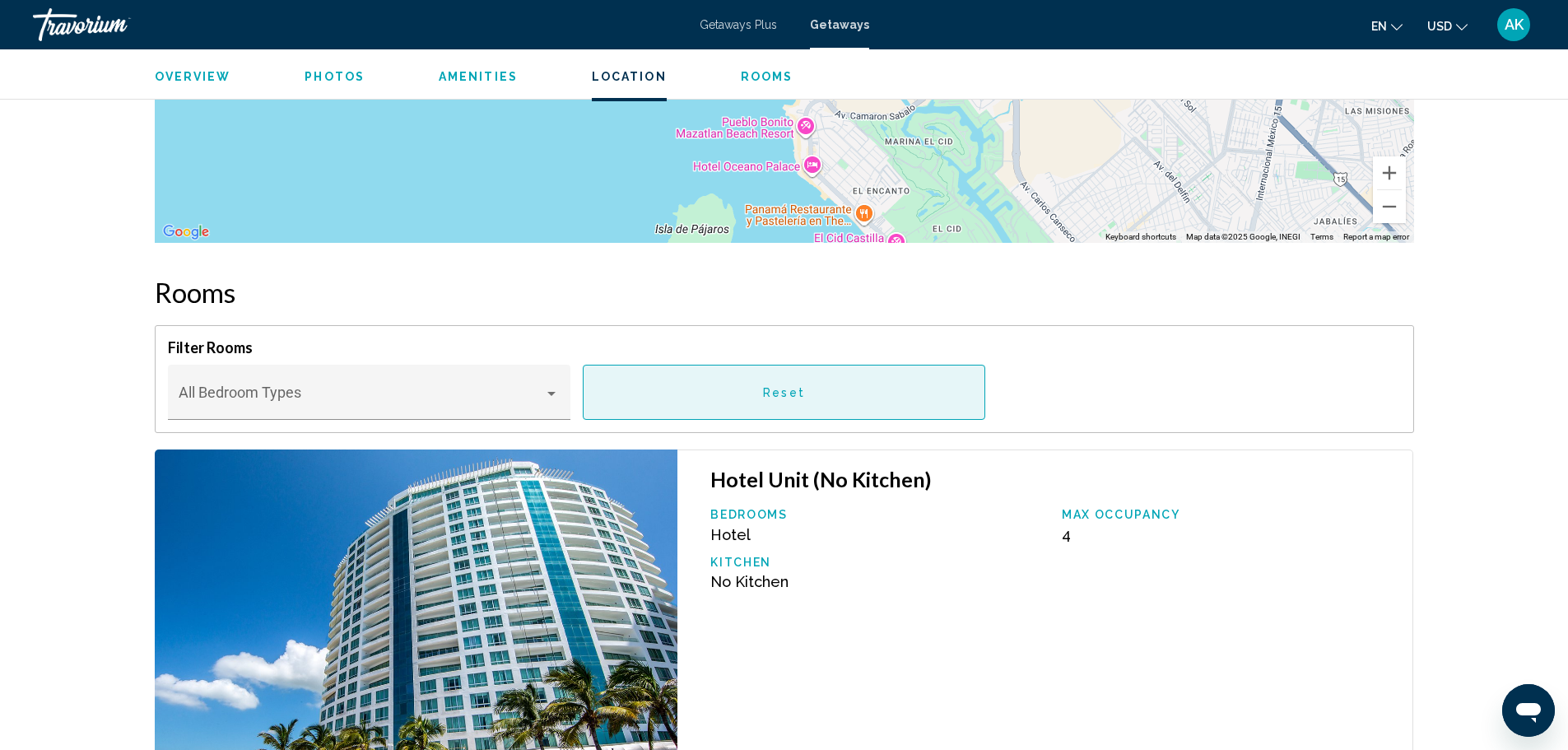
click at [770, 383] on button "Reset" at bounding box center [784, 393] width 403 height 55
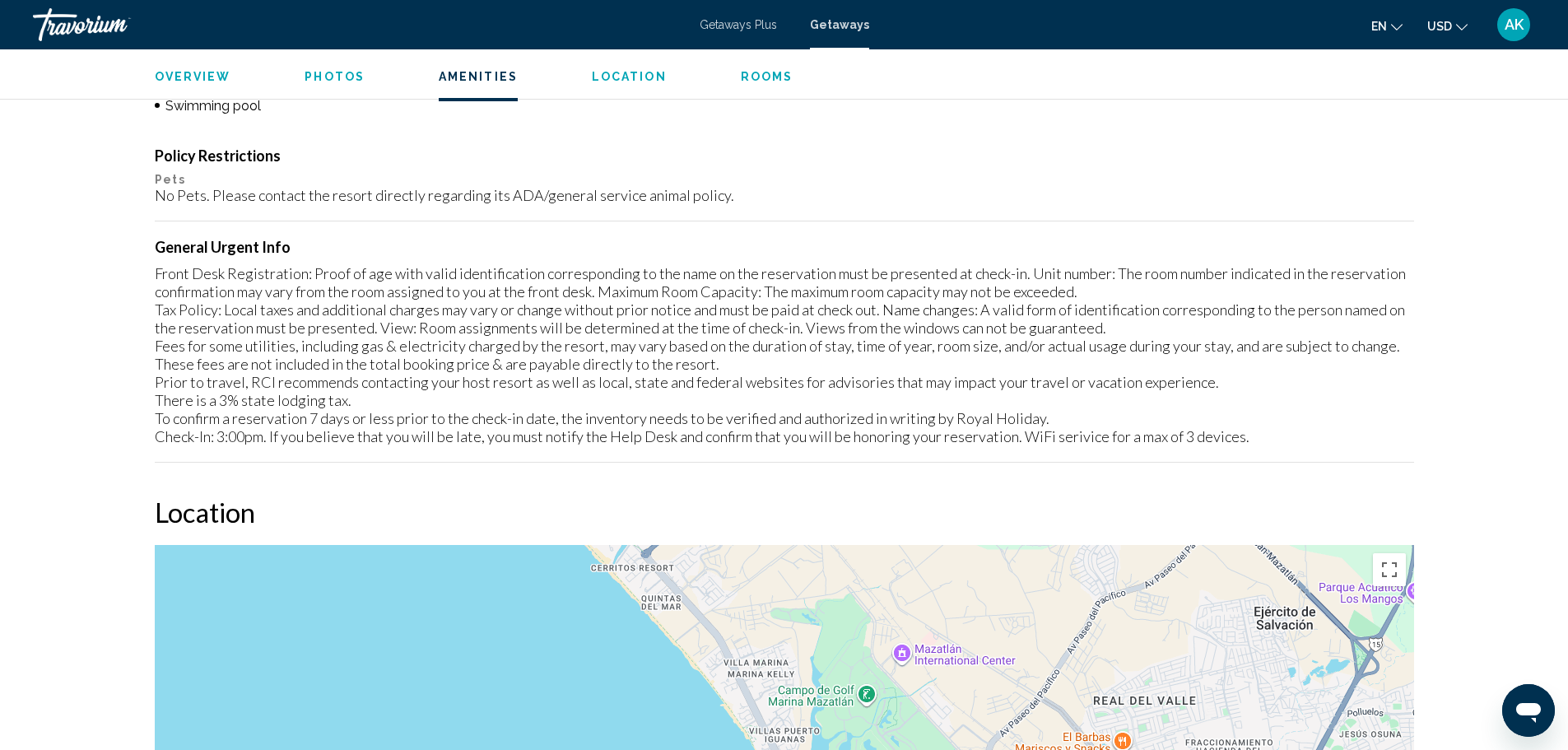
scroll to position [1429, 0]
